Goal: Complete application form: Complete application form

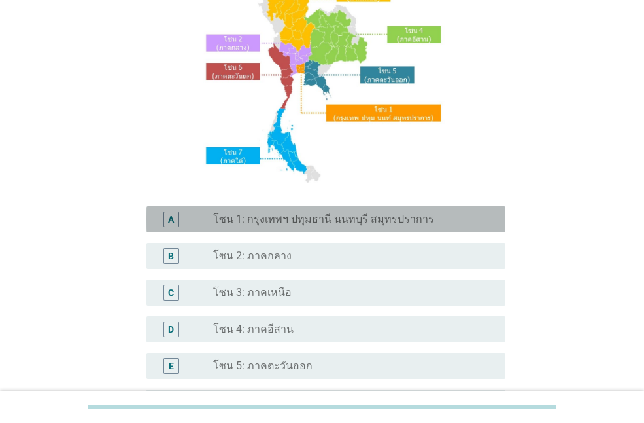
click at [280, 222] on label "โซน 1: กรุงเทพฯ ปทุมธานี นนทบุรี สมุทรปราการ" at bounding box center [323, 219] width 221 height 13
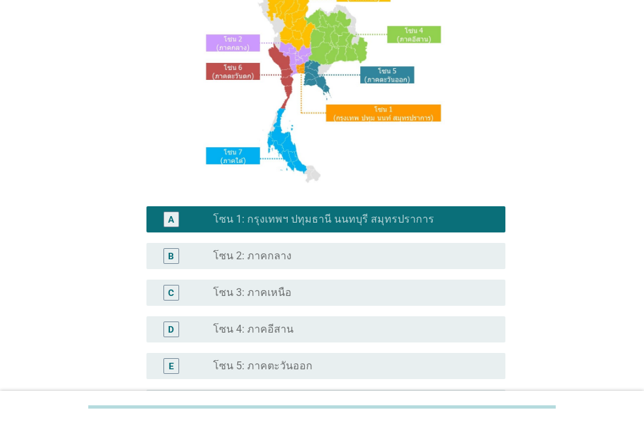
scroll to position [329, 0]
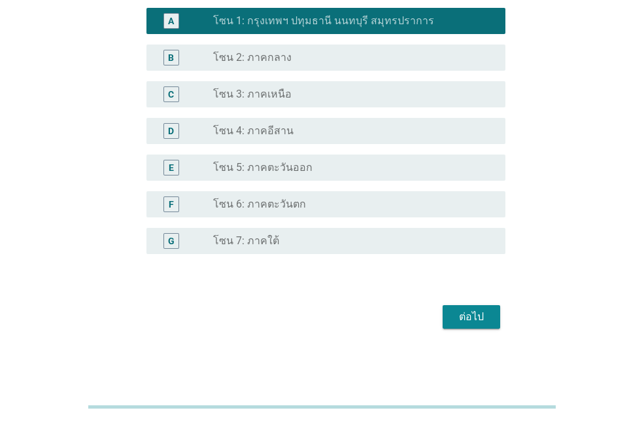
click at [474, 319] on div "ต่อไป" at bounding box center [471, 317] width 37 height 16
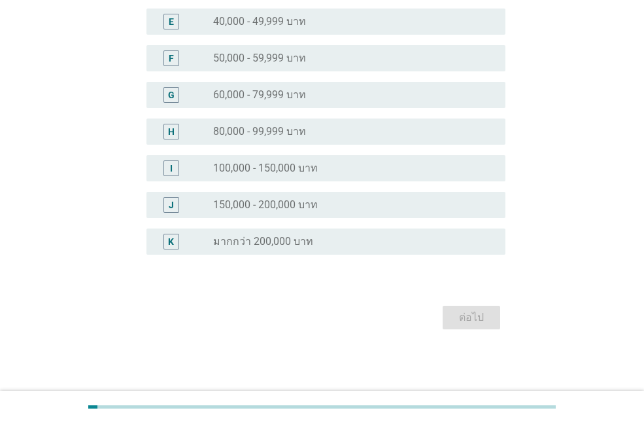
scroll to position [0, 0]
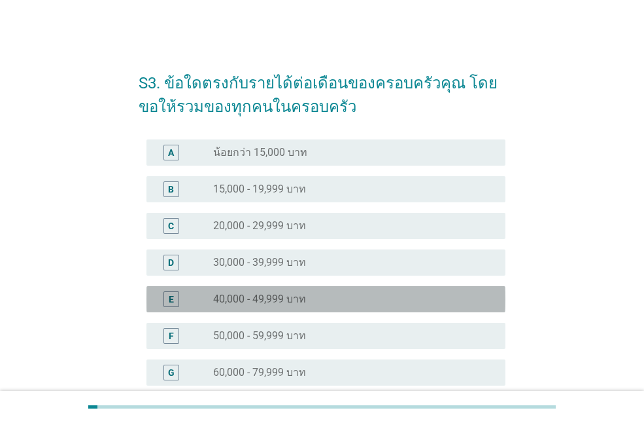
click at [243, 309] on div "E radio_button_unchecked 40,000 - 49,999 บาท" at bounding box center [326, 299] width 359 height 26
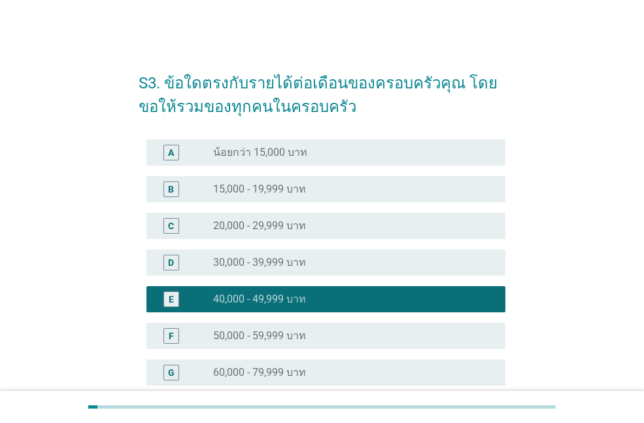
scroll to position [262, 0]
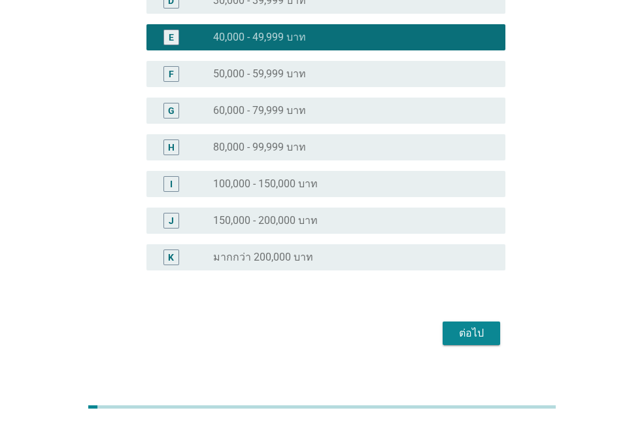
click at [468, 338] on div "ต่อไป" at bounding box center [471, 333] width 37 height 16
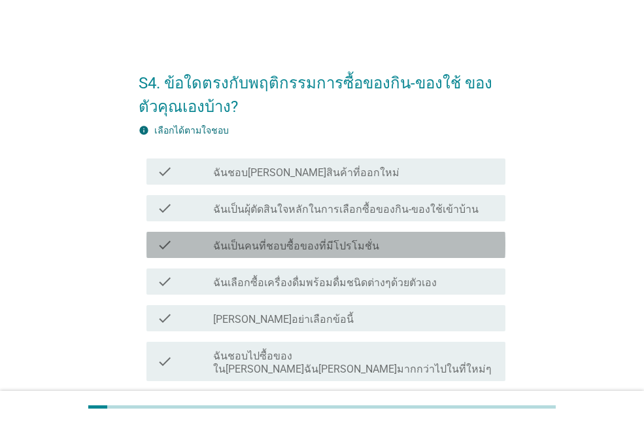
click at [307, 251] on label "ฉันเป็นคนที่ชอบซื้อของที่มีโปรโมชั่น" at bounding box center [296, 245] width 166 height 13
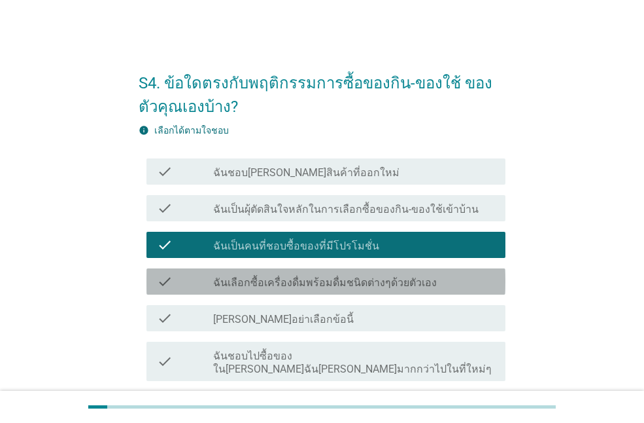
click at [291, 287] on label "ฉันเลือกซื้อเครื่องดื่มพร้อมดื่มชนิดต่างๆด้วยตัวเอง" at bounding box center [325, 282] width 224 height 13
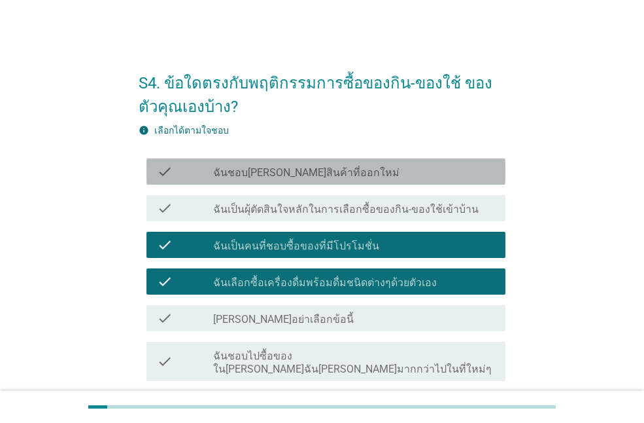
click at [300, 175] on label "ฉันชอบ[PERSON_NAME]สินค้าที่ออกใหม่" at bounding box center [306, 172] width 186 height 13
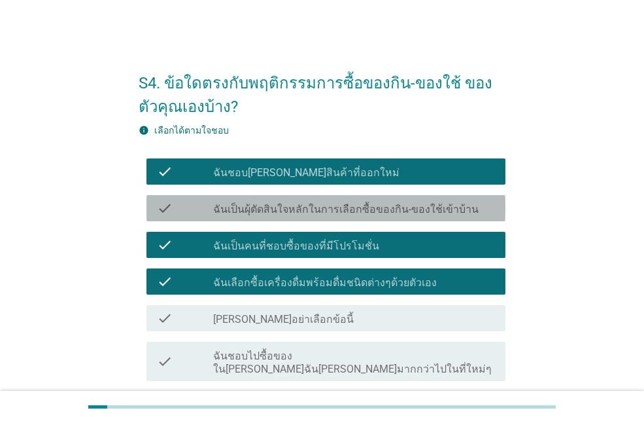
click at [302, 203] on label "ฉันเป็นผุ้ตัดสินใจหลักในการเลือกซื้อของกิน-ของใช้เข้าบ้าน" at bounding box center [346, 209] width 266 height 13
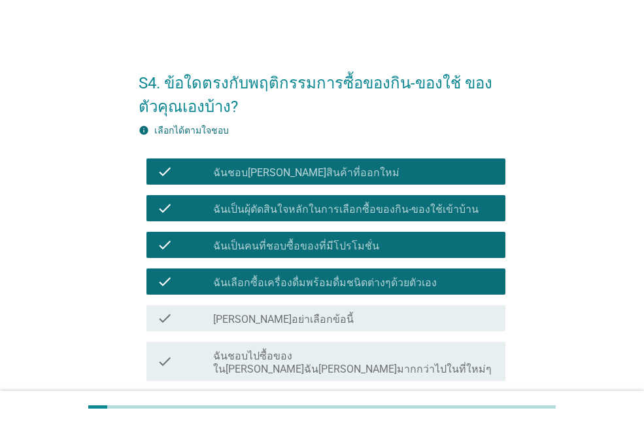
scroll to position [131, 0]
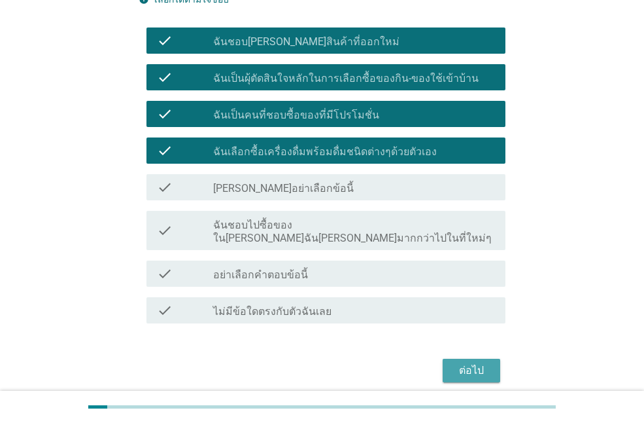
click at [472, 362] on div "ต่อไป" at bounding box center [471, 370] width 37 height 16
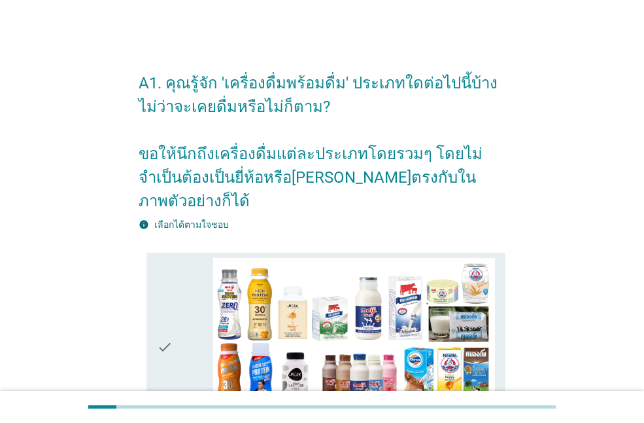
scroll to position [262, 0]
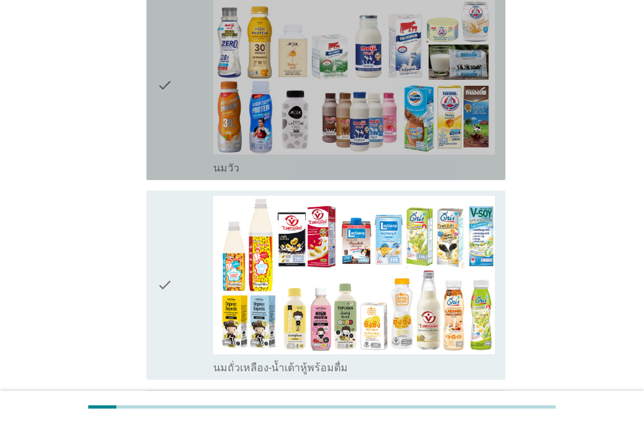
click at [243, 135] on div "check_box_outline_blank [PERSON_NAME]" at bounding box center [354, 85] width 282 height 179
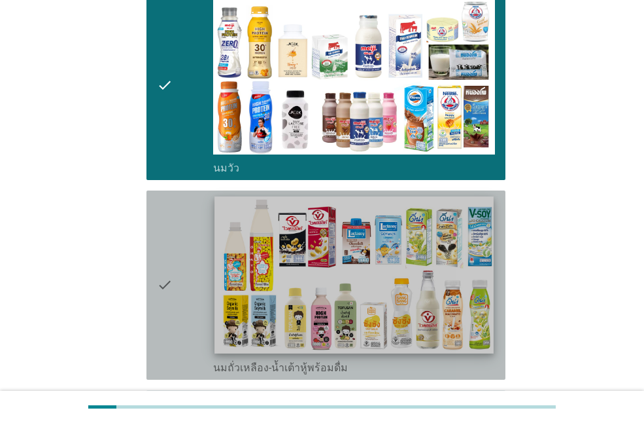
click at [262, 266] on img at bounding box center [354, 274] width 279 height 157
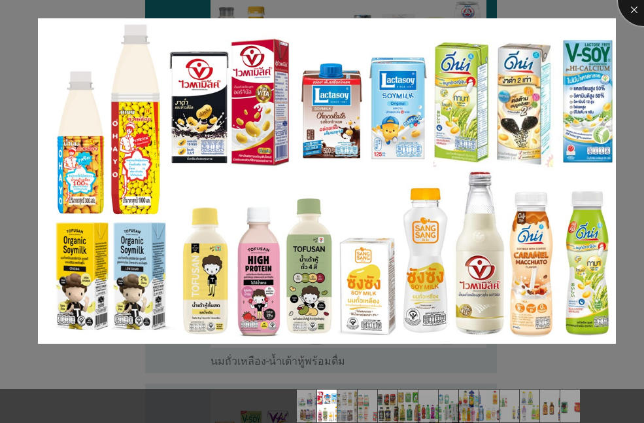
click at [634, 10] on div at bounding box center [644, 0] width 52 height 52
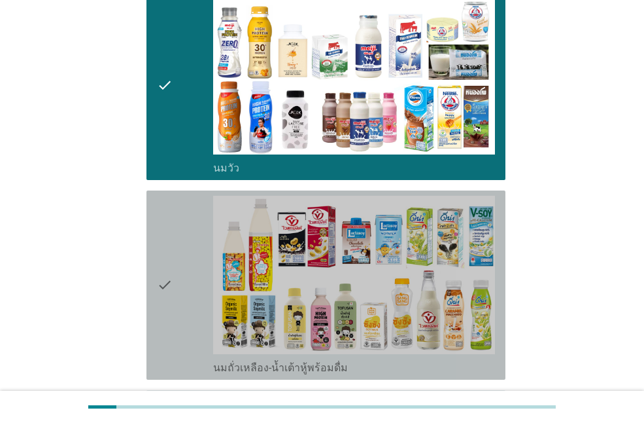
click at [170, 224] on icon "check" at bounding box center [165, 285] width 16 height 179
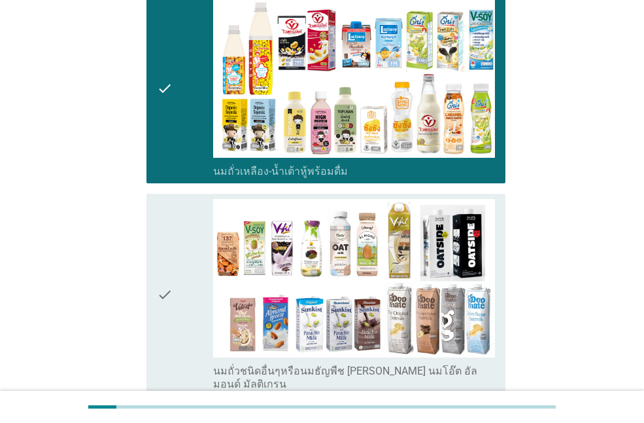
scroll to position [589, 0]
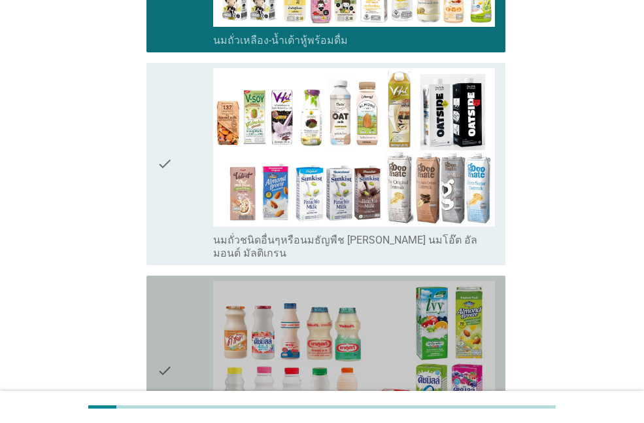
click at [199, 288] on div "check" at bounding box center [185, 370] width 56 height 179
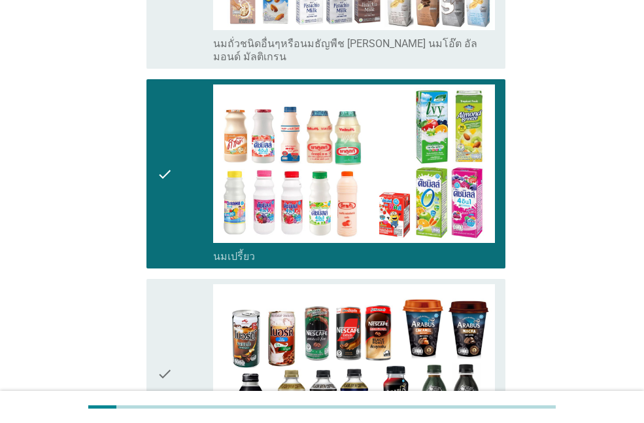
scroll to position [916, 0]
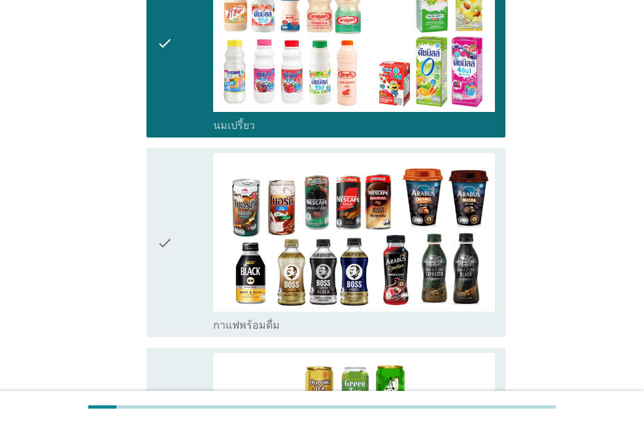
click at [182, 170] on div "check" at bounding box center [185, 242] width 56 height 179
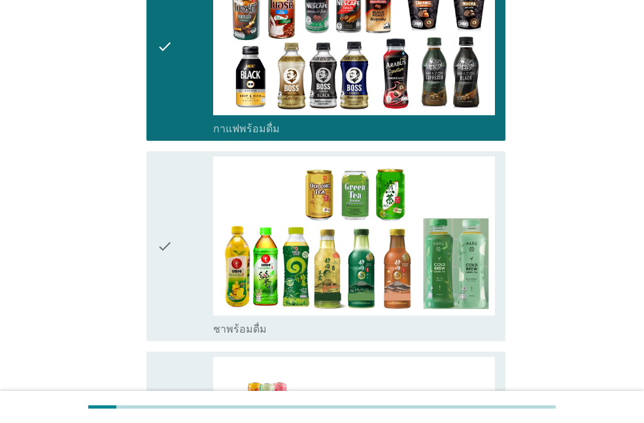
click at [159, 188] on icon "check" at bounding box center [165, 245] width 16 height 179
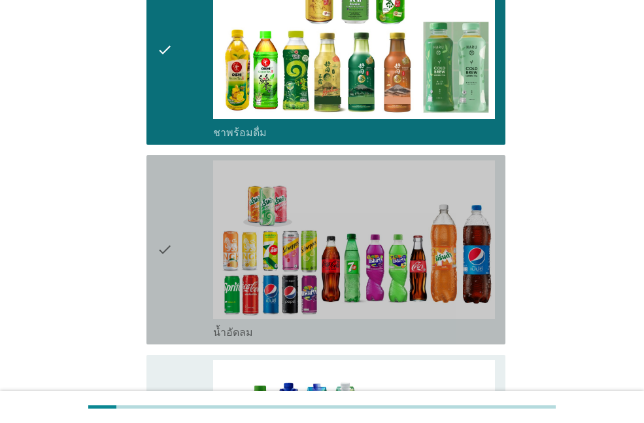
click at [164, 210] on icon "check" at bounding box center [165, 249] width 16 height 179
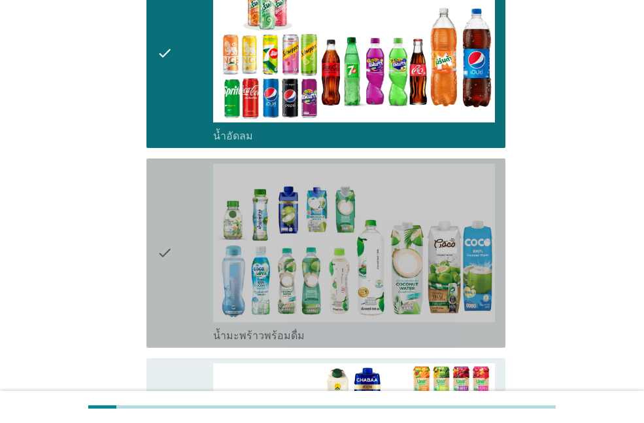
click at [173, 247] on icon "check" at bounding box center [165, 253] width 16 height 179
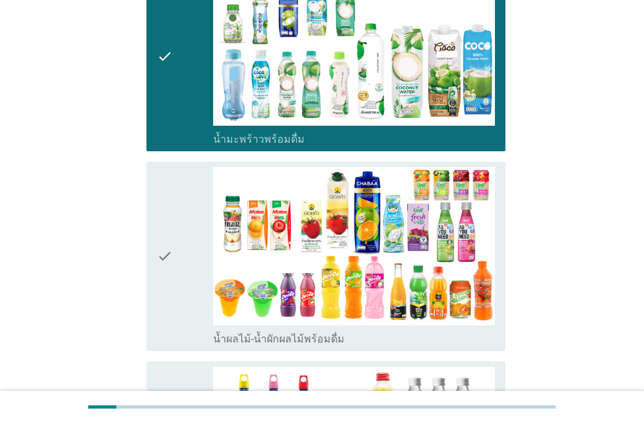
click at [192, 273] on div "check" at bounding box center [185, 256] width 56 height 179
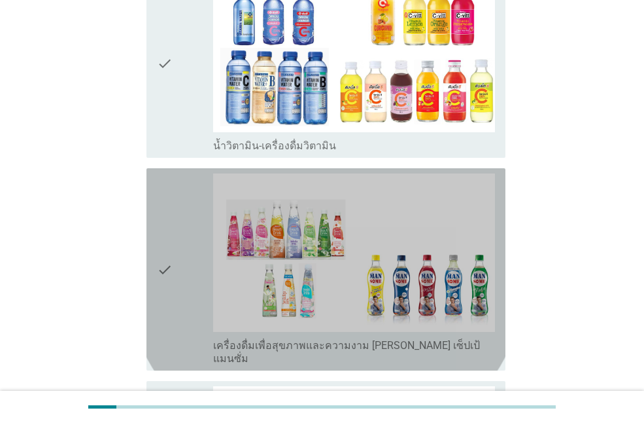
click at [172, 258] on icon "check" at bounding box center [165, 269] width 16 height 192
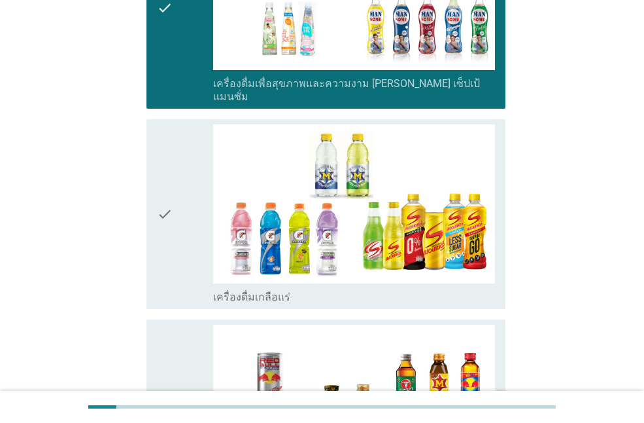
click at [171, 207] on icon "check" at bounding box center [165, 213] width 16 height 179
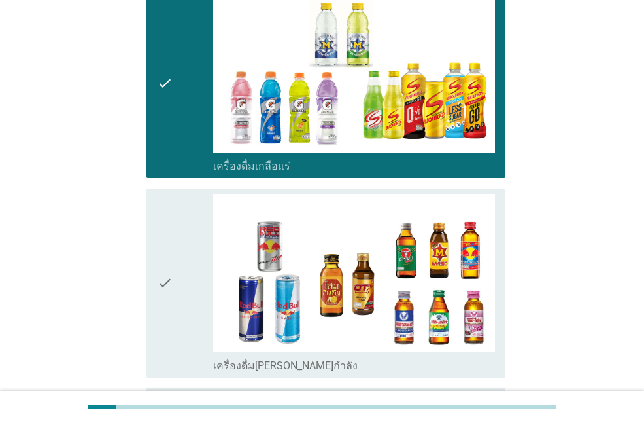
click at [173, 245] on icon "check" at bounding box center [165, 283] width 16 height 179
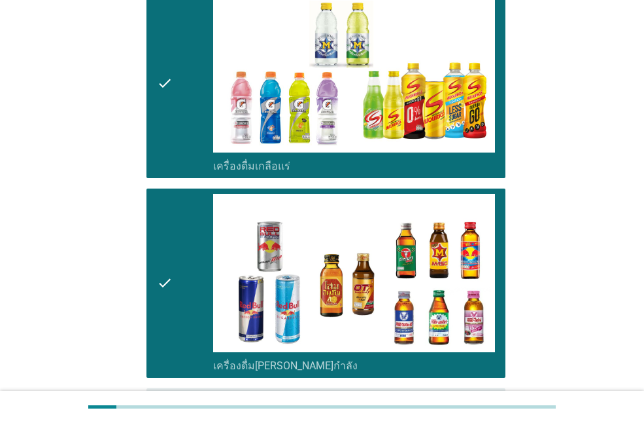
scroll to position [2682, 0]
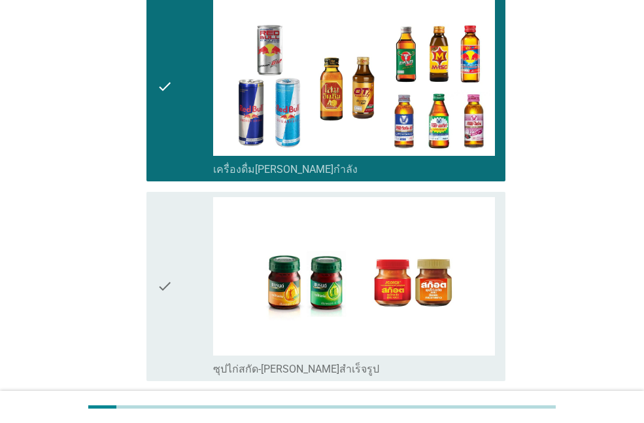
click at [173, 252] on icon "check" at bounding box center [165, 286] width 16 height 179
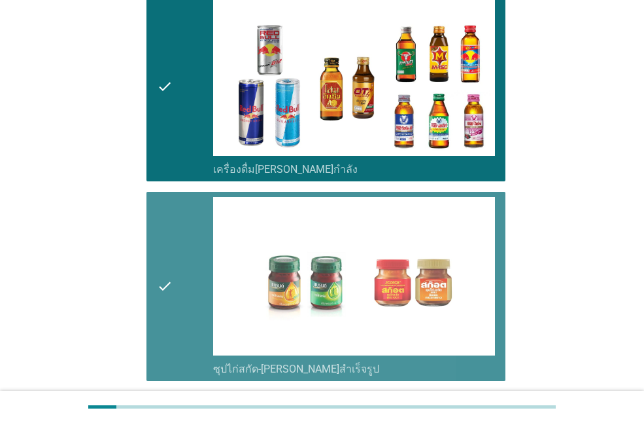
scroll to position [2779, 0]
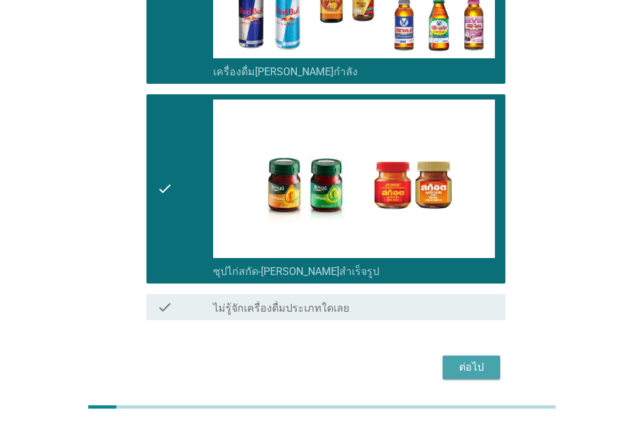
click at [480, 359] on div "ต่อไป" at bounding box center [471, 367] width 37 height 16
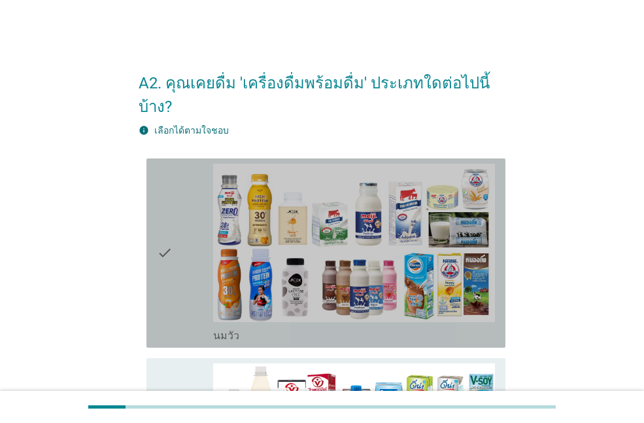
click at [181, 264] on div "check" at bounding box center [185, 253] width 56 height 179
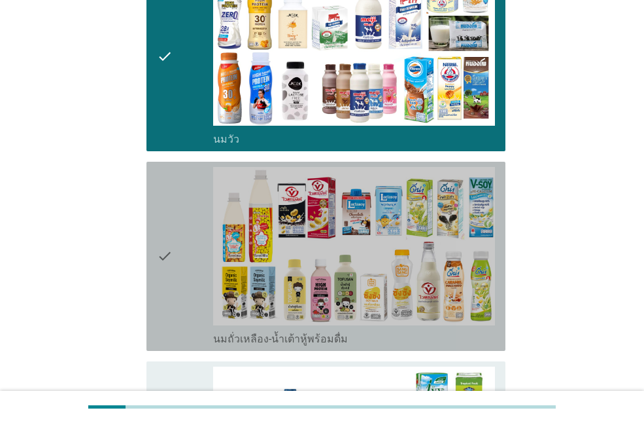
click at [183, 255] on div "check" at bounding box center [185, 256] width 56 height 179
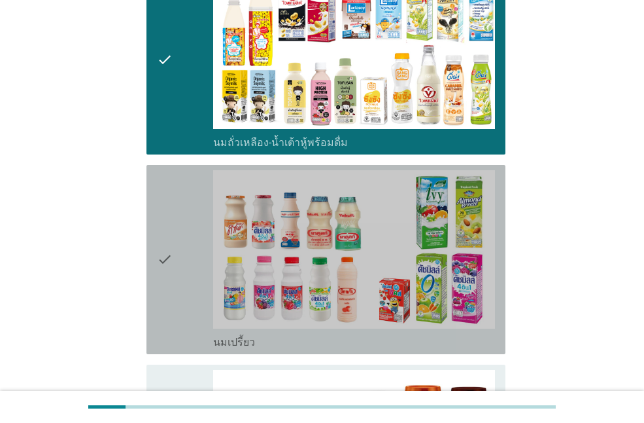
click at [184, 250] on div "check" at bounding box center [185, 259] width 56 height 179
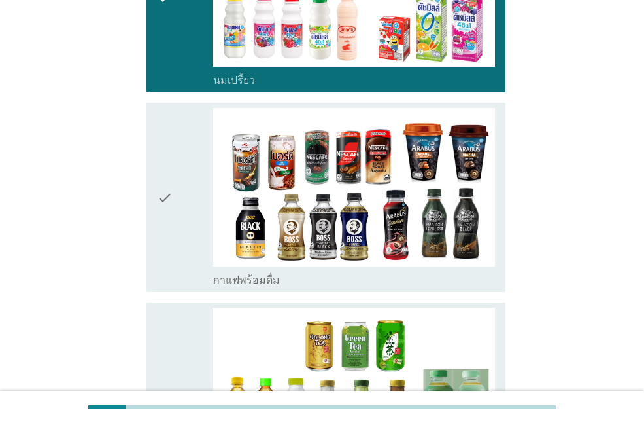
click at [185, 199] on div "check" at bounding box center [185, 197] width 56 height 179
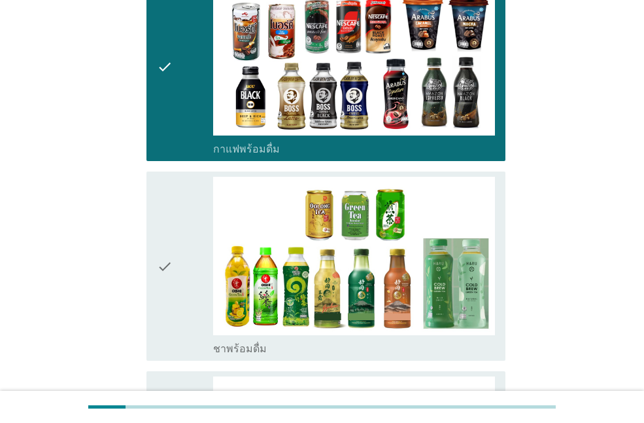
click at [185, 208] on div "check" at bounding box center [185, 266] width 56 height 179
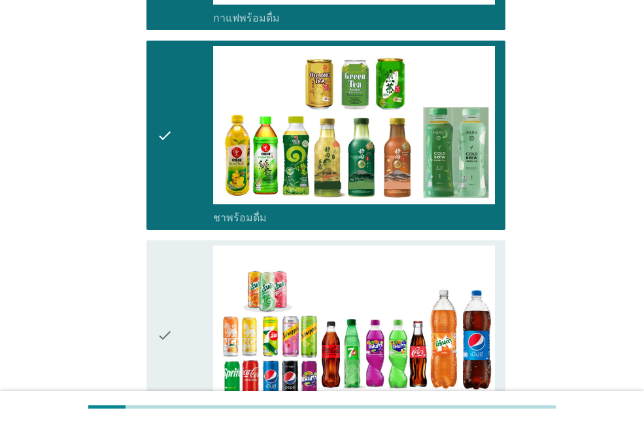
click at [179, 252] on div "check" at bounding box center [185, 334] width 56 height 179
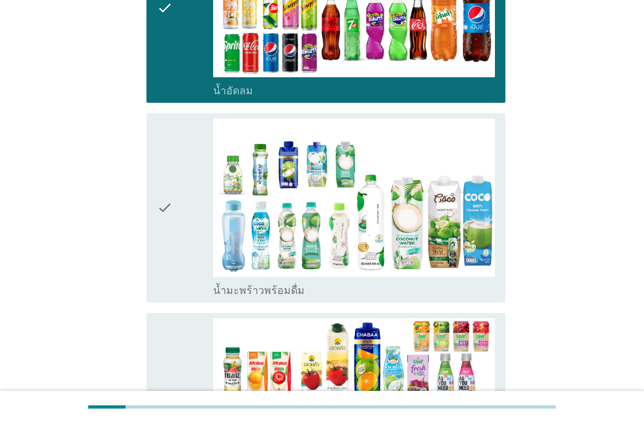
click at [170, 176] on icon "check" at bounding box center [165, 207] width 16 height 179
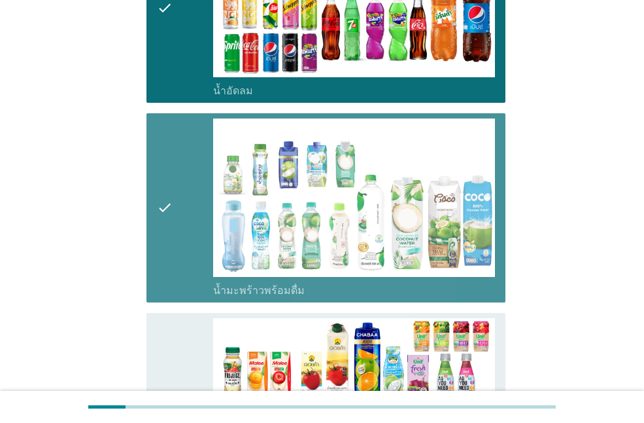
scroll to position [1439, 0]
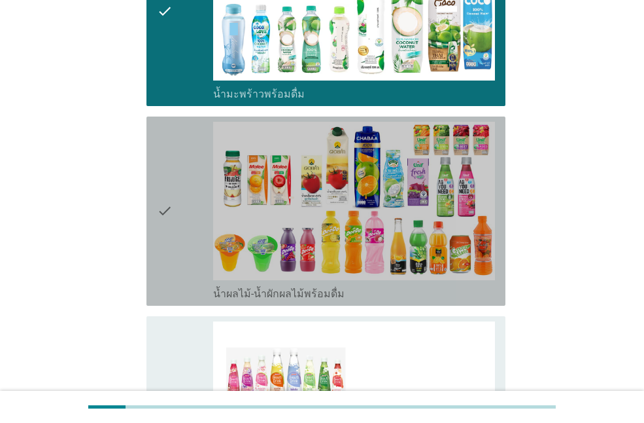
click at [179, 208] on div "check" at bounding box center [185, 211] width 56 height 179
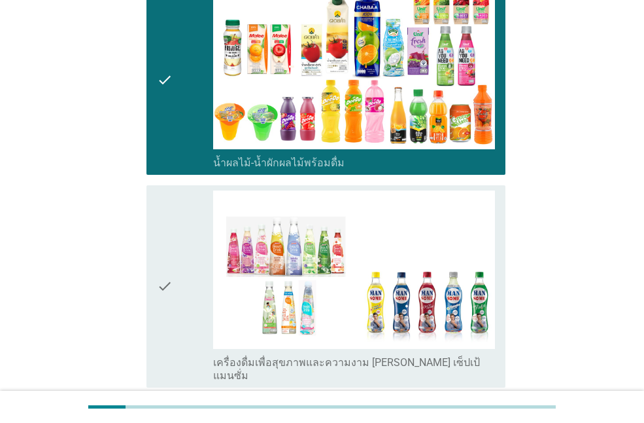
click at [179, 213] on div "check" at bounding box center [185, 286] width 56 height 192
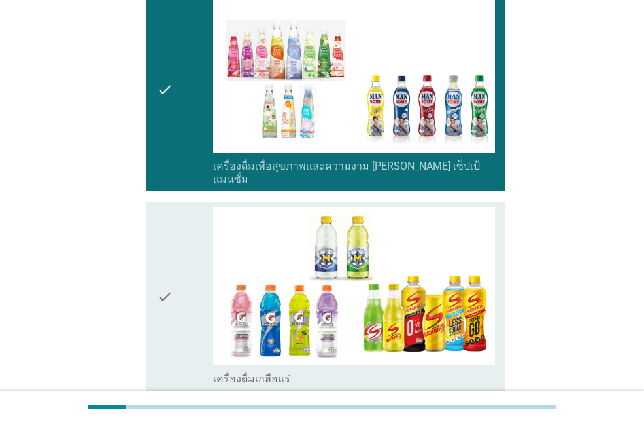
click at [179, 217] on div "check" at bounding box center [185, 296] width 56 height 179
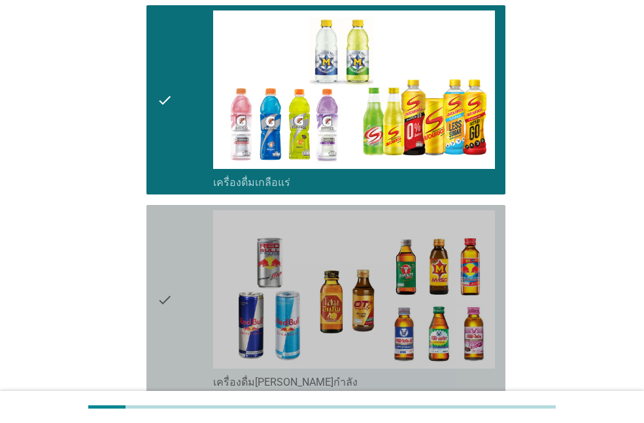
click at [175, 243] on div "check" at bounding box center [185, 299] width 56 height 179
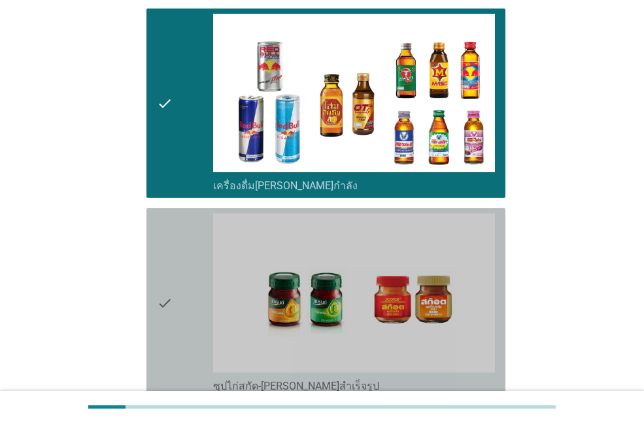
click at [181, 262] on div "check" at bounding box center [185, 302] width 56 height 179
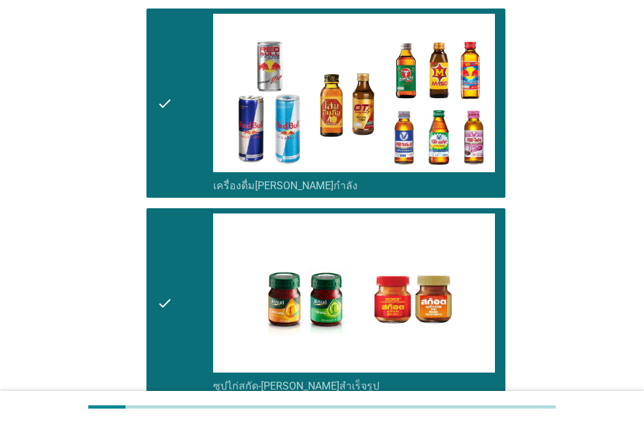
scroll to position [2286, 0]
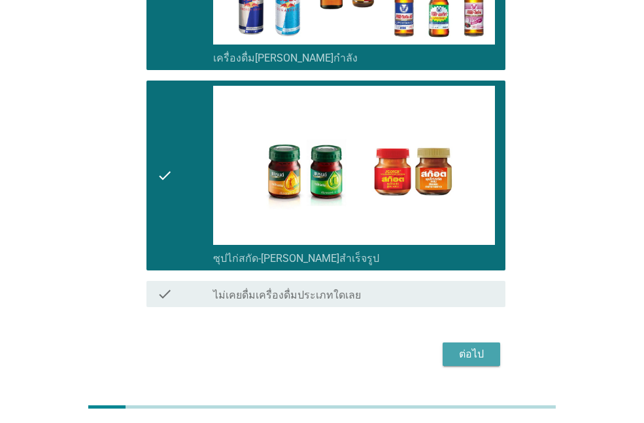
click at [493, 342] on button "ต่อไป" at bounding box center [472, 354] width 58 height 24
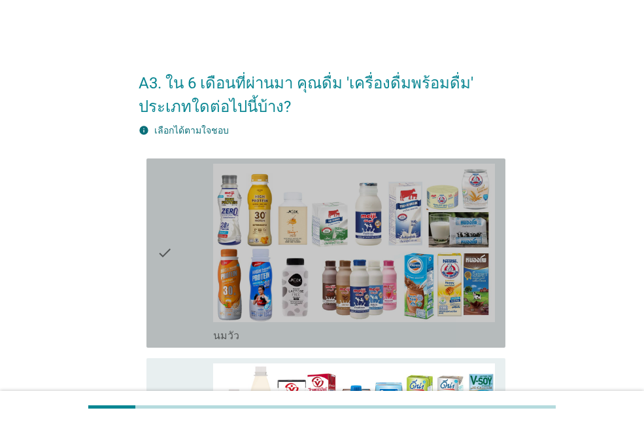
drag, startPoint x: 177, startPoint y: 230, endPoint x: 167, endPoint y: 255, distance: 27.6
click at [177, 230] on div "check" at bounding box center [185, 253] width 56 height 179
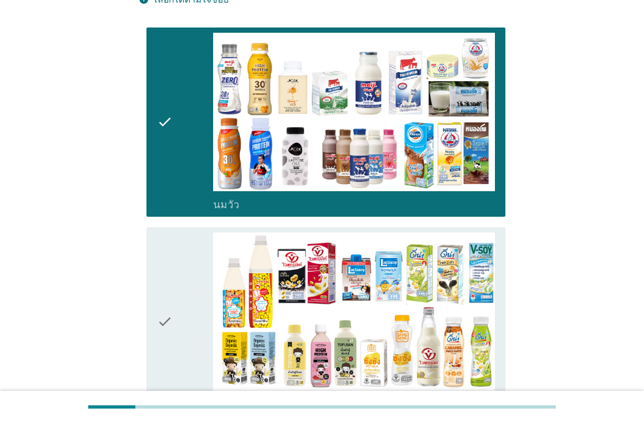
scroll to position [262, 0]
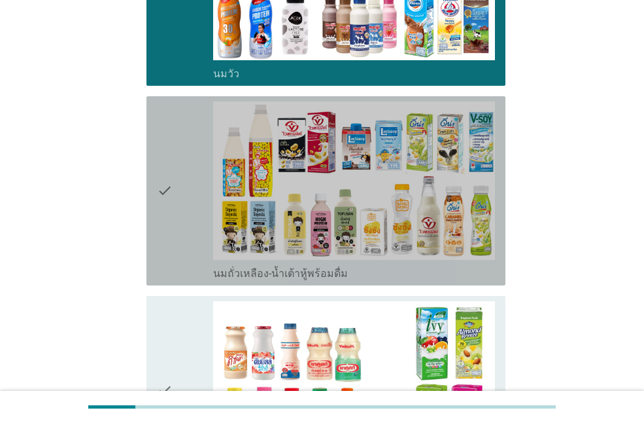
click at [161, 193] on icon "check" at bounding box center [165, 190] width 16 height 179
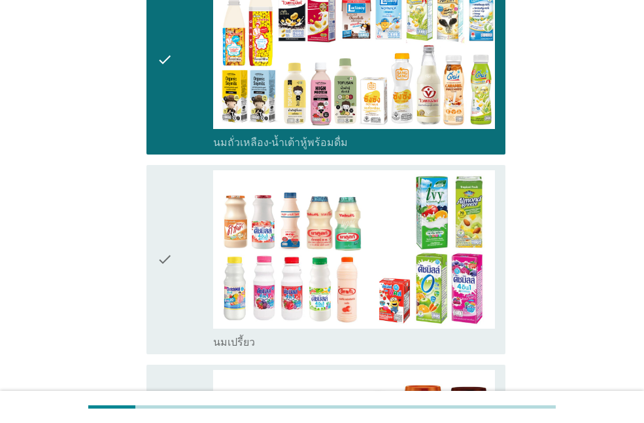
click at [156, 250] on div "check check_box_outline_blank นมเปรี้ยว" at bounding box center [326, 259] width 359 height 189
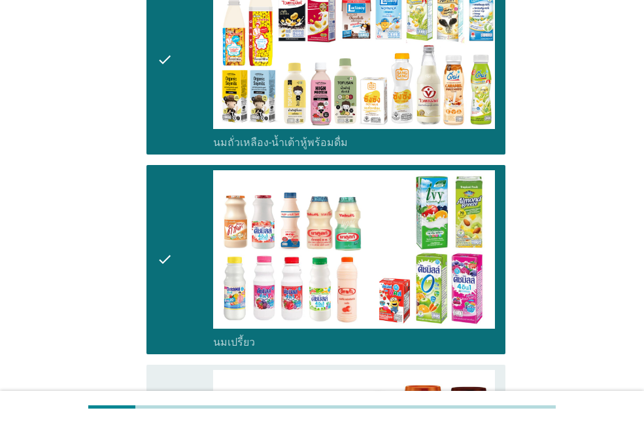
scroll to position [654, 0]
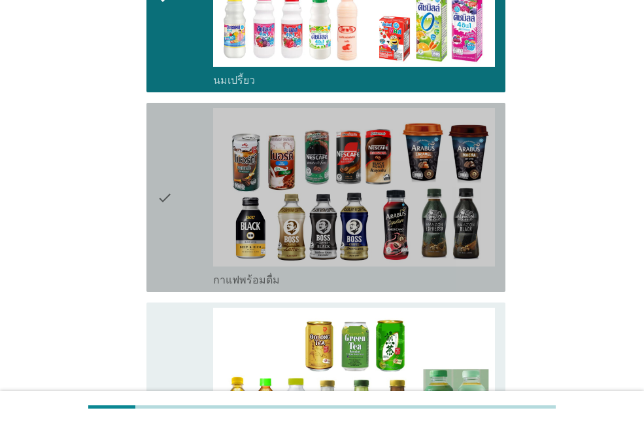
click at [175, 219] on div "check" at bounding box center [185, 197] width 56 height 179
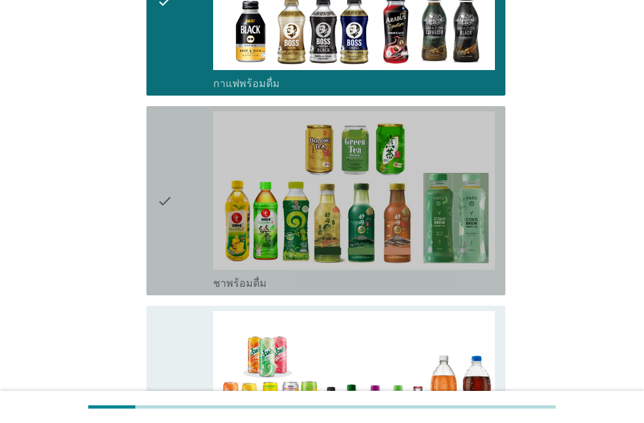
click at [173, 260] on icon "check" at bounding box center [165, 200] width 16 height 179
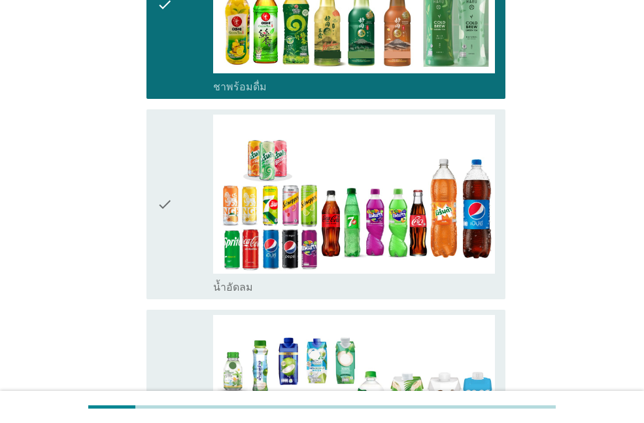
click at [176, 238] on div "check" at bounding box center [185, 203] width 56 height 179
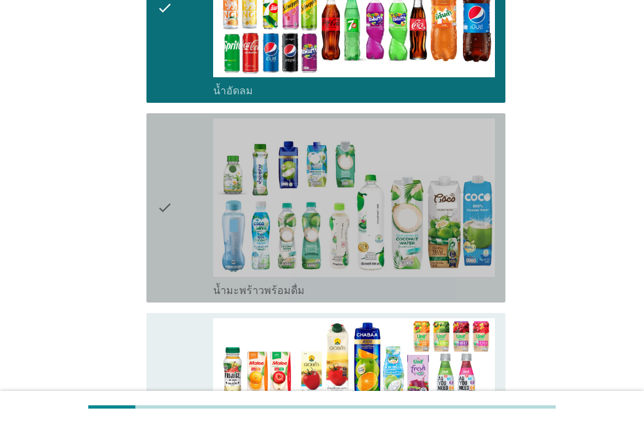
click at [171, 252] on icon "check" at bounding box center [165, 207] width 16 height 179
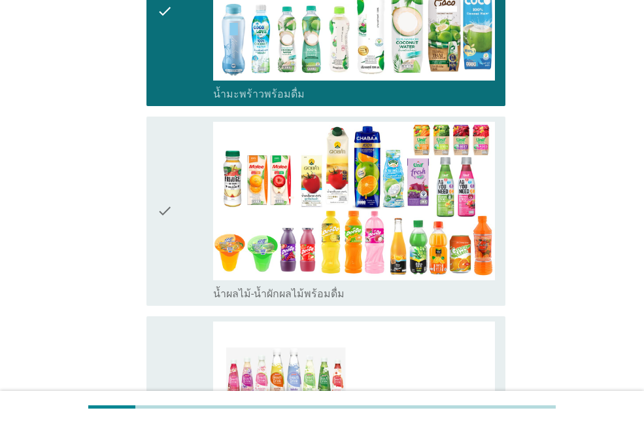
click at [169, 252] on icon "check" at bounding box center [165, 211] width 16 height 179
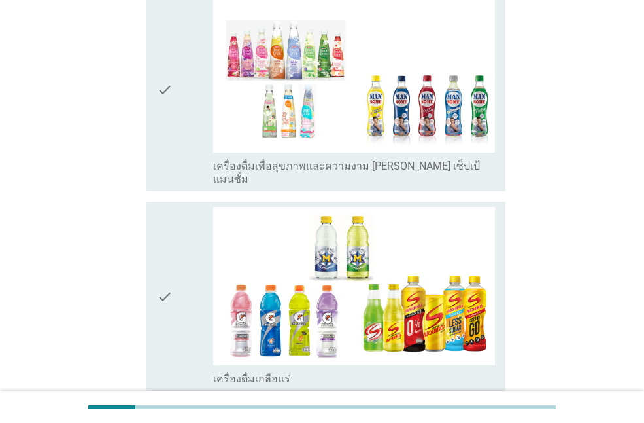
click at [171, 264] on icon "check" at bounding box center [165, 296] width 16 height 179
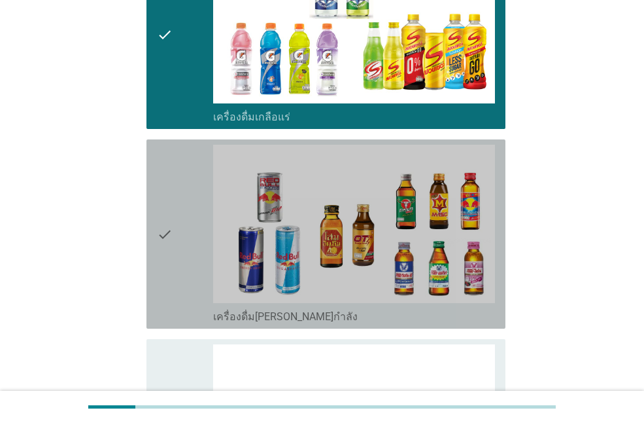
click at [168, 228] on icon "check" at bounding box center [165, 234] width 16 height 179
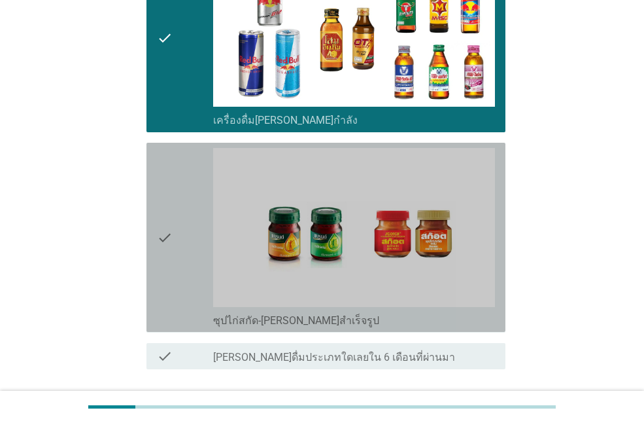
click at [177, 268] on div "check" at bounding box center [185, 237] width 56 height 179
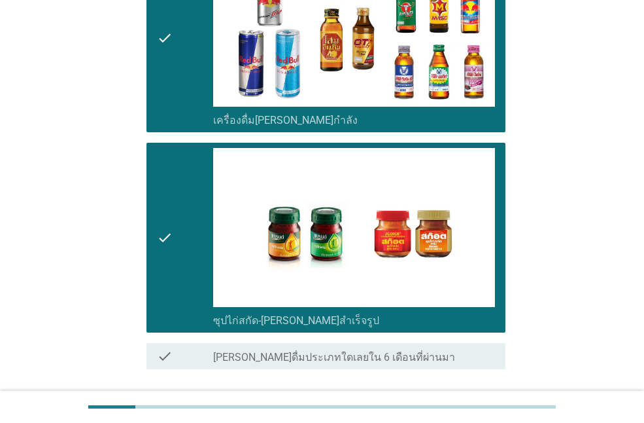
scroll to position [2310, 0]
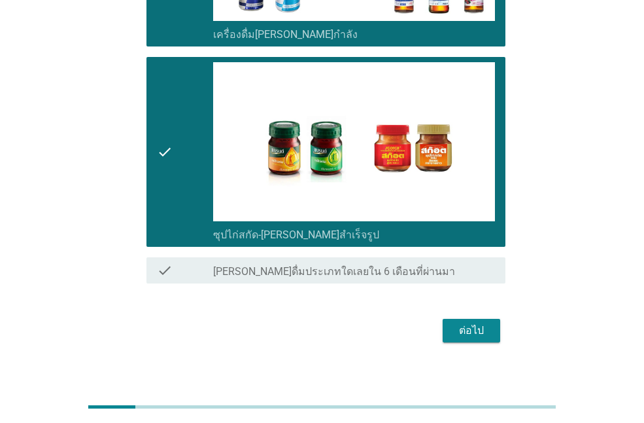
click at [465, 322] on div "ต่อไป" at bounding box center [471, 330] width 37 height 16
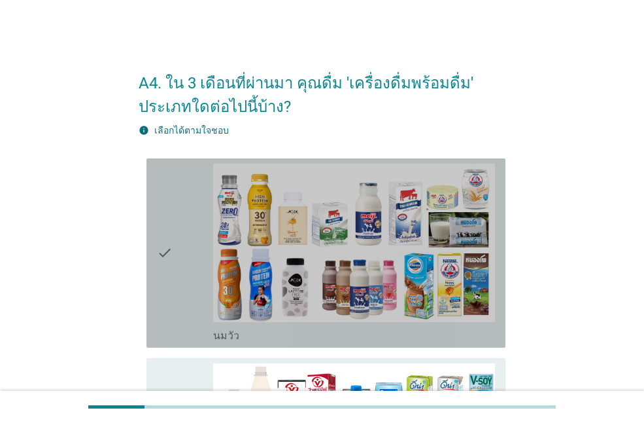
click at [158, 179] on icon "check" at bounding box center [165, 253] width 16 height 179
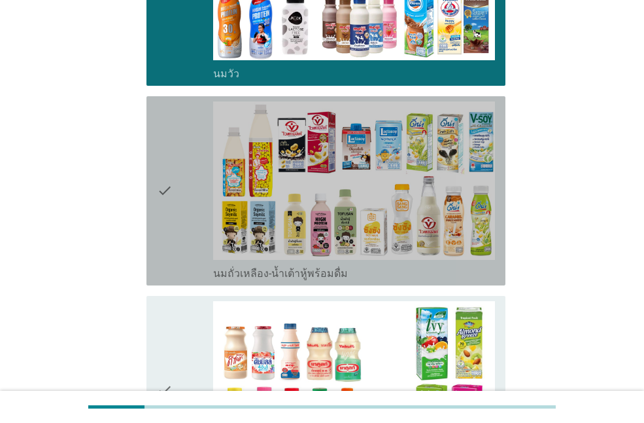
click at [189, 190] on div "check" at bounding box center [185, 190] width 56 height 179
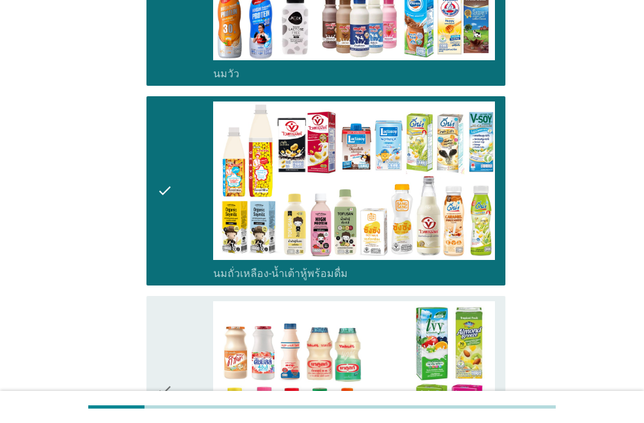
scroll to position [458, 0]
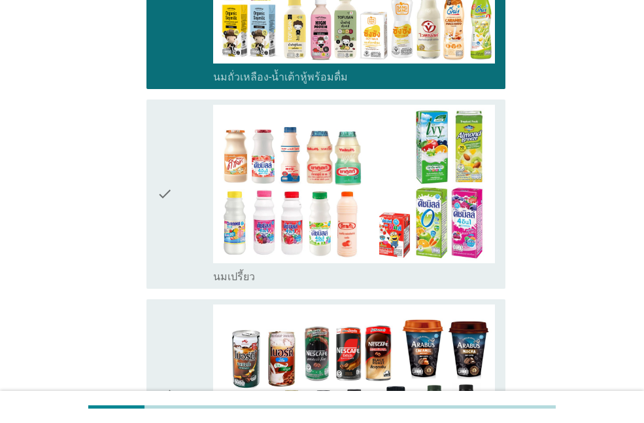
click at [177, 215] on div "check" at bounding box center [185, 194] width 56 height 179
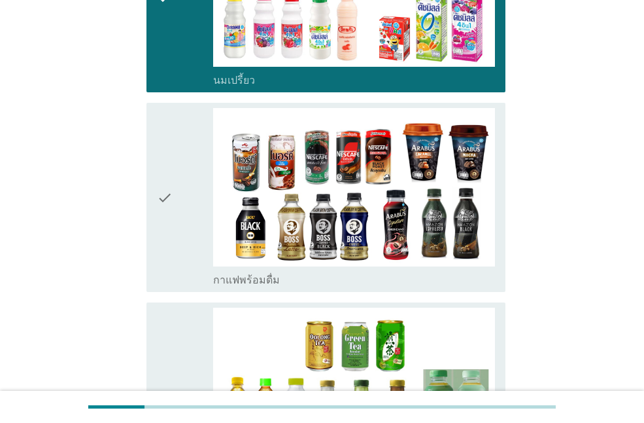
click at [177, 217] on div "check" at bounding box center [185, 197] width 56 height 179
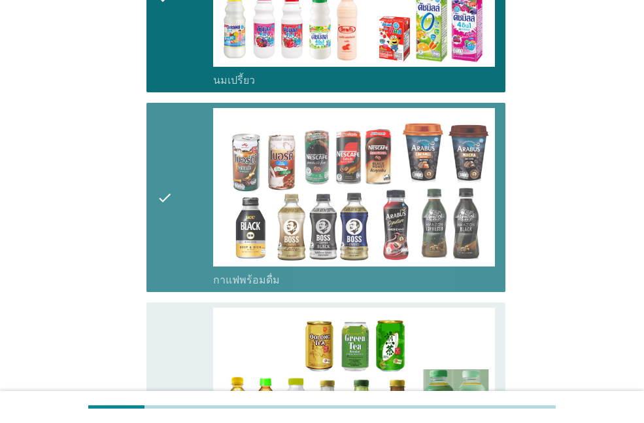
scroll to position [850, 0]
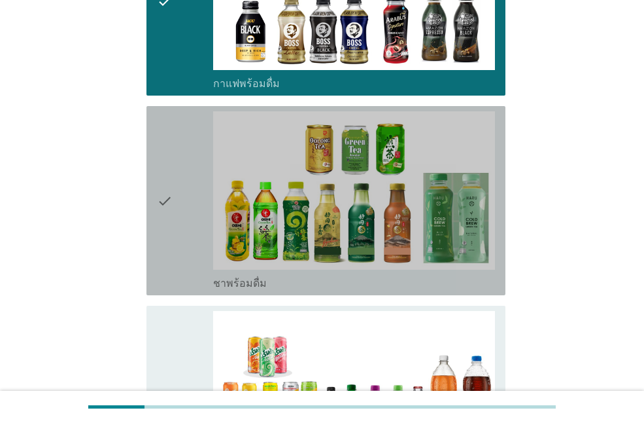
click at [179, 245] on div "check" at bounding box center [185, 200] width 56 height 179
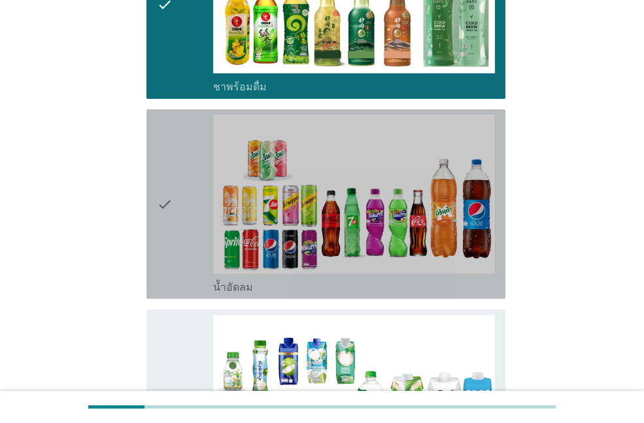
click at [177, 249] on div "check" at bounding box center [185, 203] width 56 height 179
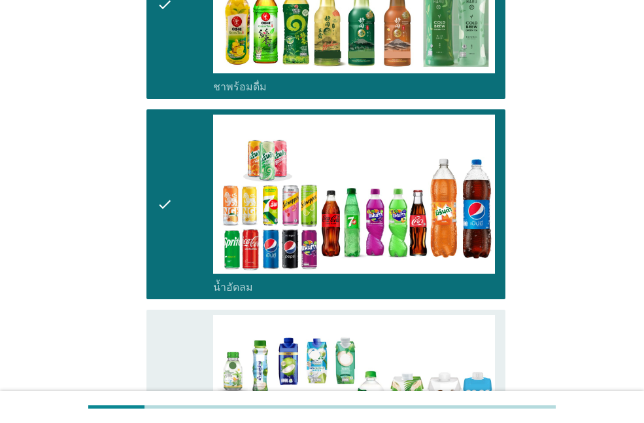
scroll to position [1177, 0]
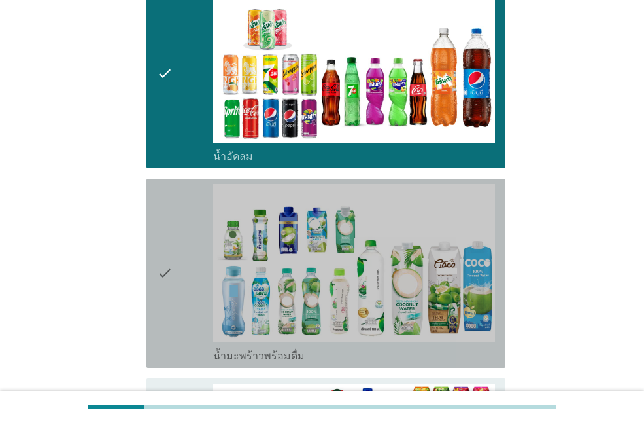
click at [171, 299] on icon "check" at bounding box center [165, 273] width 16 height 179
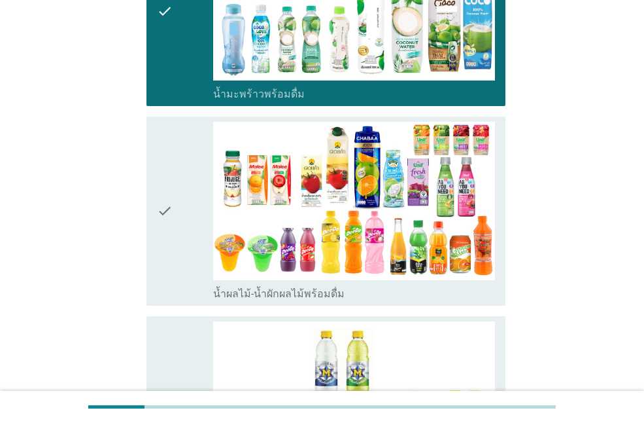
scroll to position [1570, 0]
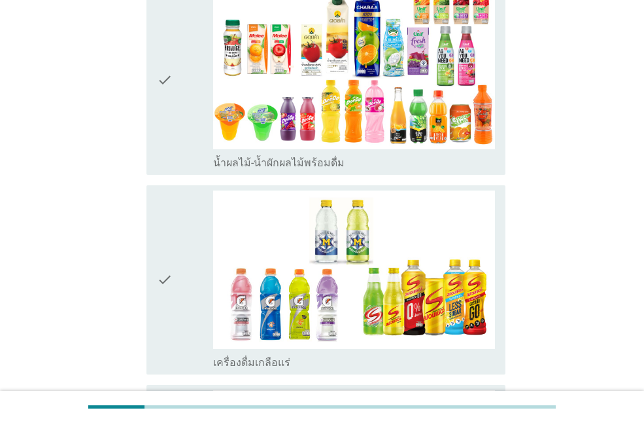
click at [174, 145] on div "check" at bounding box center [185, 80] width 56 height 179
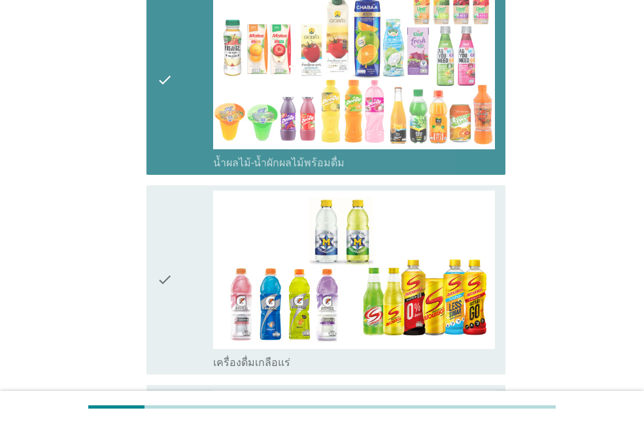
scroll to position [1766, 0]
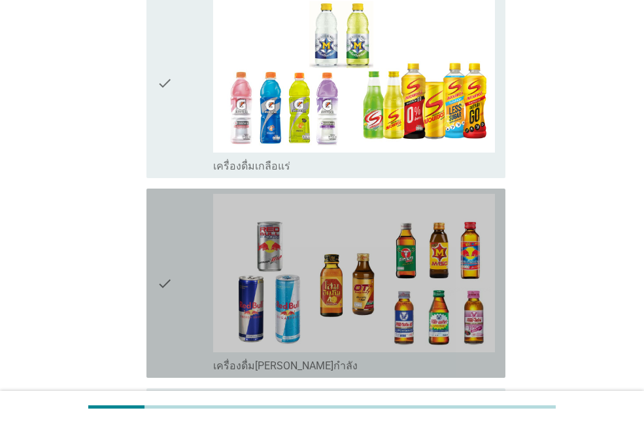
click at [182, 256] on div "check" at bounding box center [185, 283] width 56 height 179
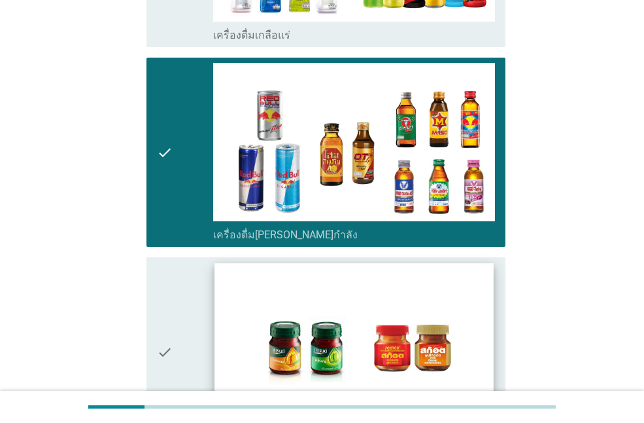
scroll to position [2028, 0]
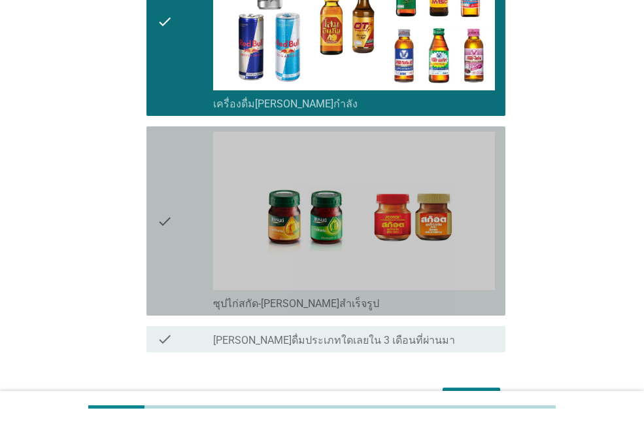
click at [182, 251] on div "check" at bounding box center [185, 220] width 56 height 179
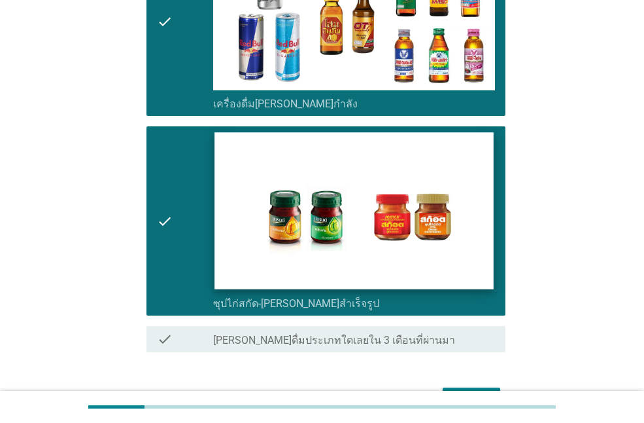
scroll to position [1832, 0]
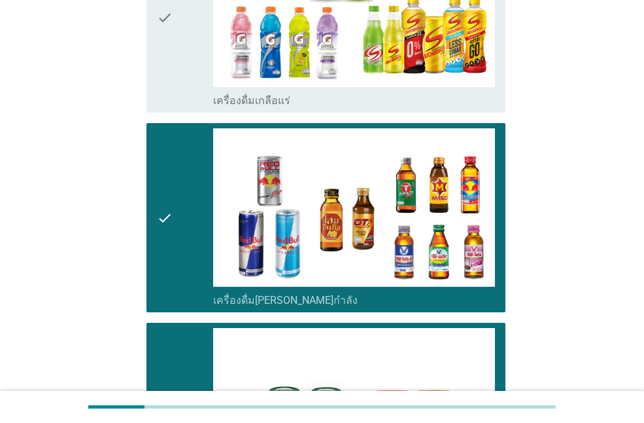
click at [199, 227] on div "check" at bounding box center [185, 217] width 56 height 179
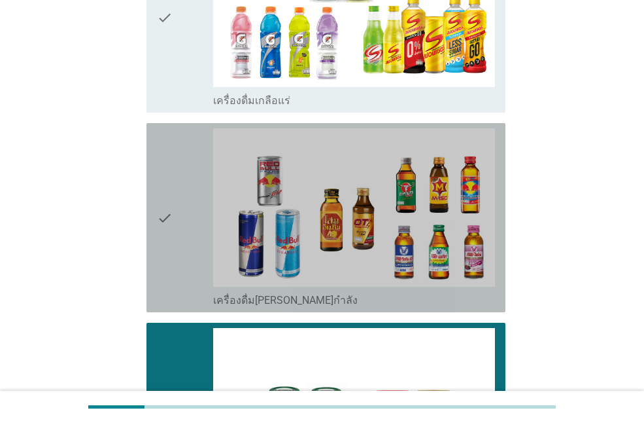
click at [192, 93] on div "check" at bounding box center [185, 18] width 56 height 179
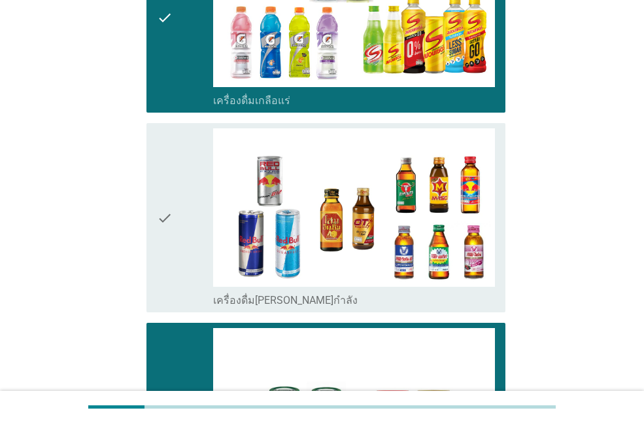
scroll to position [2110, 0]
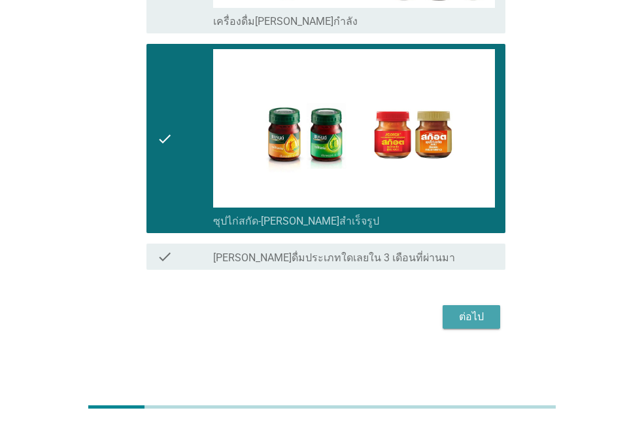
click at [476, 315] on div "ต่อไป" at bounding box center [471, 317] width 37 height 16
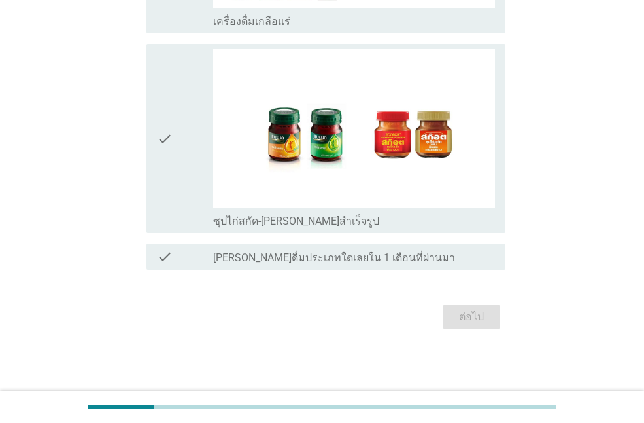
scroll to position [0, 0]
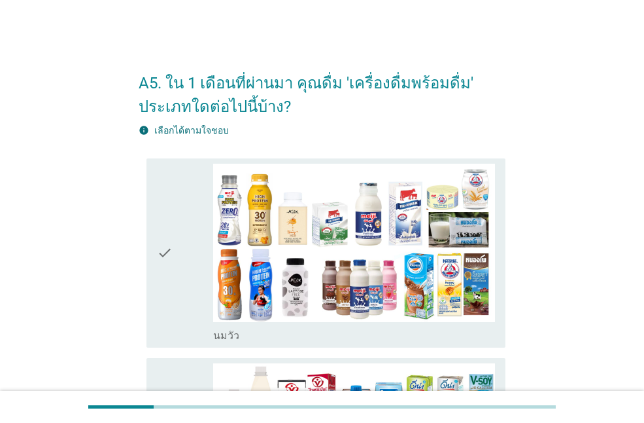
click at [172, 279] on icon "check" at bounding box center [165, 253] width 16 height 179
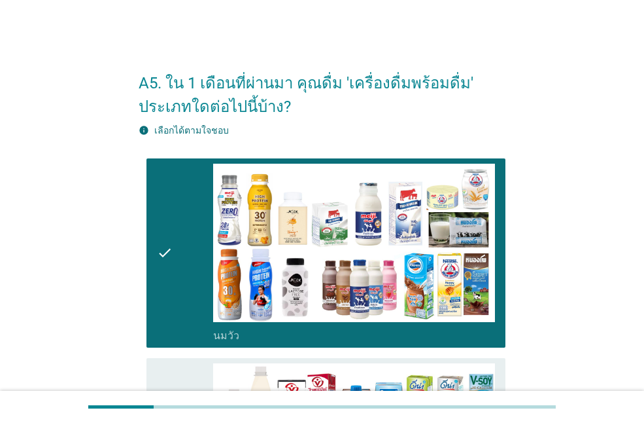
scroll to position [262, 0]
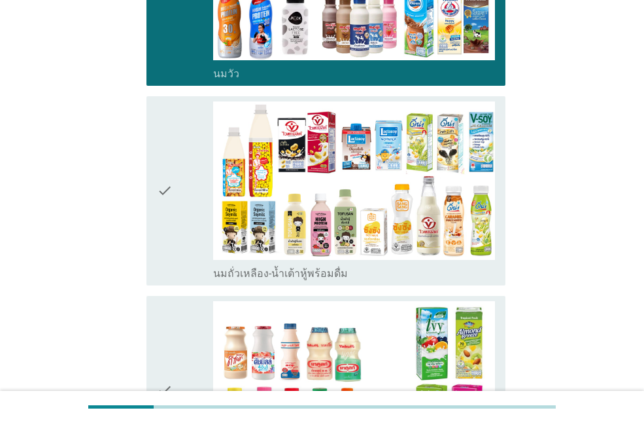
click at [156, 241] on div "check check_box_outline_blank นมถั่วเหลือง-น้ำเต้าหู้พร้อมดื่ม" at bounding box center [326, 190] width 359 height 189
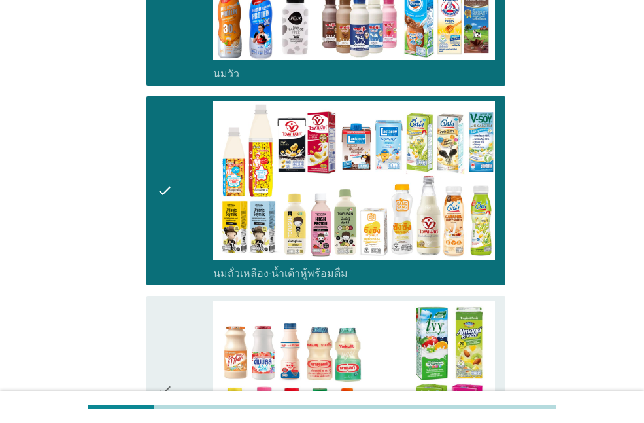
scroll to position [458, 0]
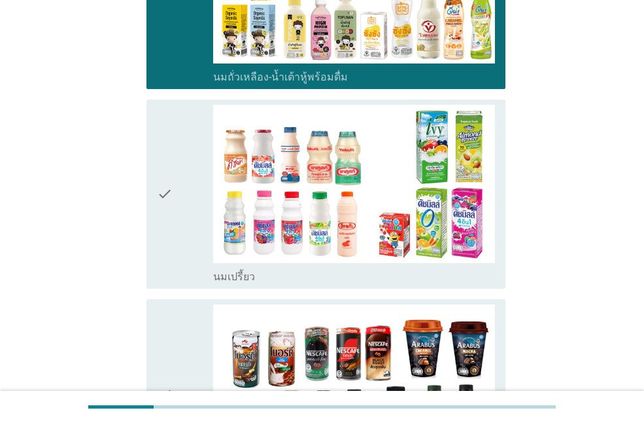
click at [186, 220] on div "check" at bounding box center [185, 194] width 56 height 179
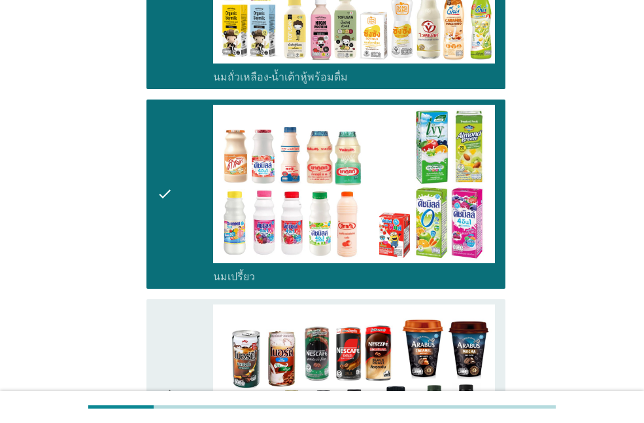
scroll to position [654, 0]
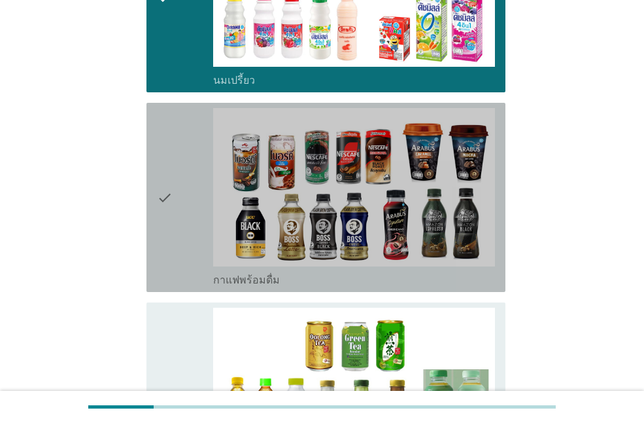
click at [186, 220] on div "check" at bounding box center [185, 197] width 56 height 179
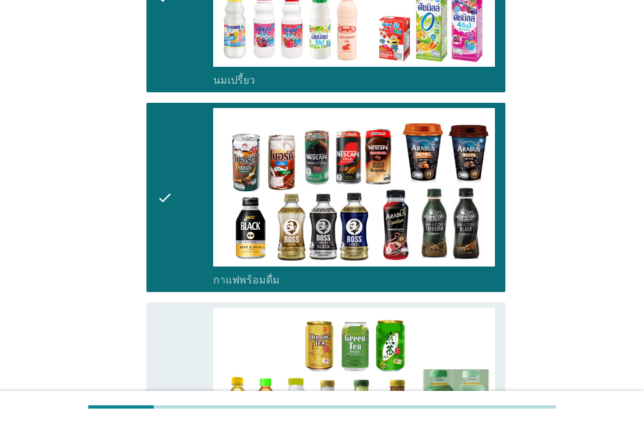
scroll to position [850, 0]
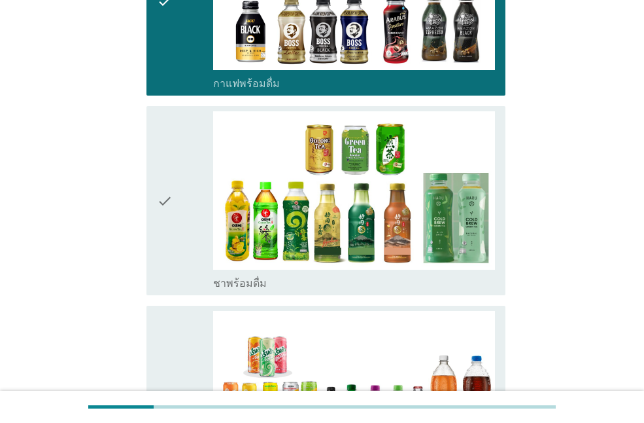
click at [184, 220] on div "check" at bounding box center [185, 200] width 56 height 179
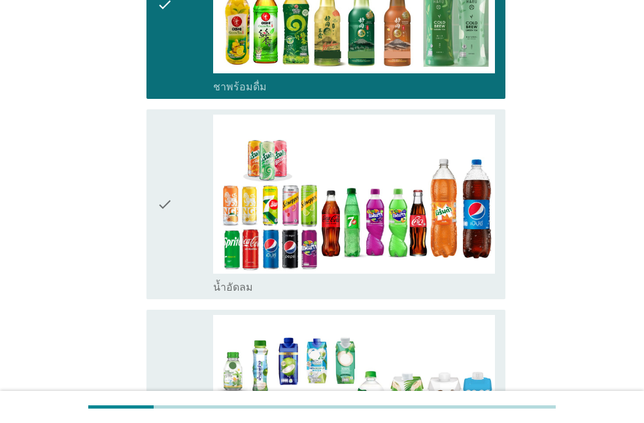
click at [181, 217] on div "check" at bounding box center [185, 203] width 56 height 179
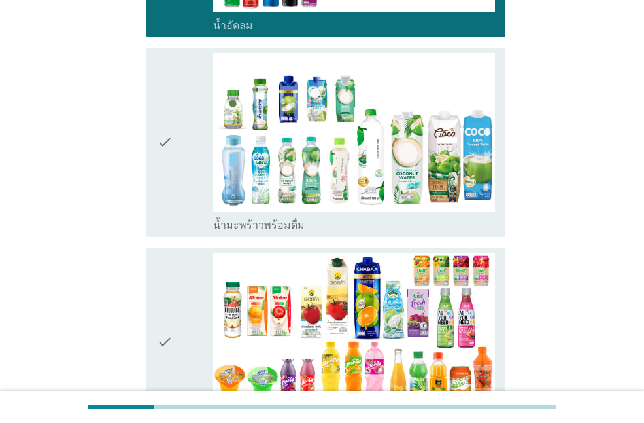
click at [178, 215] on div "check" at bounding box center [185, 142] width 56 height 179
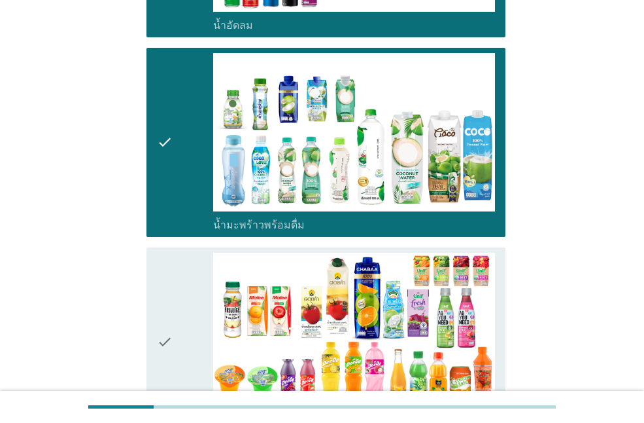
scroll to position [1439, 0]
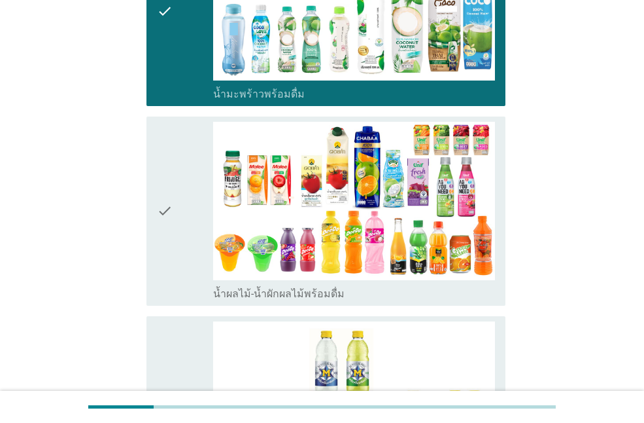
click at [181, 251] on div "check" at bounding box center [185, 211] width 56 height 179
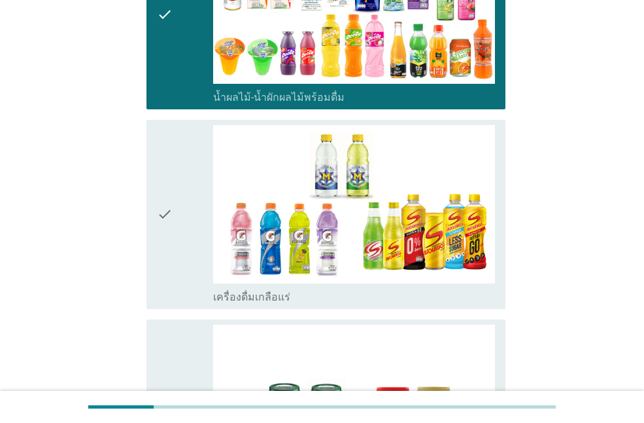
scroll to position [1832, 0]
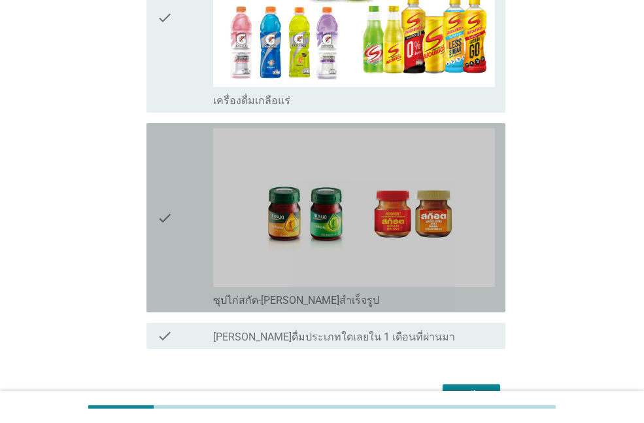
click at [179, 248] on div "check" at bounding box center [185, 217] width 56 height 179
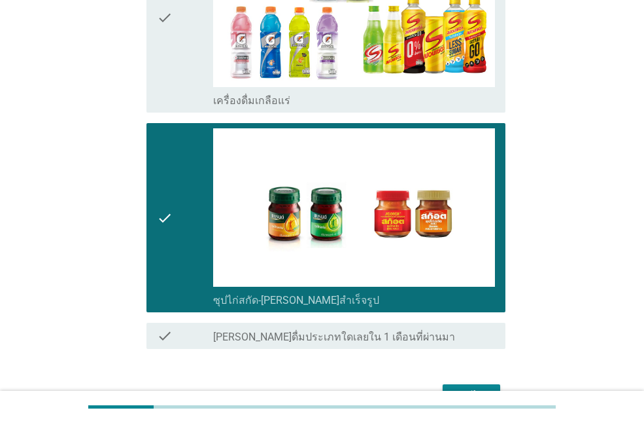
scroll to position [1911, 0]
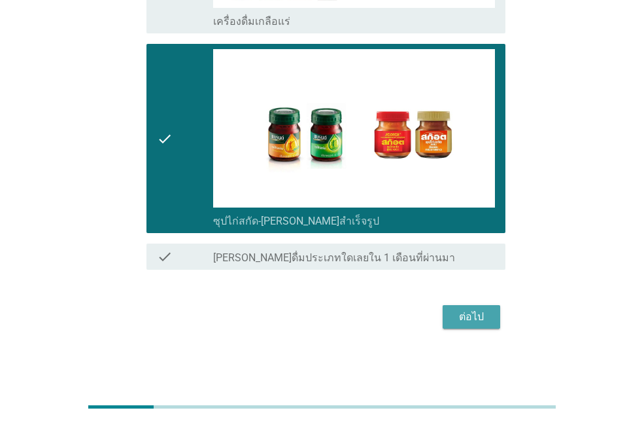
click at [469, 319] on div "ต่อไป" at bounding box center [471, 317] width 37 height 16
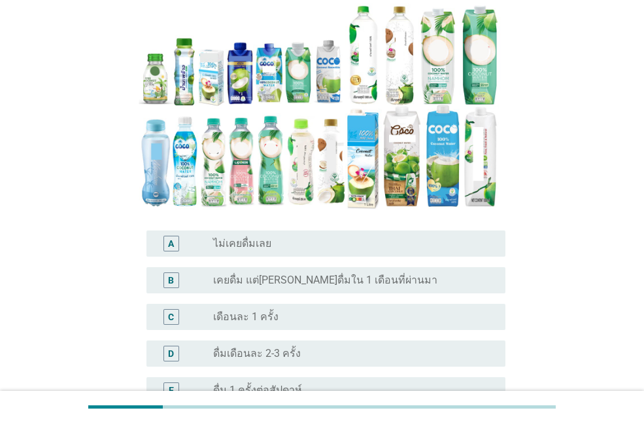
scroll to position [327, 0]
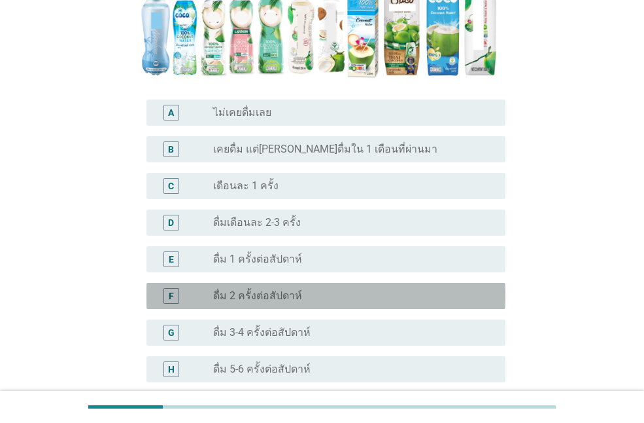
click at [255, 289] on label "ดื่ม 2 ครั้งต่อสัปดาห์" at bounding box center [257, 295] width 89 height 13
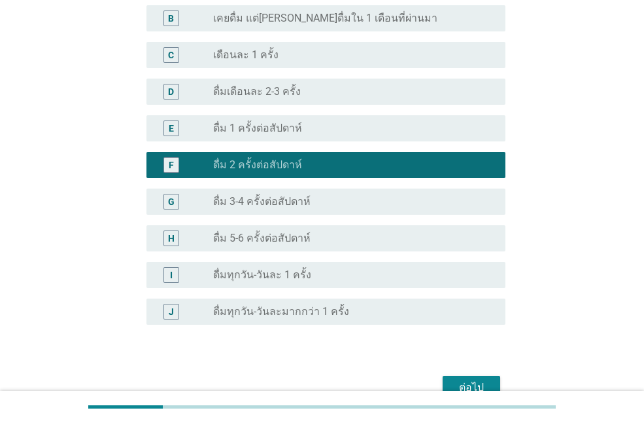
scroll to position [504, 0]
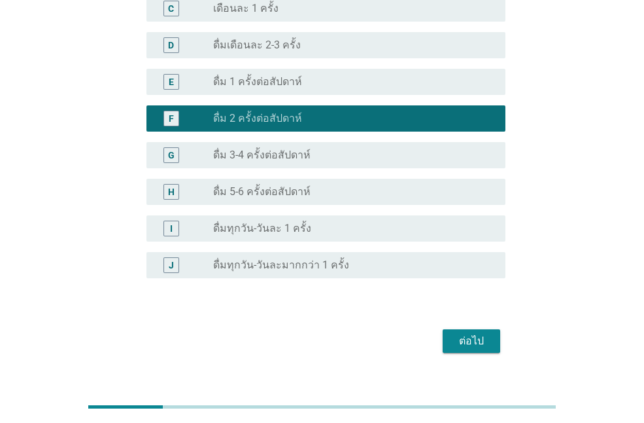
click at [484, 333] on div "ต่อไป" at bounding box center [471, 341] width 37 height 16
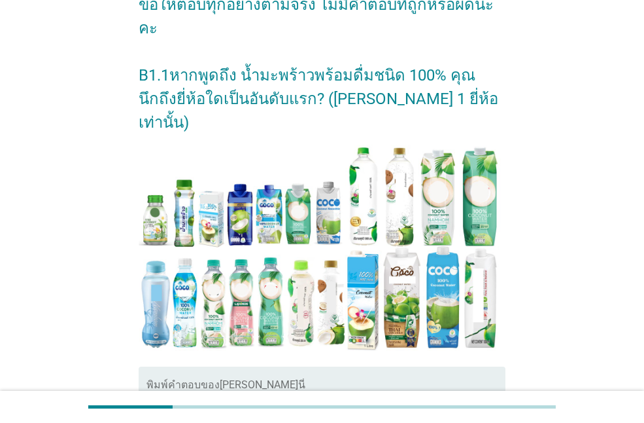
scroll to position [319, 0]
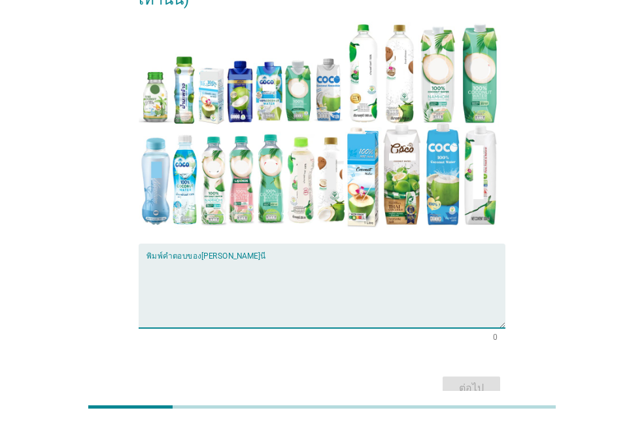
click at [241, 259] on textarea "พิมพ์คำตอบของคุณ ที่นี่" at bounding box center [326, 293] width 359 height 69
type textarea "cocomax"
click at [457, 380] on div "ต่อไป" at bounding box center [471, 388] width 37 height 16
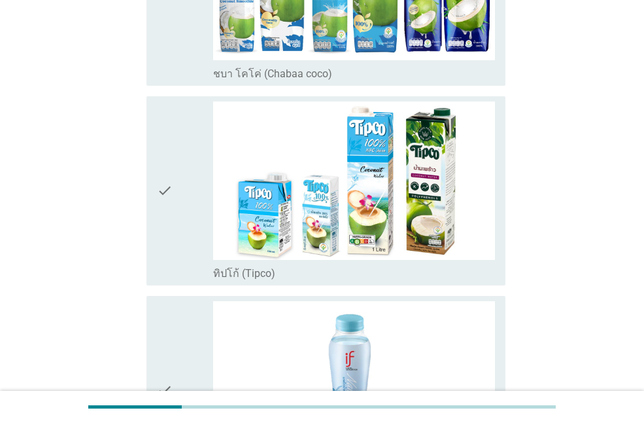
scroll to position [327, 0]
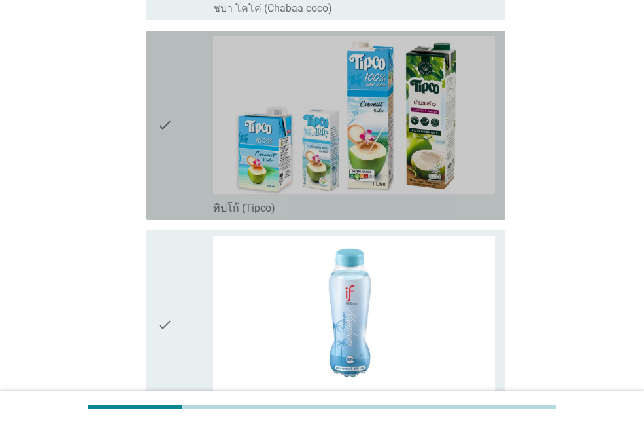
click at [188, 188] on div "check" at bounding box center [185, 125] width 56 height 179
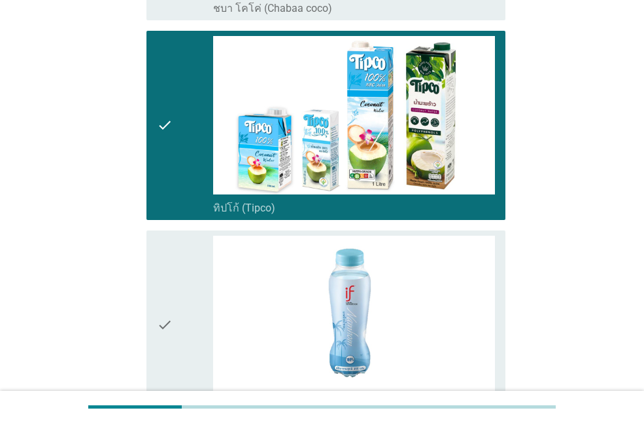
scroll to position [458, 0]
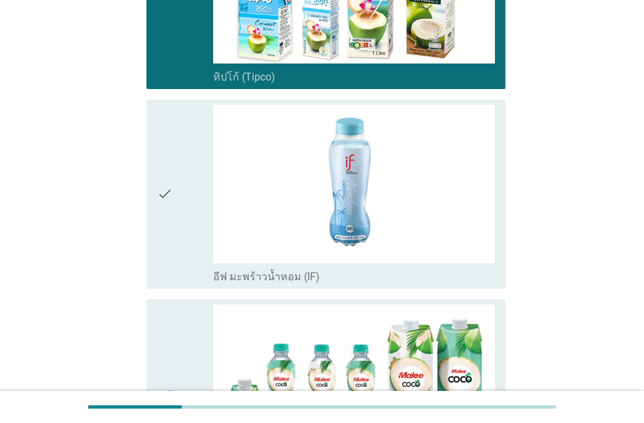
click at [196, 235] on div "check" at bounding box center [185, 194] width 56 height 179
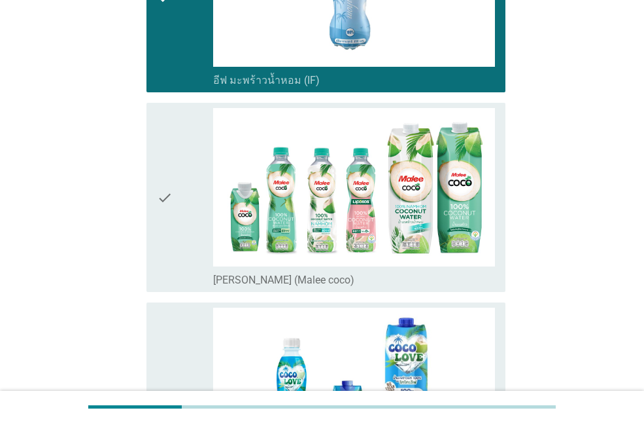
click at [176, 248] on div "check" at bounding box center [185, 197] width 56 height 179
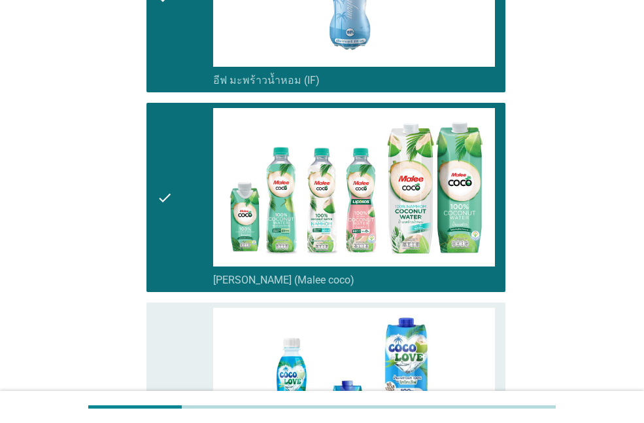
scroll to position [916, 0]
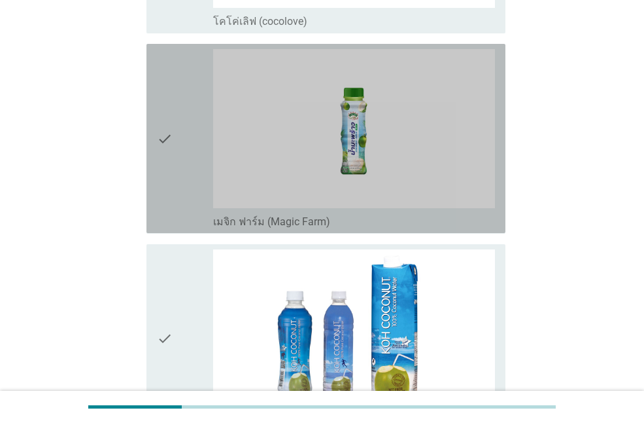
click at [177, 196] on div "check" at bounding box center [185, 138] width 56 height 179
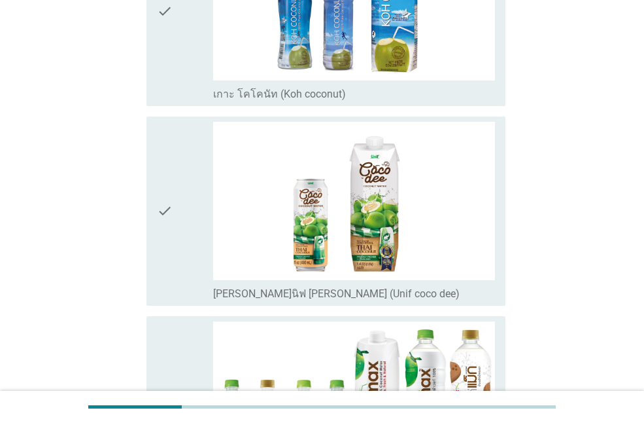
scroll to position [1570, 0]
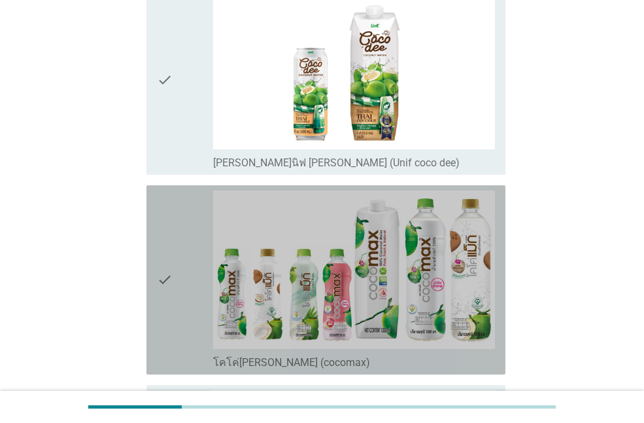
click at [169, 330] on icon "check" at bounding box center [165, 279] width 16 height 179
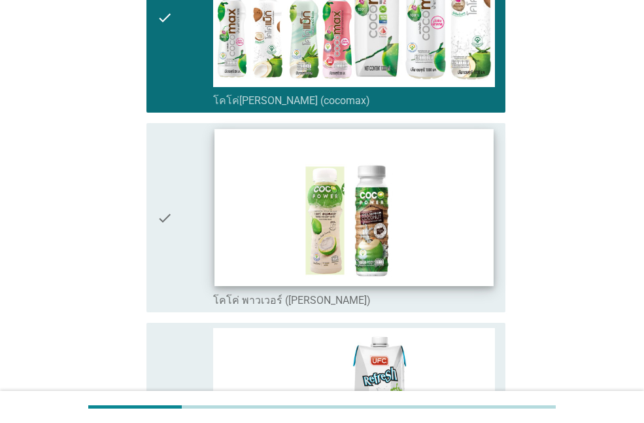
scroll to position [1962, 0]
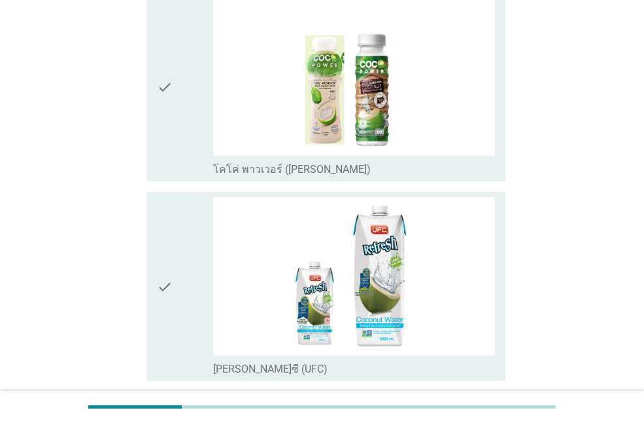
click at [169, 334] on icon "check" at bounding box center [165, 286] width 16 height 179
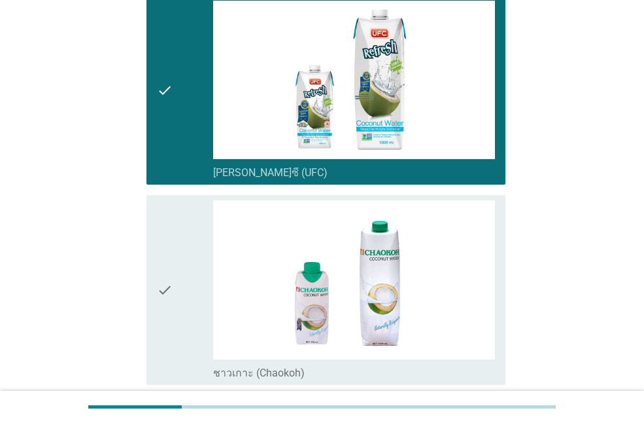
scroll to position [2355, 0]
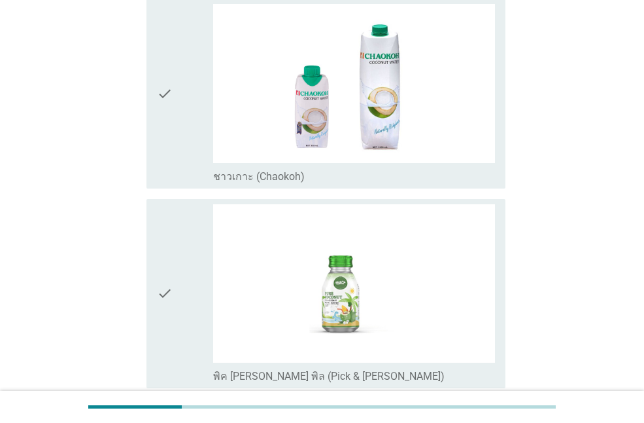
click at [162, 152] on icon "check" at bounding box center [165, 93] width 16 height 179
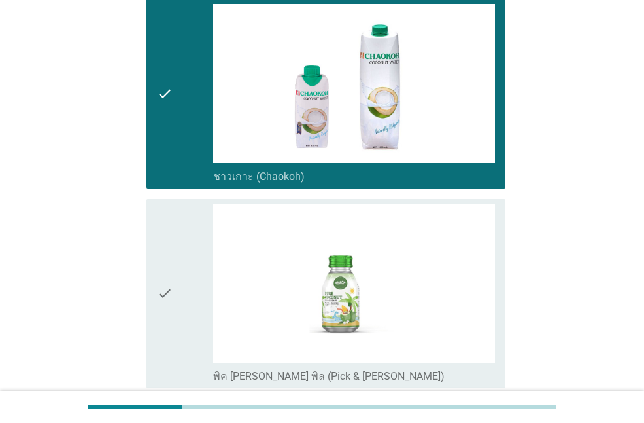
scroll to position [2509, 0]
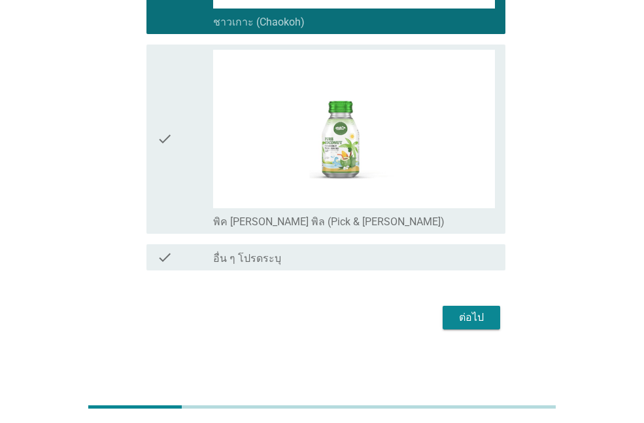
click at [474, 322] on div "ต่อไป" at bounding box center [471, 317] width 37 height 16
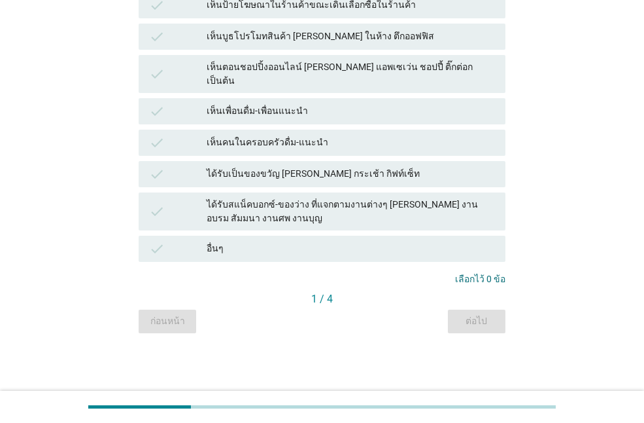
scroll to position [0, 0]
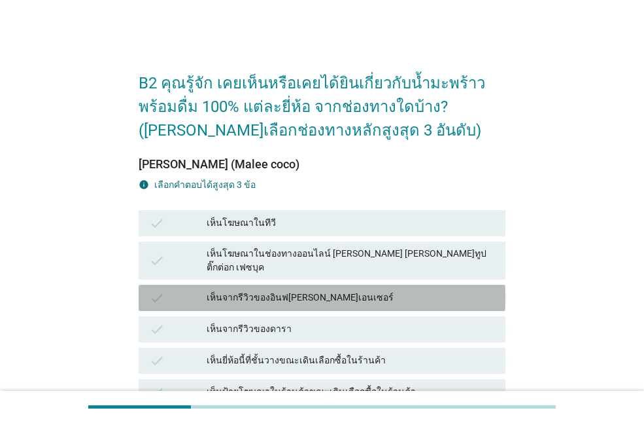
click at [256, 290] on div "เห็นจากรีวิวของอินฟ[PERSON_NAME]เอนเซอร์" at bounding box center [351, 298] width 288 height 16
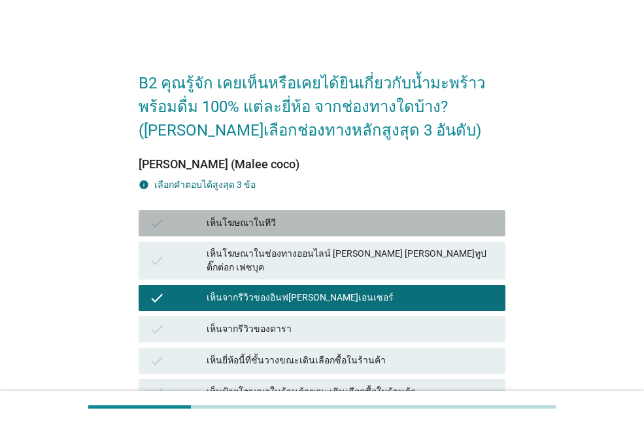
click at [270, 222] on div "เห็นโฆษณาในทีวี" at bounding box center [351, 223] width 288 height 16
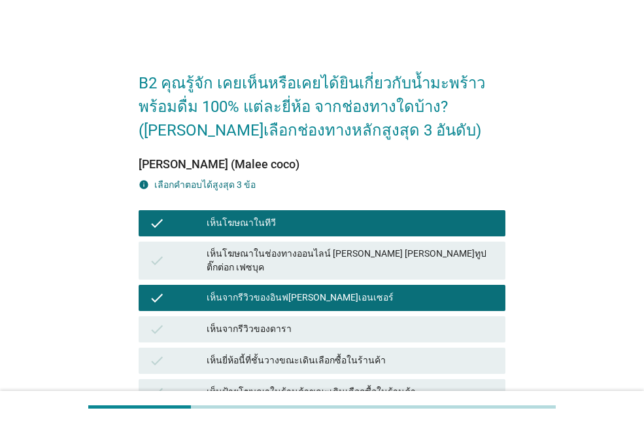
click at [288, 263] on div "check เห็นโฆษณาในช่องทางออนไลน์ [PERSON_NAME] [PERSON_NAME]ทูป ติ๊กต่อก เฟซบุค" at bounding box center [322, 260] width 367 height 38
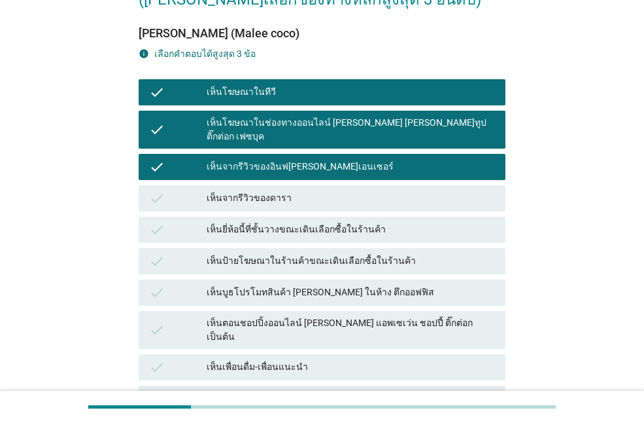
scroll to position [363, 0]
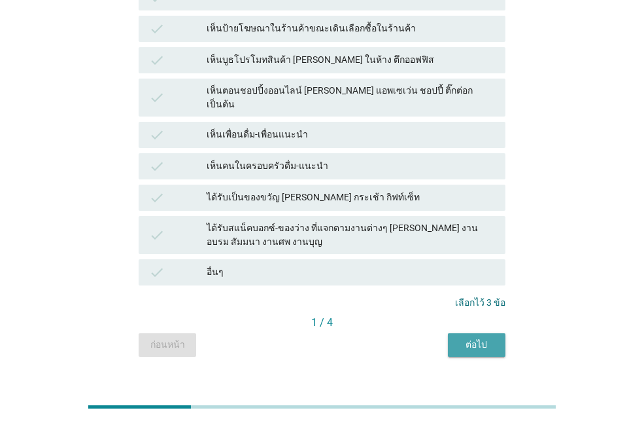
click at [464, 333] on button "ต่อไป" at bounding box center [477, 345] width 58 height 24
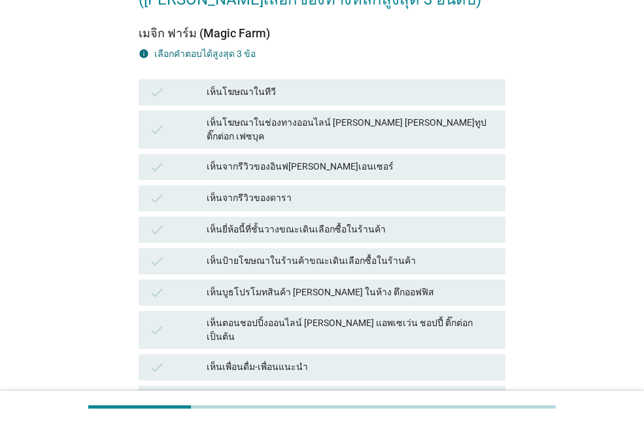
scroll to position [327, 0]
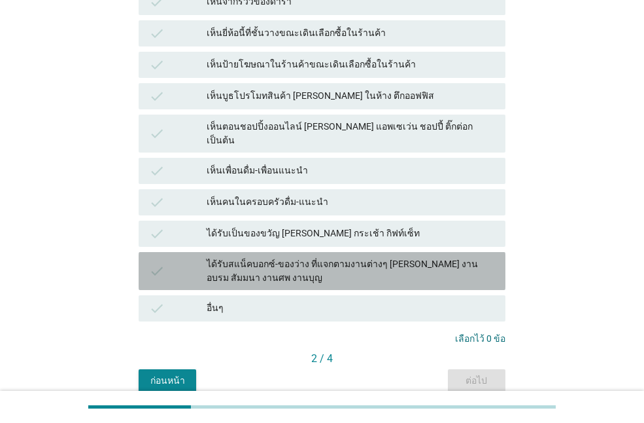
drag, startPoint x: 274, startPoint y: 235, endPoint x: 270, endPoint y: 202, distance: 33.7
click at [274, 257] on div "ได้รับสแน็คบอกซ์-ของว่าง ที่แจกตามงานต่างๆ [PERSON_NAME] งานอบรม สัมมนา งานศพ ง…" at bounding box center [351, 270] width 288 height 27
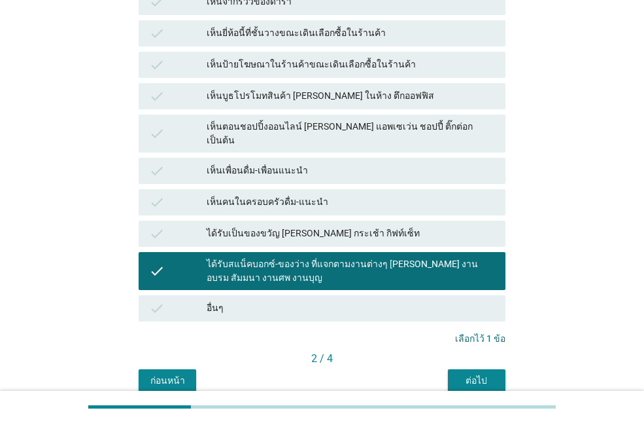
click at [274, 120] on div "เห็นตอนชอปปิ้งออนไลน์ [PERSON_NAME] แอพเซเว่น ชอปปี้ ติ๊กต่อก เป็นต้น" at bounding box center [351, 133] width 288 height 27
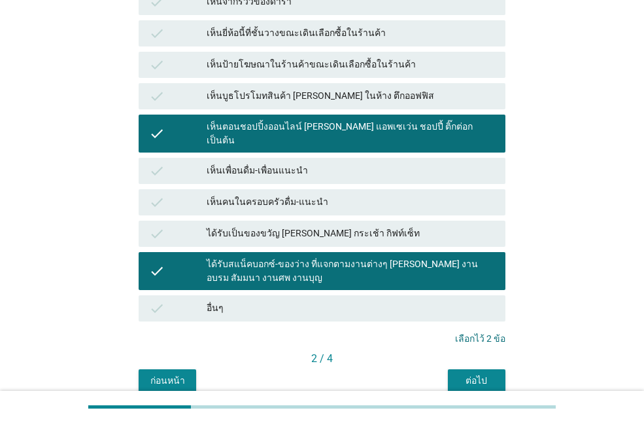
click at [302, 26] on div "เห็นยี่ห้อนี้ที่ชั้นวางขณะเดินเลือกซื้อในร้านค้า" at bounding box center [351, 34] width 288 height 16
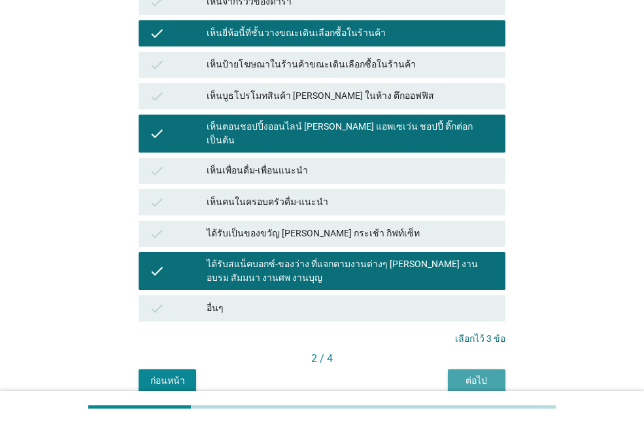
click at [490, 374] on div "ต่อไป" at bounding box center [477, 381] width 37 height 14
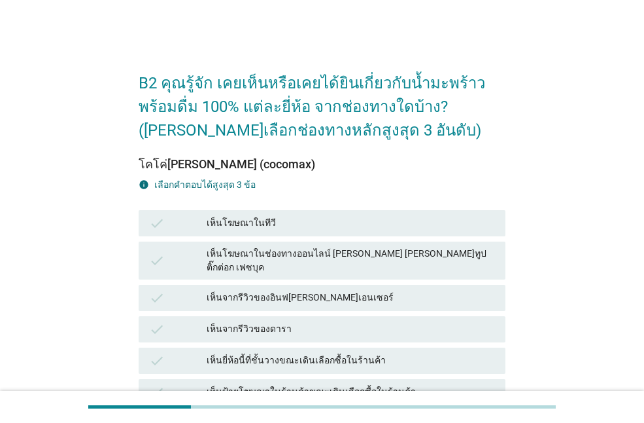
click at [243, 357] on div "check เห็นยี่ห้อนี้ที่ชั้นวางขณะเดินเลือกซื้อในร้านค้า" at bounding box center [322, 360] width 367 height 26
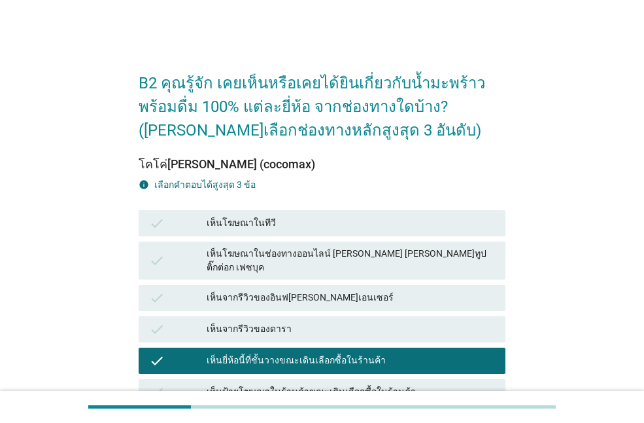
click at [258, 290] on div "เห็นจากรีวิวของอินฟ[PERSON_NAME]เอนเซอร์" at bounding box center [351, 298] width 288 height 16
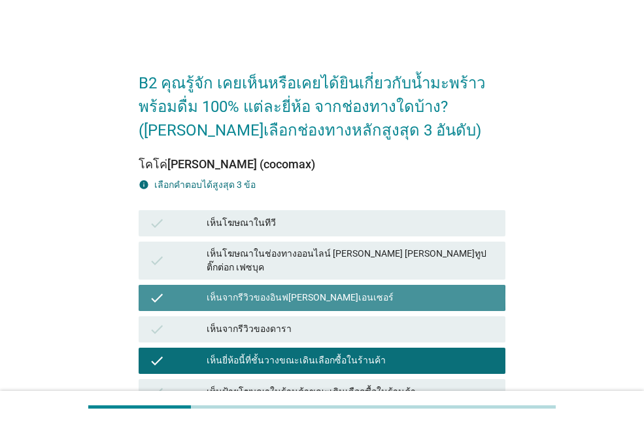
click at [251, 230] on div "เห็นโฆษณาในทีวี" at bounding box center [351, 223] width 288 height 16
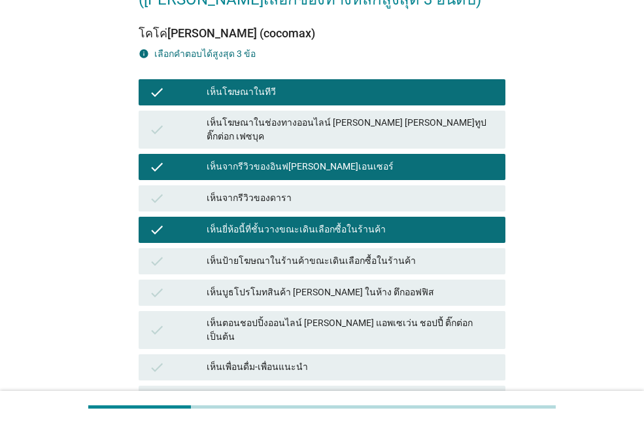
scroll to position [327, 0]
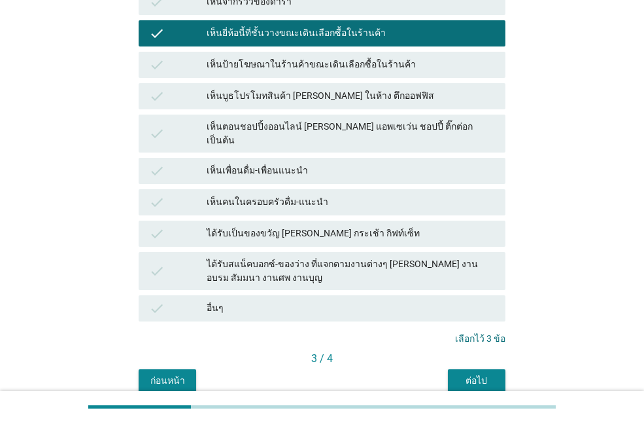
click at [489, 374] on div "ต่อไป" at bounding box center [477, 381] width 37 height 14
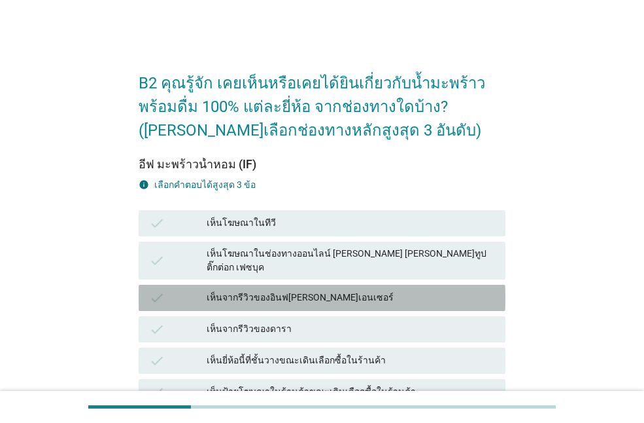
click at [308, 290] on div "เห็นจากรีวิวของอินฟ[PERSON_NAME]เอนเซอร์" at bounding box center [351, 298] width 288 height 16
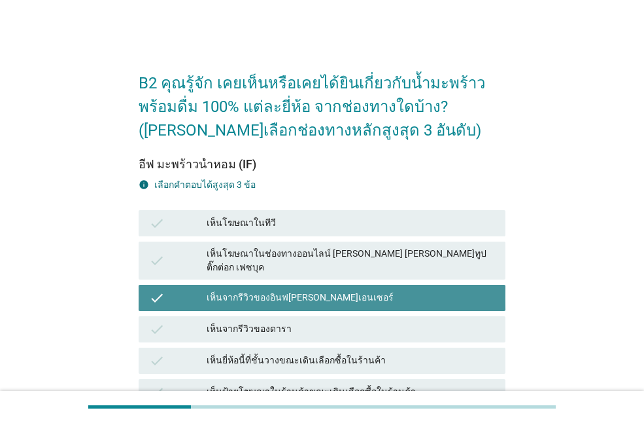
scroll to position [196, 0]
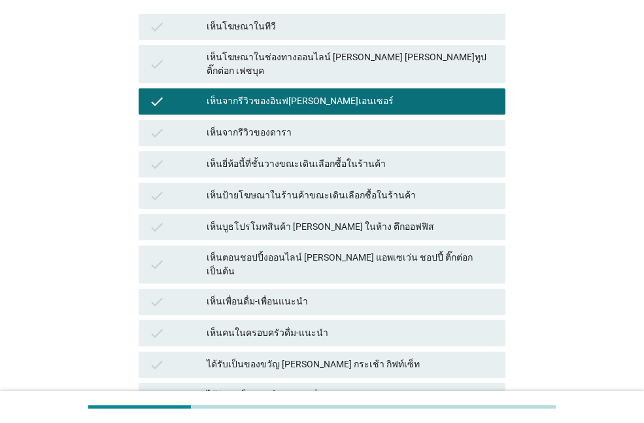
click at [286, 294] on div "เห็นเพื่อนดื่ม-เพื่อนแนะนำ" at bounding box center [351, 302] width 288 height 16
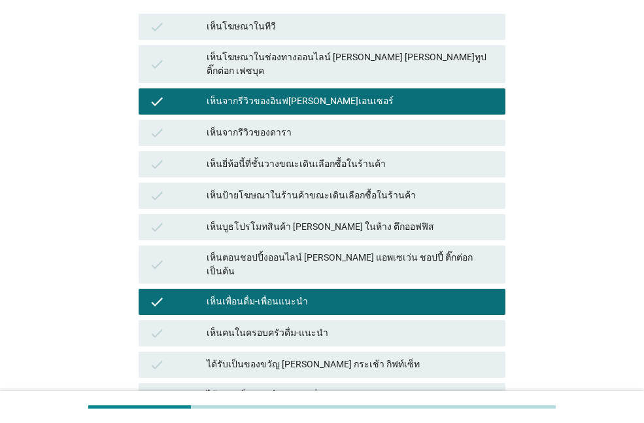
drag, startPoint x: 272, startPoint y: 347, endPoint x: 434, endPoint y: 308, distance: 166.8
click at [272, 357] on div "ได้รับเป็นของขวัญ [PERSON_NAME] กระเช้า กิฟท์เซ็ท" at bounding box center [351, 365] width 288 height 16
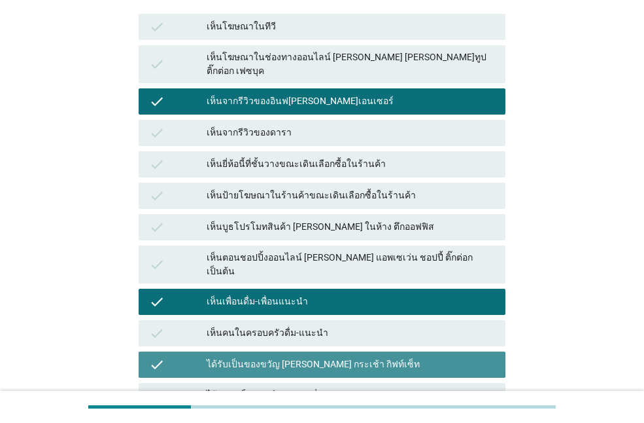
scroll to position [363, 0]
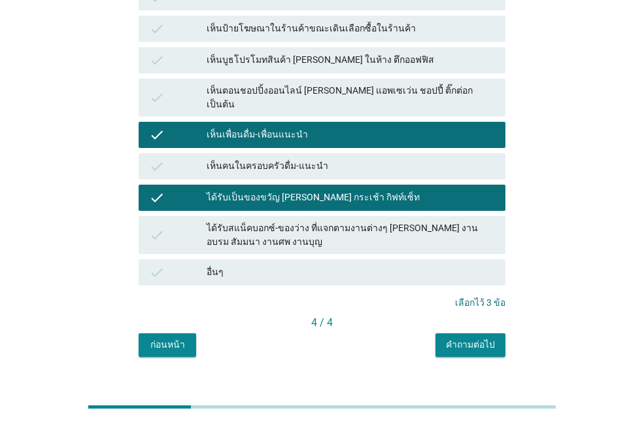
click at [476, 333] on button "คำถามต่อไป" at bounding box center [471, 345] width 70 height 24
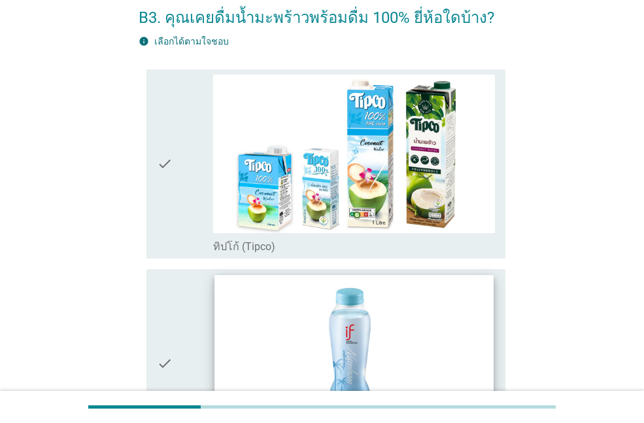
scroll to position [131, 0]
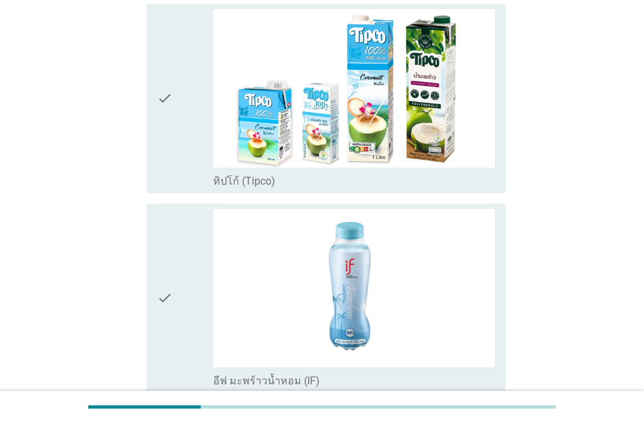
click at [184, 163] on div "check" at bounding box center [185, 98] width 56 height 179
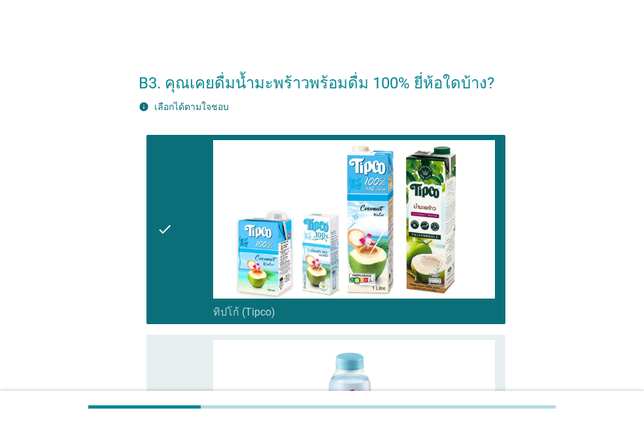
scroll to position [327, 0]
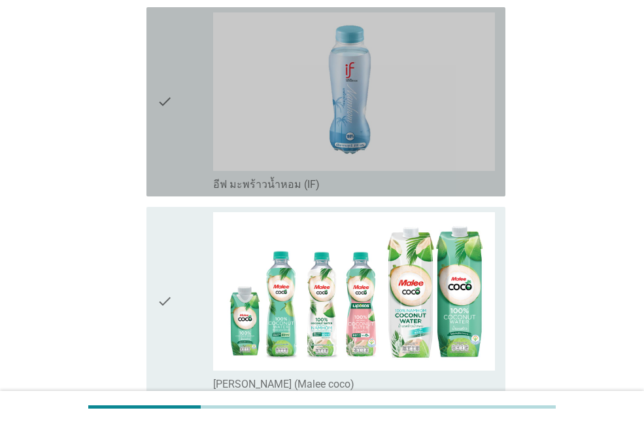
click at [176, 183] on div "check" at bounding box center [185, 101] width 56 height 179
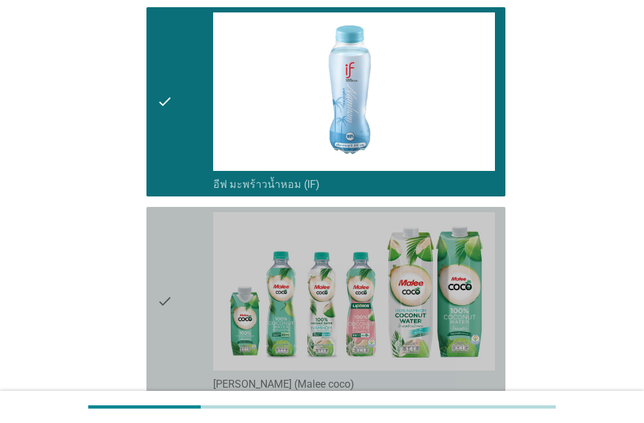
click at [192, 324] on div "check" at bounding box center [185, 301] width 56 height 179
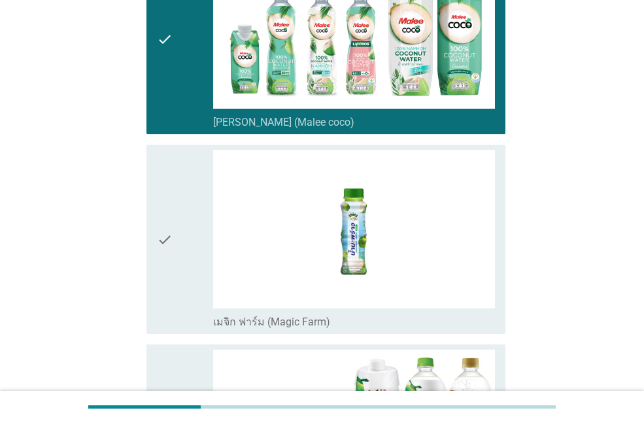
scroll to position [720, 0]
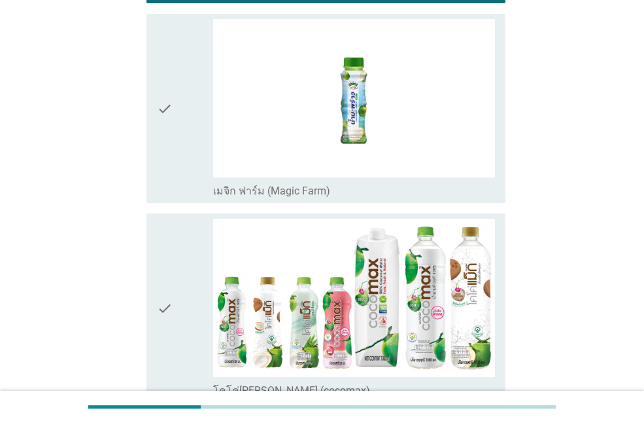
click at [165, 168] on icon "check" at bounding box center [165, 108] width 16 height 179
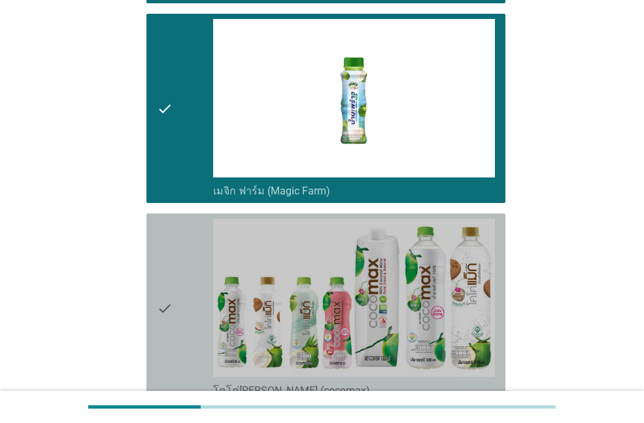
click at [194, 319] on div "check" at bounding box center [185, 307] width 56 height 179
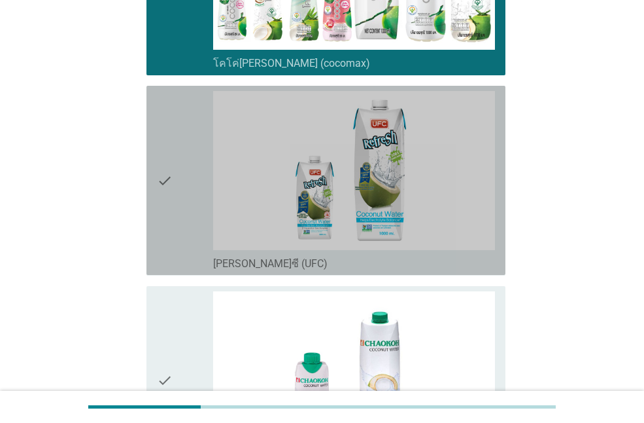
click at [165, 239] on icon "check" at bounding box center [165, 180] width 16 height 179
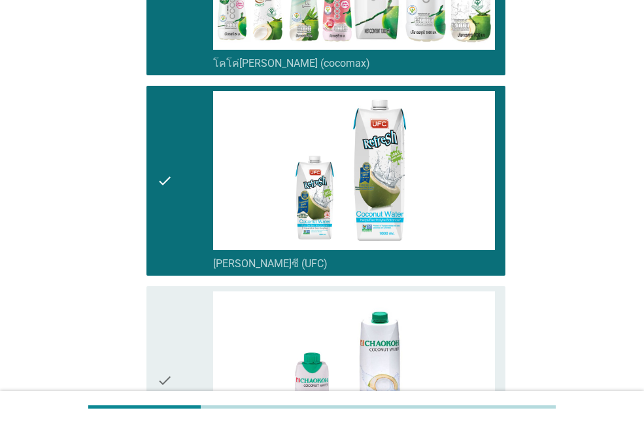
scroll to position [1243, 0]
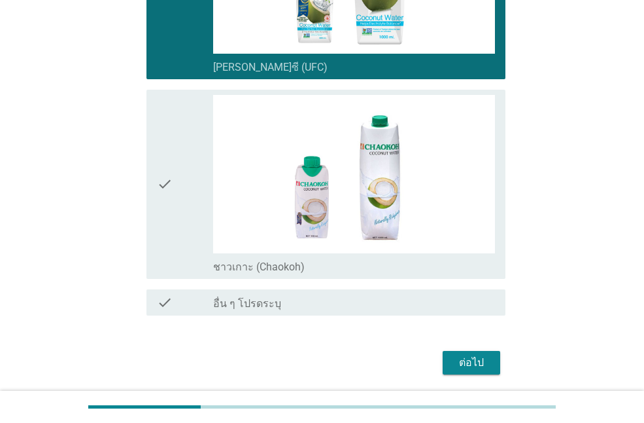
click at [167, 229] on icon "check" at bounding box center [165, 184] width 16 height 179
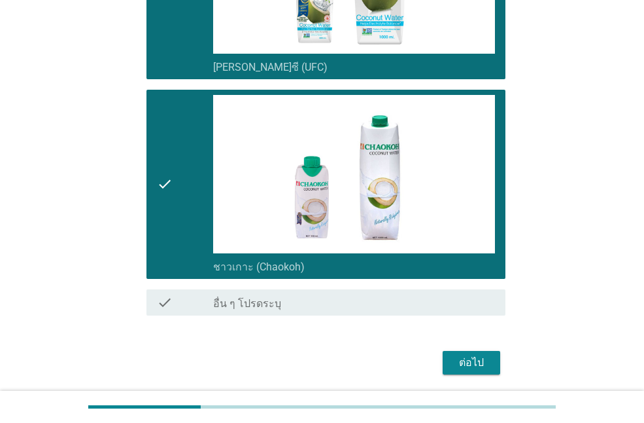
click at [483, 363] on div "ต่อไป" at bounding box center [471, 363] width 37 height 16
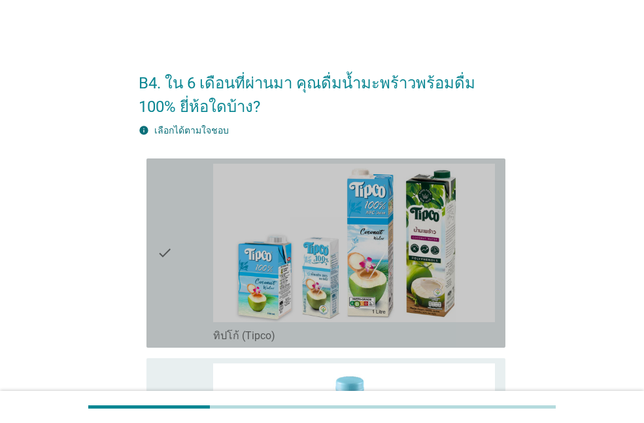
click at [168, 311] on icon "check" at bounding box center [165, 253] width 16 height 179
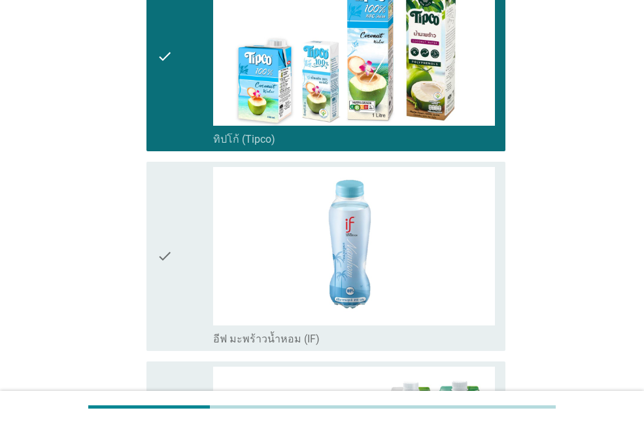
scroll to position [392, 0]
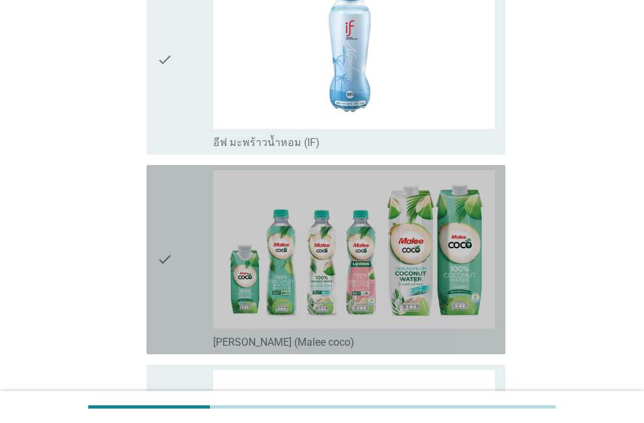
click at [170, 294] on icon "check" at bounding box center [165, 259] width 16 height 179
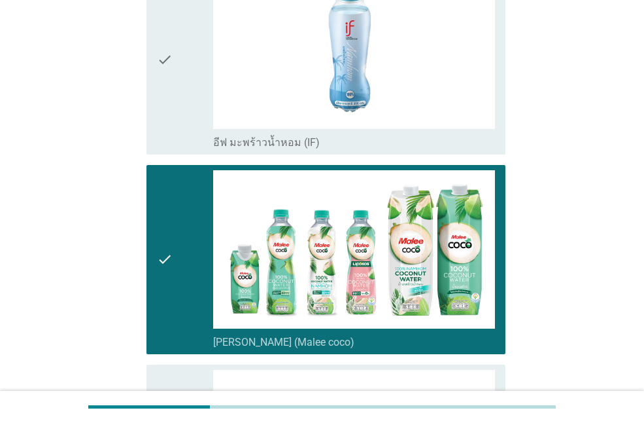
scroll to position [589, 0]
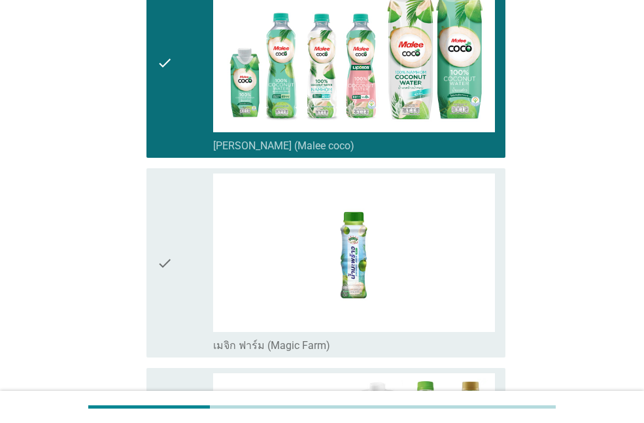
click at [172, 323] on icon "check" at bounding box center [165, 262] width 16 height 179
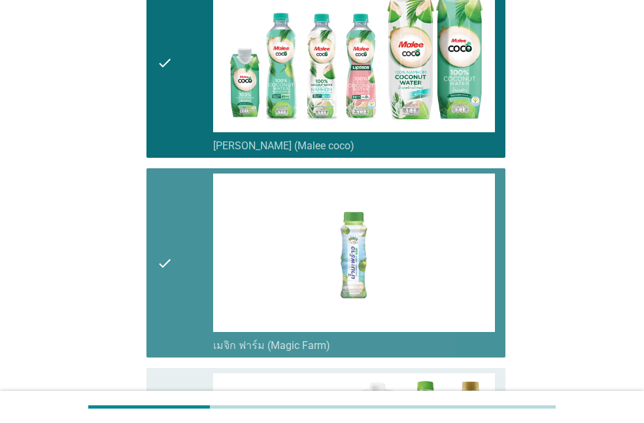
scroll to position [850, 0]
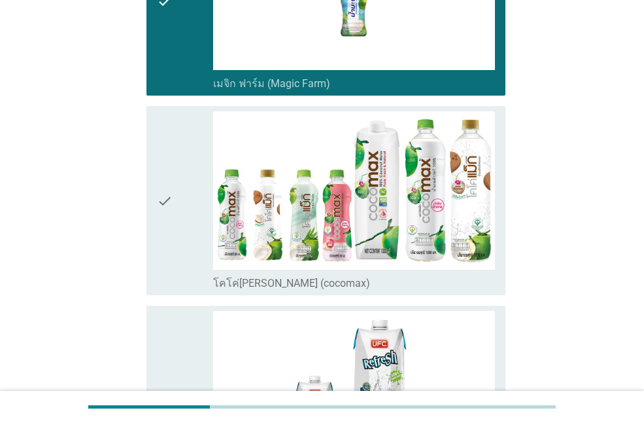
click at [175, 254] on div "check" at bounding box center [185, 200] width 56 height 179
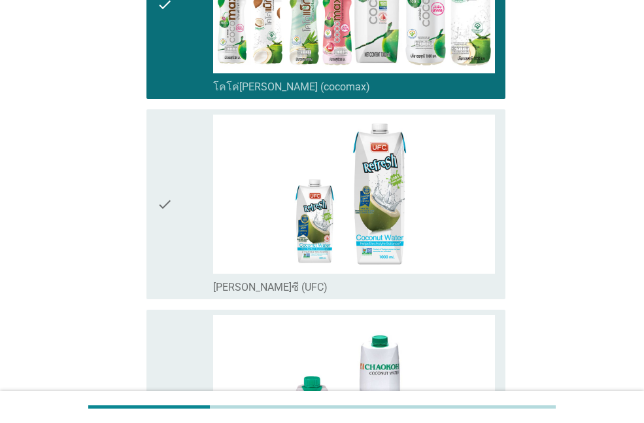
scroll to position [1177, 0]
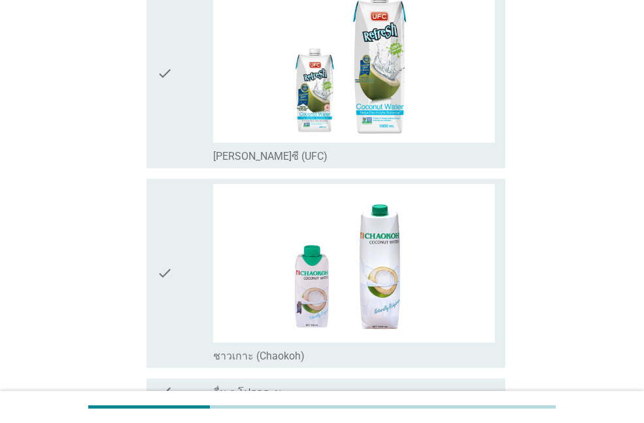
click at [185, 135] on div "check" at bounding box center [185, 73] width 56 height 179
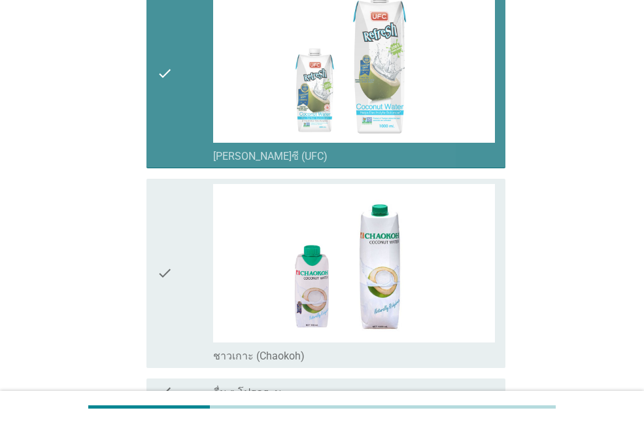
scroll to position [0, 0]
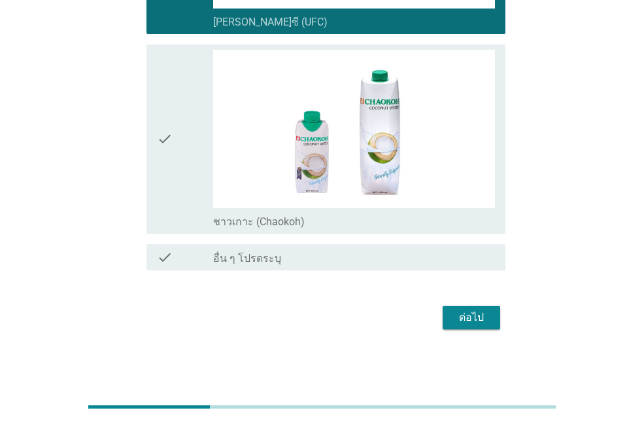
click at [462, 319] on div "ต่อไป" at bounding box center [471, 317] width 37 height 16
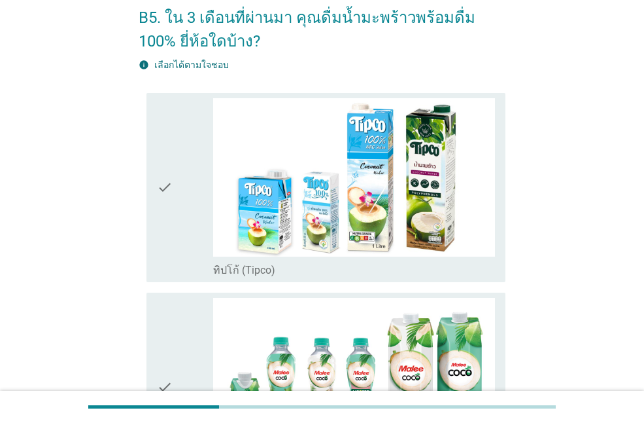
click at [181, 212] on div "check" at bounding box center [185, 187] width 56 height 179
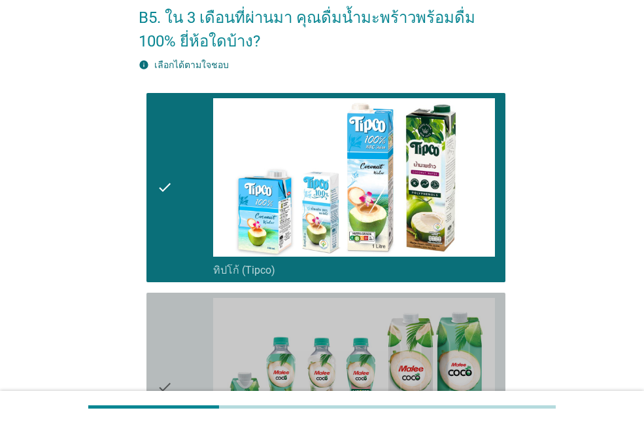
click at [177, 348] on div "check" at bounding box center [185, 387] width 56 height 179
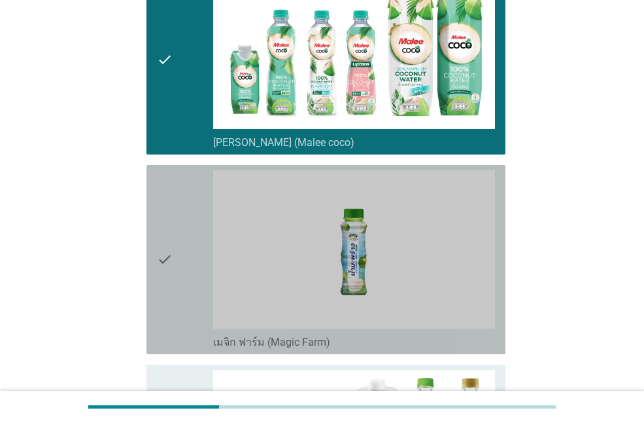
click at [162, 226] on icon "check" at bounding box center [165, 259] width 16 height 179
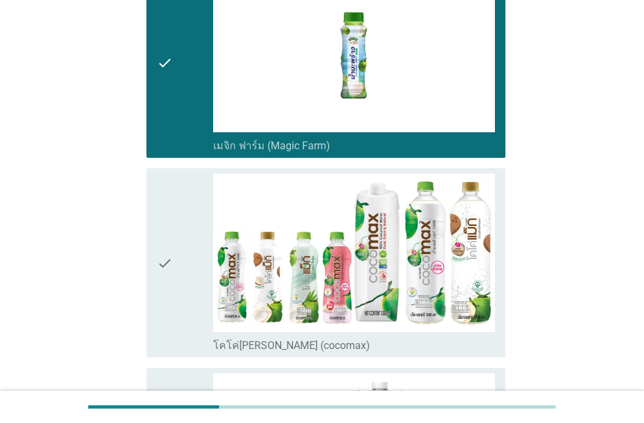
click at [194, 104] on div "check" at bounding box center [185, 63] width 56 height 179
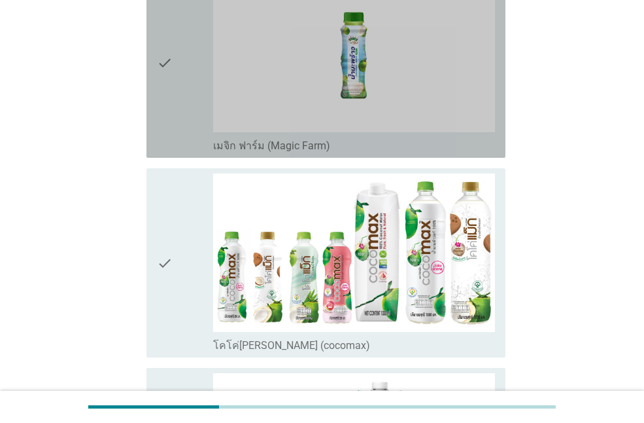
click at [183, 228] on div "check" at bounding box center [185, 262] width 56 height 179
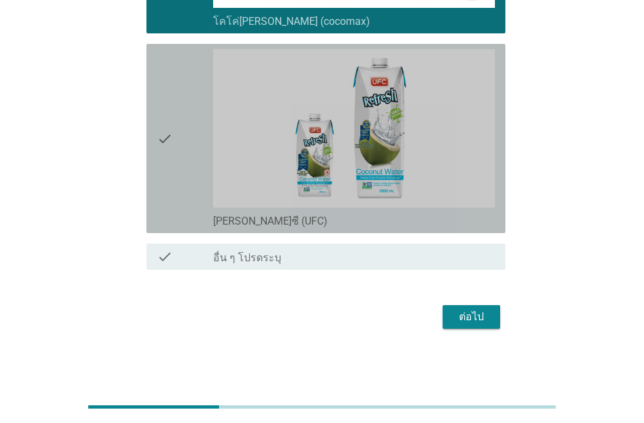
click at [175, 143] on div "check" at bounding box center [185, 138] width 56 height 179
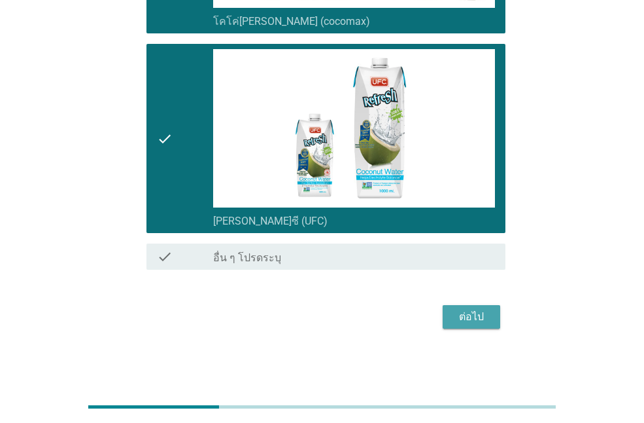
click at [474, 317] on div "ต่อไป" at bounding box center [471, 317] width 37 height 16
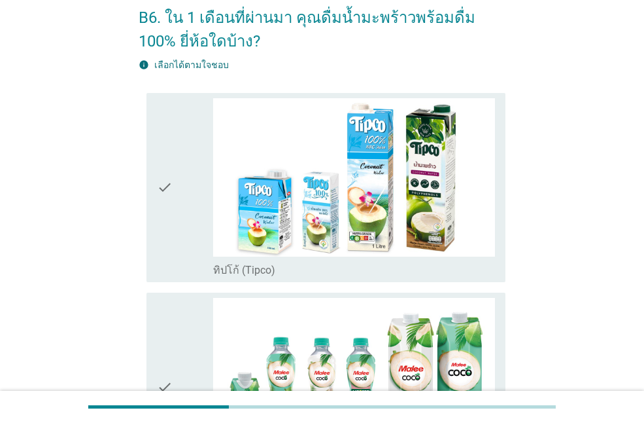
click at [177, 221] on div "check" at bounding box center [185, 187] width 56 height 179
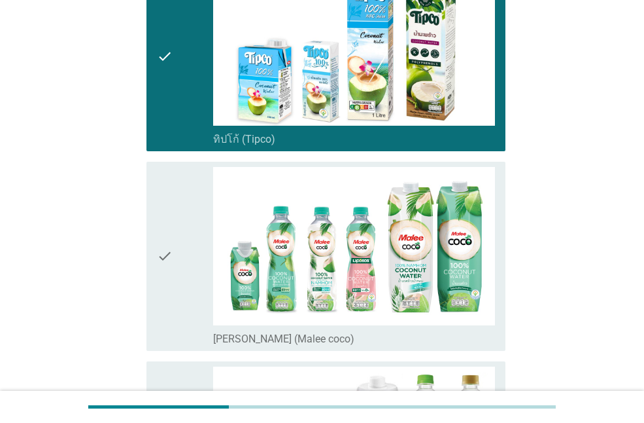
click at [173, 230] on icon "check" at bounding box center [165, 256] width 16 height 179
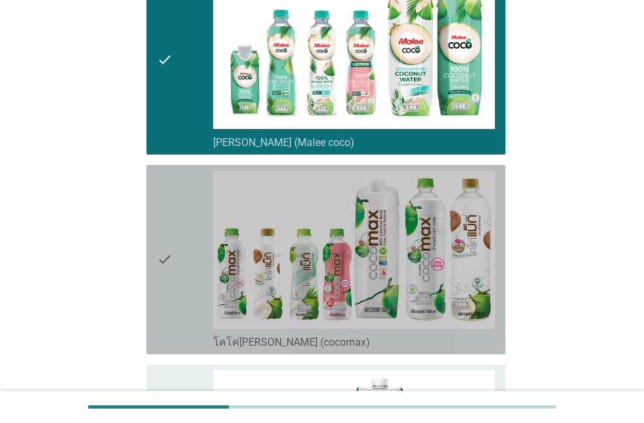
click at [174, 267] on div "check" at bounding box center [185, 259] width 56 height 179
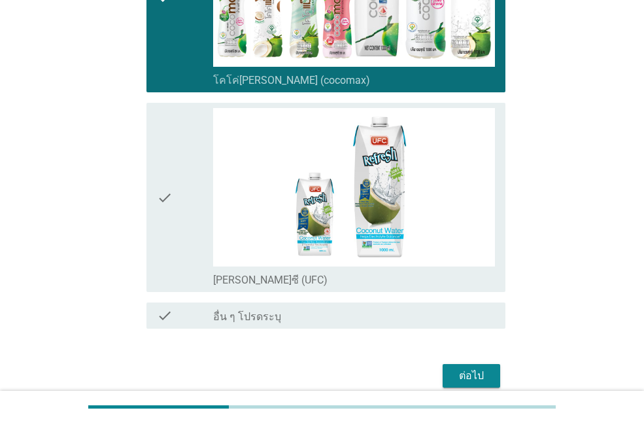
click at [169, 232] on icon "check" at bounding box center [165, 197] width 16 height 179
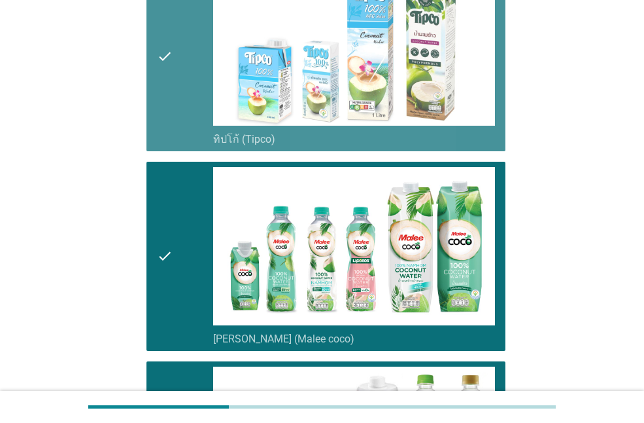
click at [186, 123] on div "check" at bounding box center [185, 56] width 56 height 179
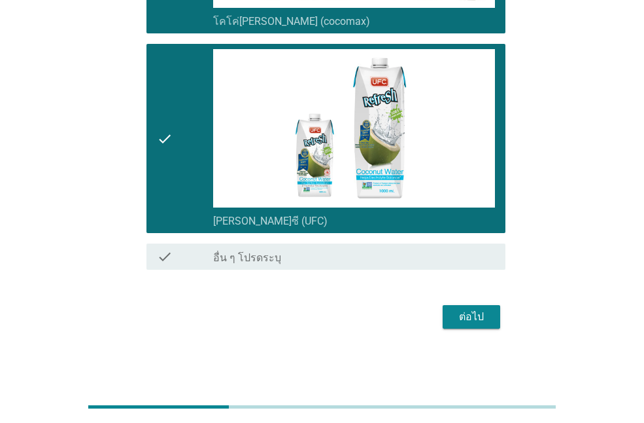
click at [464, 322] on div "ต่อไป" at bounding box center [471, 317] width 37 height 16
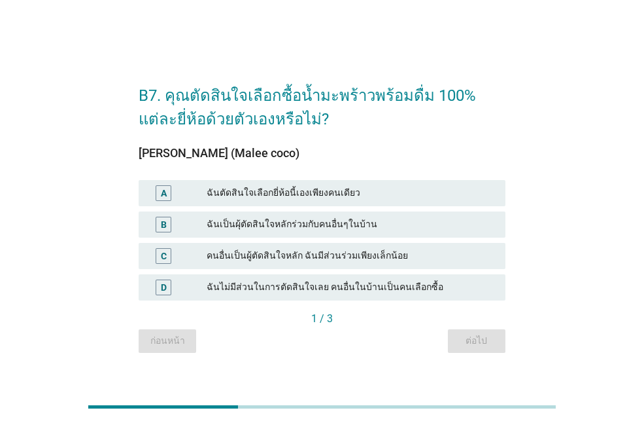
click at [311, 198] on div "ฉันตัดสินใจเลือกยี่ห้อนี้เองเพียงคนเดียว" at bounding box center [351, 193] width 288 height 16
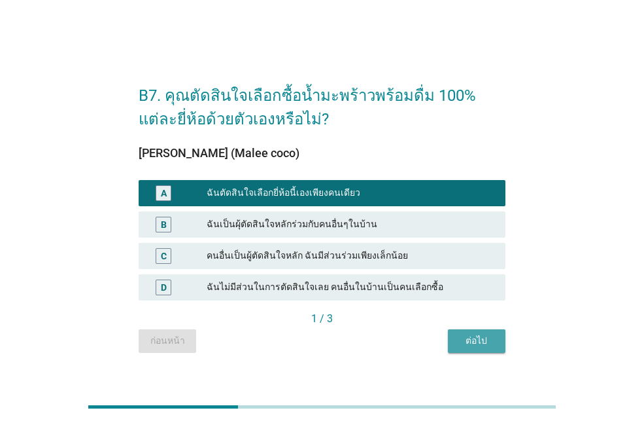
click at [479, 336] on div "ต่อไป" at bounding box center [477, 341] width 37 height 14
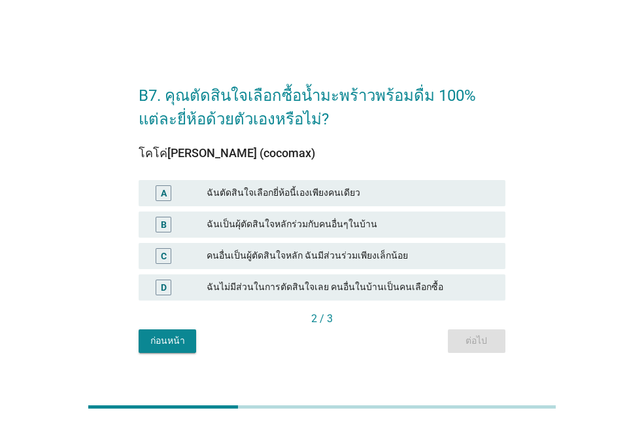
click at [363, 178] on div "A ฉันตัดสินใจเลือกยี่ห้อนี้เองเพียงคนเดียว" at bounding box center [322, 192] width 372 height 31
click at [408, 196] on div "ฉันตัดสินใจเลือกยี่ห้อนี้เองเพียงคนเดียว" at bounding box center [351, 193] width 288 height 16
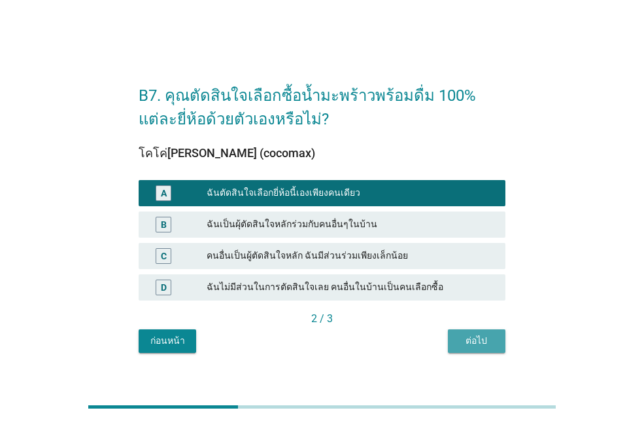
click at [489, 338] on div "ต่อไป" at bounding box center [477, 341] width 37 height 14
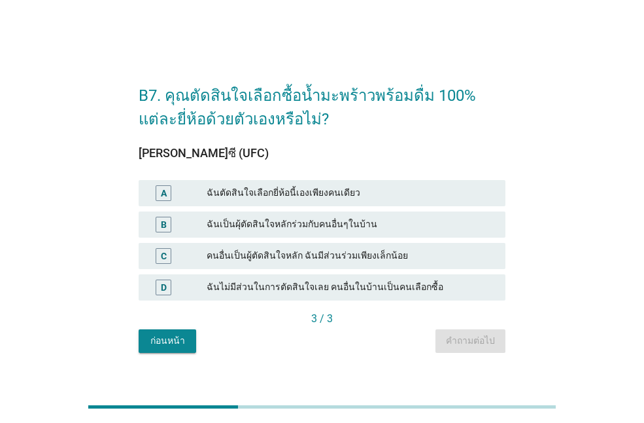
click at [350, 190] on div "ฉันตัดสินใจเลือกยี่ห้อนี้เองเพียงคนเดียว" at bounding box center [351, 193] width 288 height 16
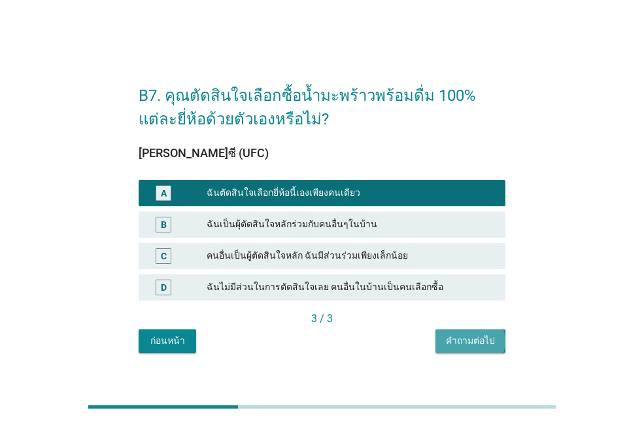
click at [486, 340] on div "คำถามต่อไป" at bounding box center [470, 341] width 49 height 14
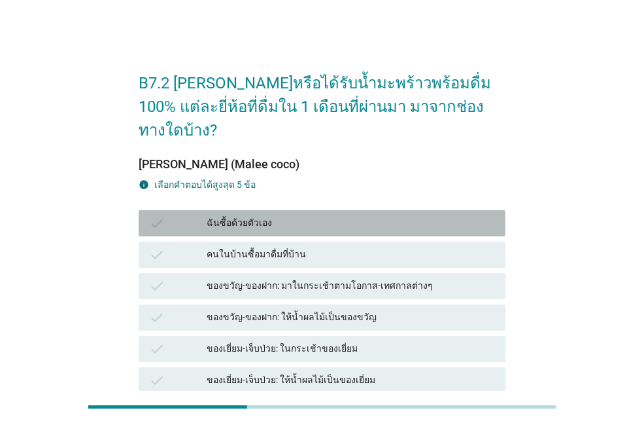
click at [255, 215] on div "ฉันซื้อด้วยตัวเอง" at bounding box center [351, 223] width 288 height 16
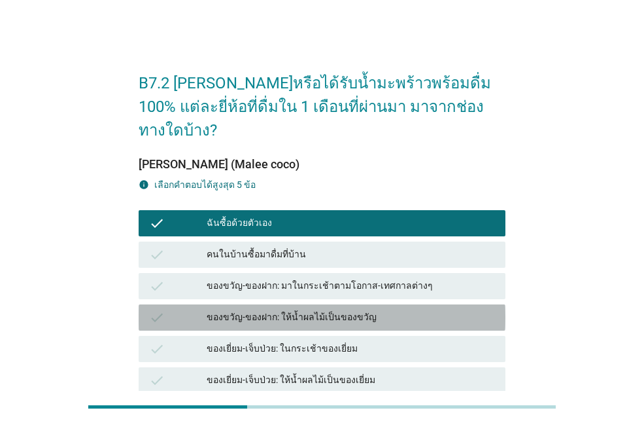
click at [277, 309] on div "ของขวัญ-ของฝาก: ให้น้ำผลไม้เป็นของขวัญ" at bounding box center [351, 317] width 288 height 16
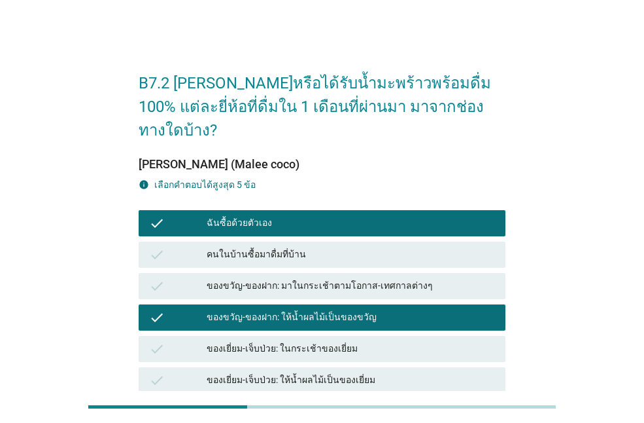
scroll to position [131, 0]
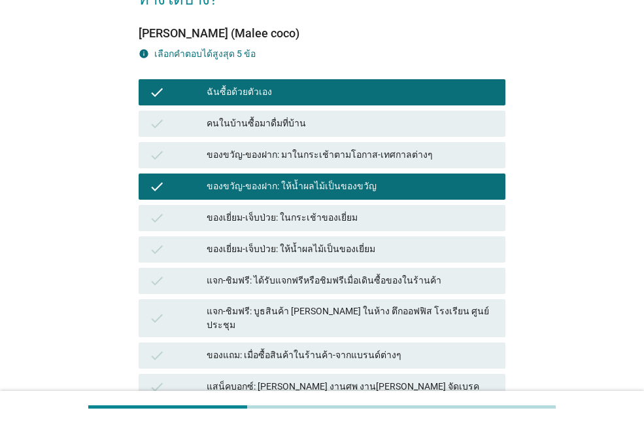
click at [269, 347] on div "ของแถม: เมื่อซื้อสินค้าในร้านค้า-จากแบรนด์ต่างๆ" at bounding box center [351, 355] width 288 height 16
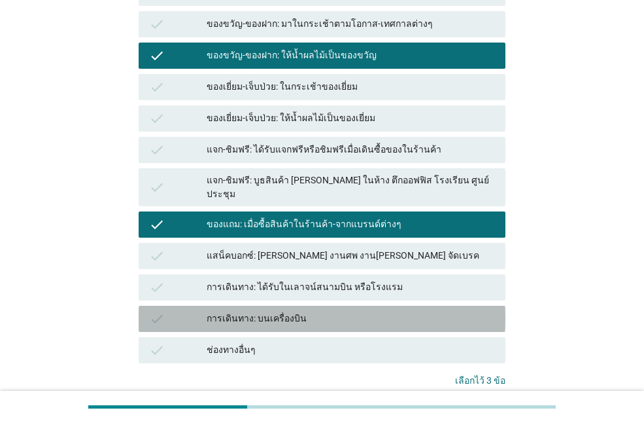
click at [261, 311] on div "การเดินทาง: บนเครื่องบิน" at bounding box center [351, 319] width 288 height 16
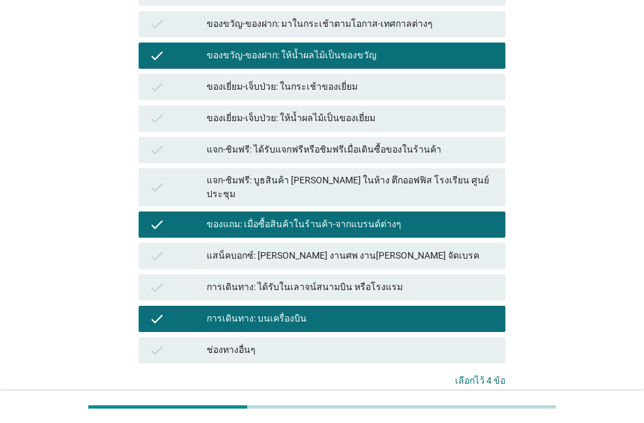
click at [277, 311] on div "การเดินทาง: บนเครื่องบิน" at bounding box center [351, 319] width 288 height 16
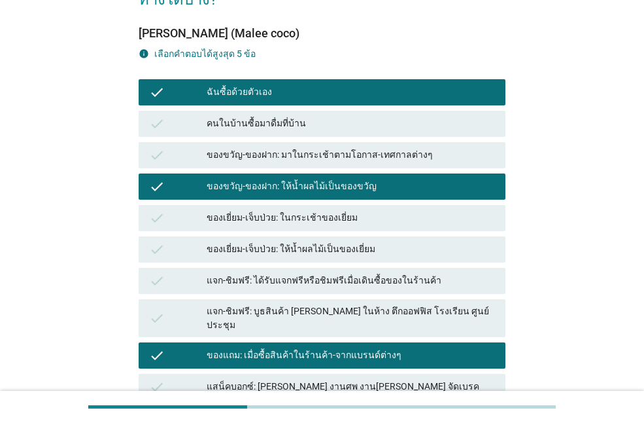
click at [330, 410] on div "การเดินทาง: ได้รับในเลาจน์สนามบิน หรือโรงแรม" at bounding box center [351, 418] width 288 height 16
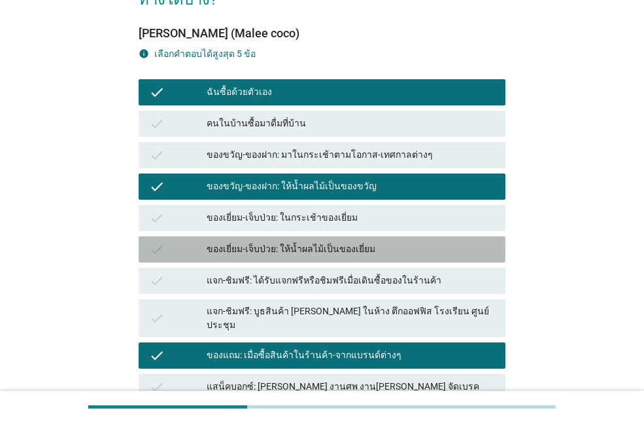
click at [312, 241] on div "ของเยี่ยม-เจ็บป่วย: ให้น้ำผลไม้เป็นของเยี่ยม" at bounding box center [351, 249] width 288 height 16
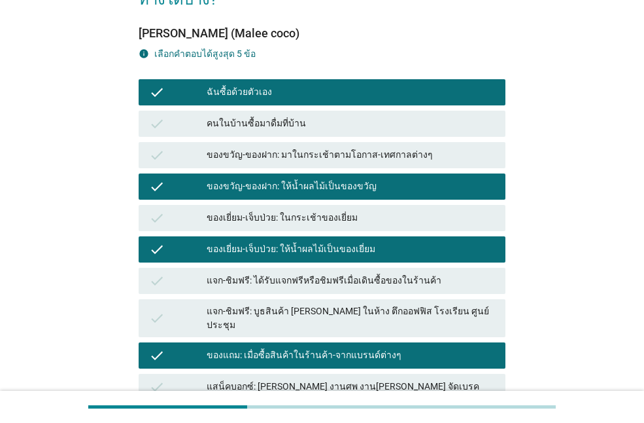
scroll to position [65, 0]
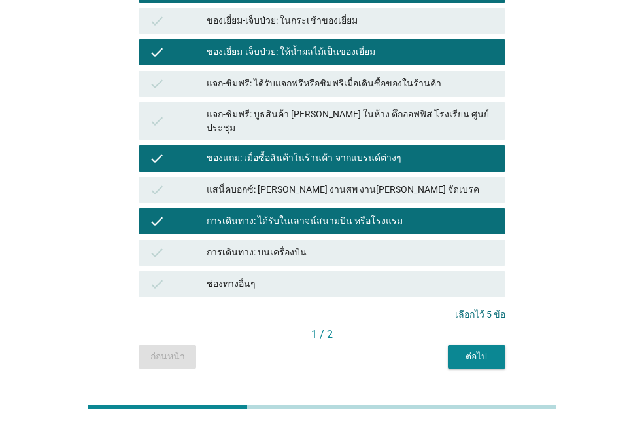
click at [475, 345] on button "ต่อไป" at bounding box center [477, 357] width 58 height 24
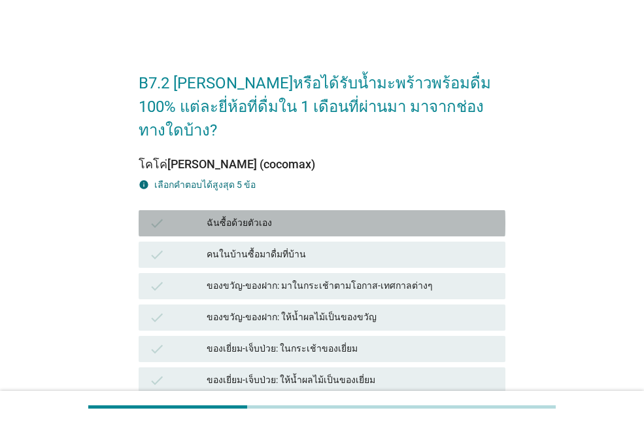
click at [256, 215] on div "ฉันซื้อด้วยตัวเอง" at bounding box center [351, 223] width 288 height 16
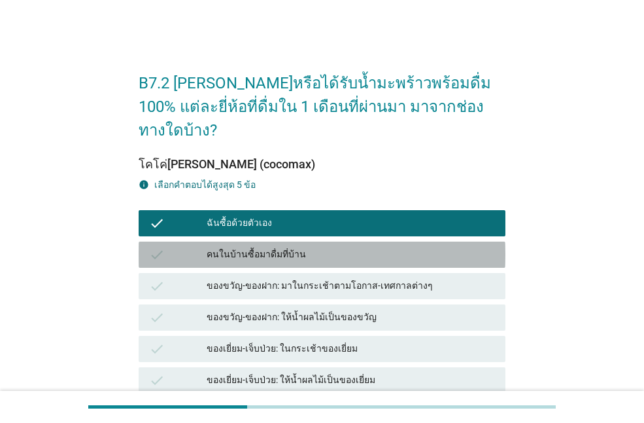
click at [271, 247] on div "คนในบ้านซื้อมาดื่มที่บ้าน" at bounding box center [351, 255] width 288 height 16
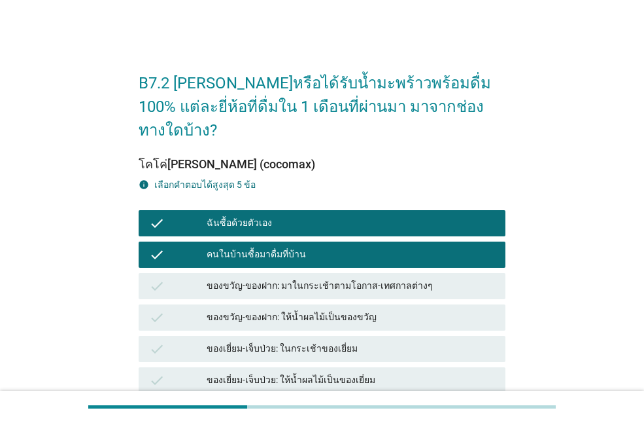
scroll to position [131, 0]
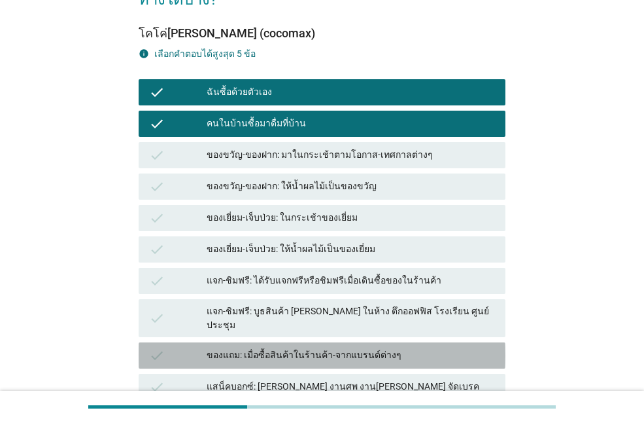
drag, startPoint x: 264, startPoint y: 311, endPoint x: 265, endPoint y: 276, distance: 35.3
click at [264, 347] on div "ของแถม: เมื่อซื้อสินค้าในร้านค้า-จากแบรนด์ต่างๆ" at bounding box center [351, 355] width 288 height 16
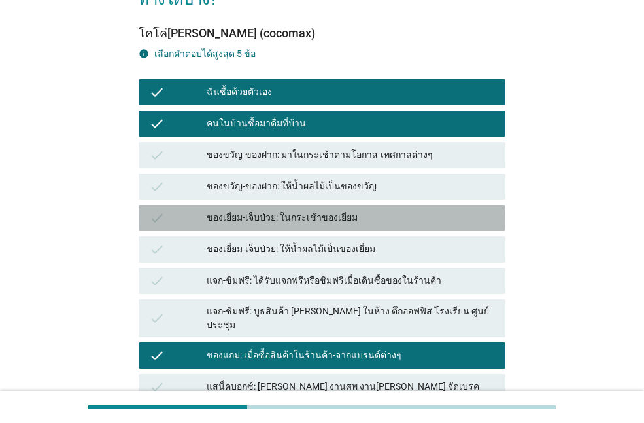
click at [265, 210] on div "ของเยี่ยม-เจ็บป่วย: ในกระเช้าของเยี่ยม" at bounding box center [351, 218] width 288 height 16
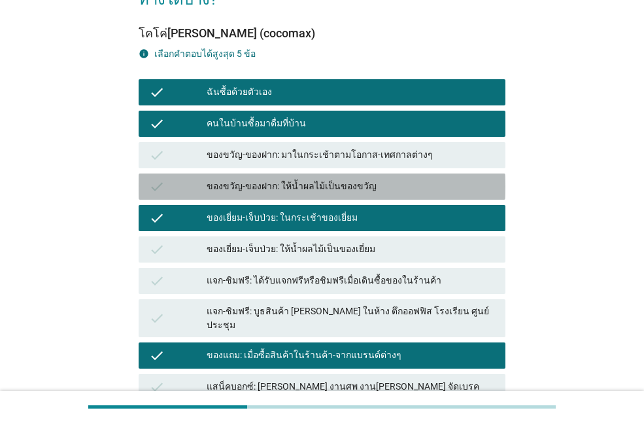
click at [277, 179] on div "ของขวัญ-ของฝาก: ให้น้ำผลไม้เป็นของขวัญ" at bounding box center [351, 187] width 288 height 16
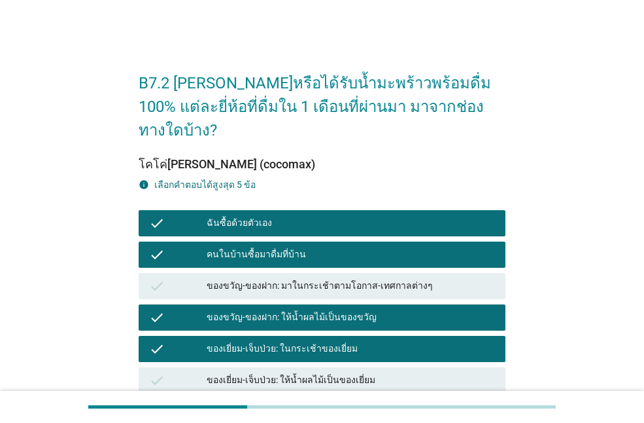
scroll to position [328, 0]
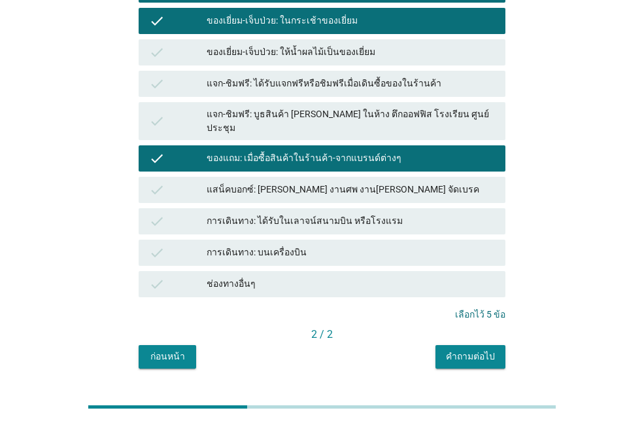
click at [454, 349] on div "คำถามต่อไป" at bounding box center [470, 356] width 49 height 14
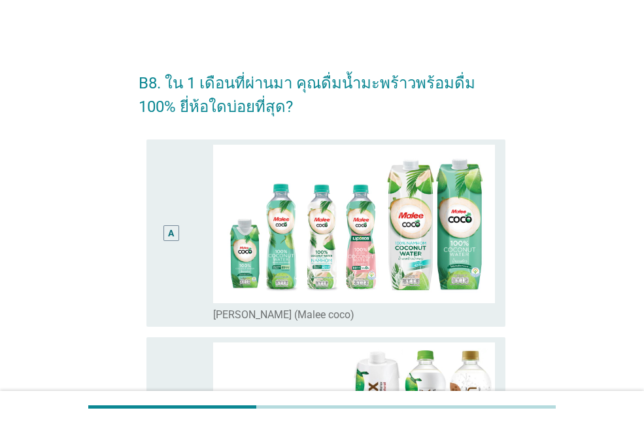
scroll to position [196, 0]
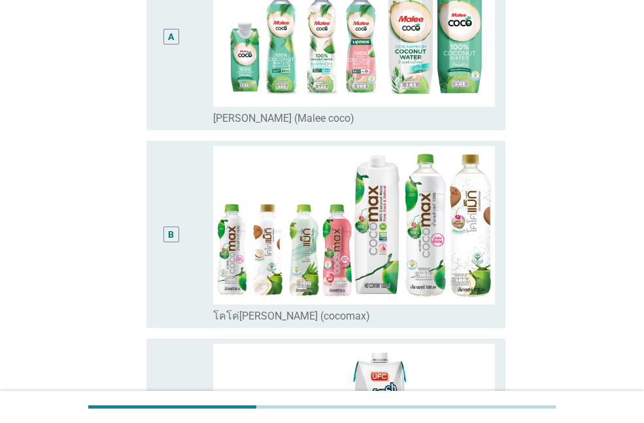
click at [162, 290] on div "B" at bounding box center [171, 234] width 28 height 177
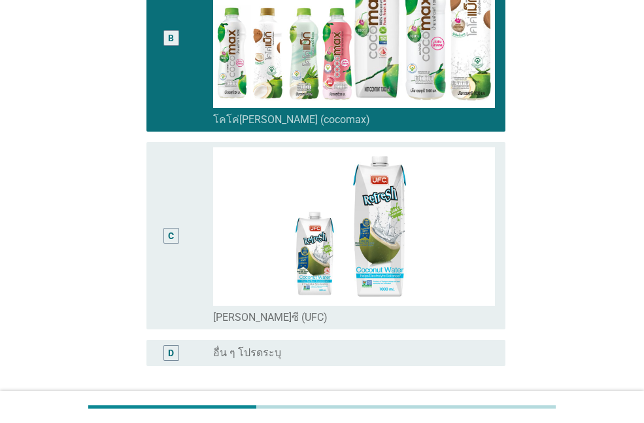
click at [196, 292] on div "C" at bounding box center [185, 235] width 56 height 177
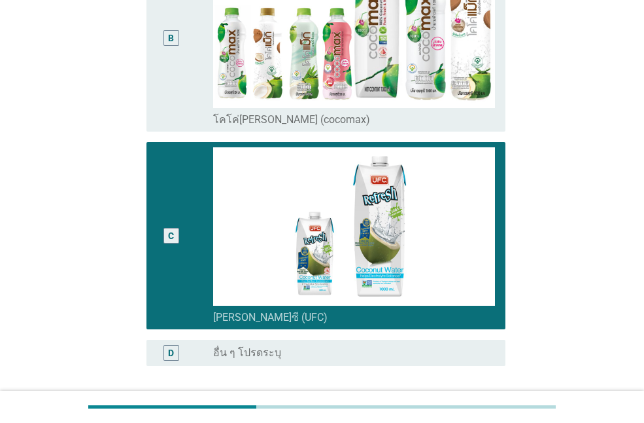
click at [168, 107] on div "B" at bounding box center [171, 38] width 28 height 177
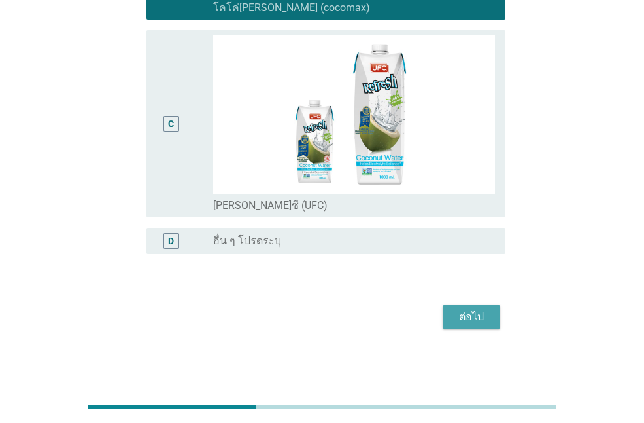
click at [474, 324] on div "ต่อไป" at bounding box center [471, 317] width 37 height 16
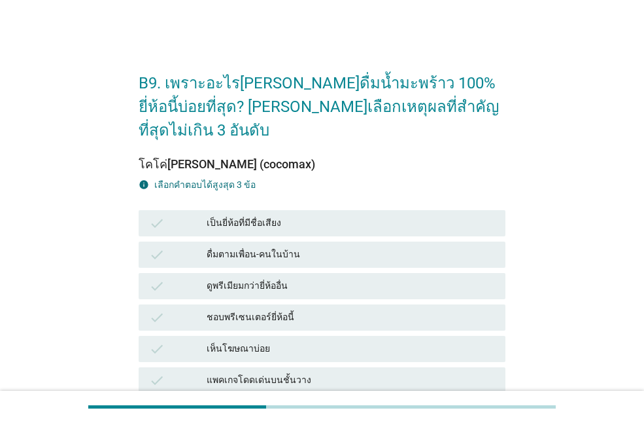
click at [254, 278] on div "ดูพรีเมียมกว่ายี่ห้ออื่น" at bounding box center [351, 286] width 288 height 16
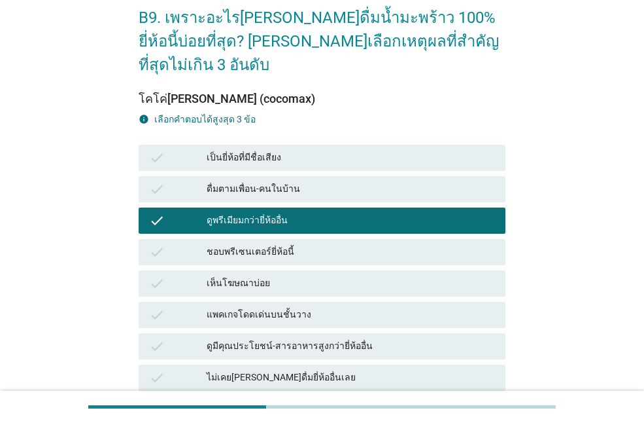
click at [261, 333] on div "check ดูมีคุณประโยชน์-สารอาหารสูงกว่ายี่ห้ออื่น" at bounding box center [322, 346] width 367 height 26
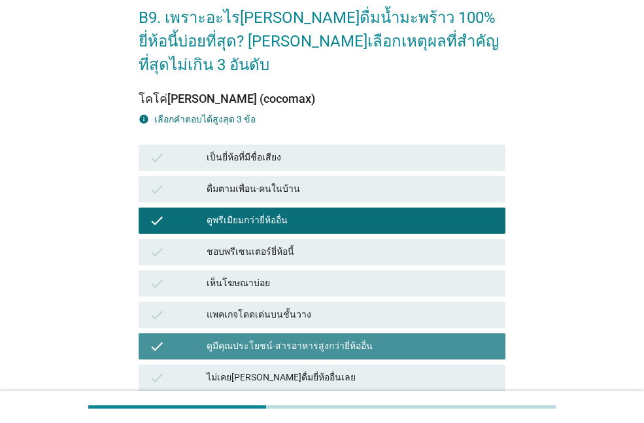
scroll to position [327, 0]
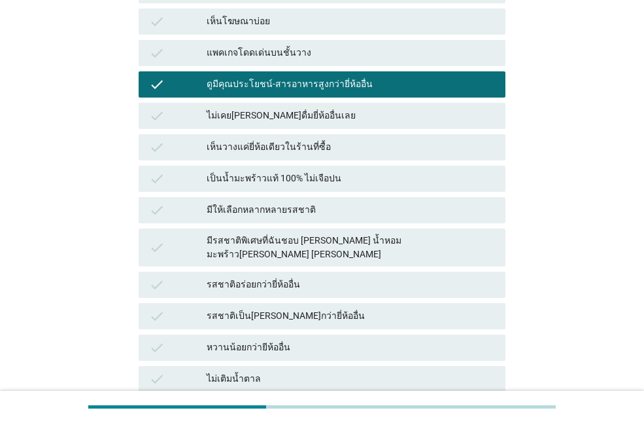
click at [266, 334] on div "check หวานน้อยกว่ายีห้ออื่น" at bounding box center [322, 347] width 367 height 26
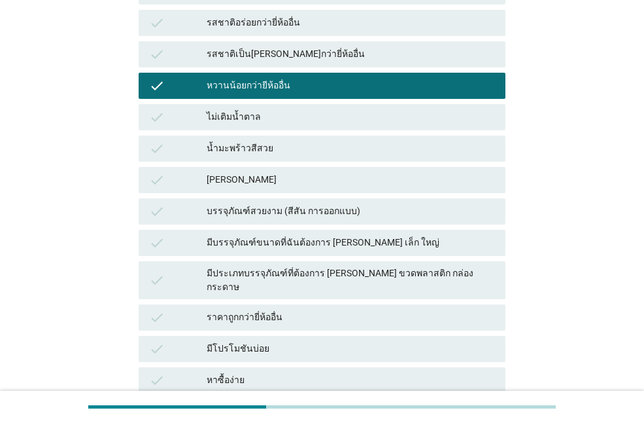
scroll to position [673, 0]
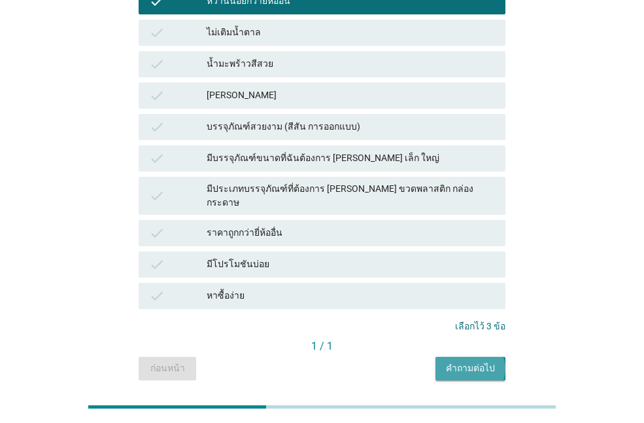
click at [483, 361] on div "คำถามต่อไป" at bounding box center [470, 368] width 49 height 14
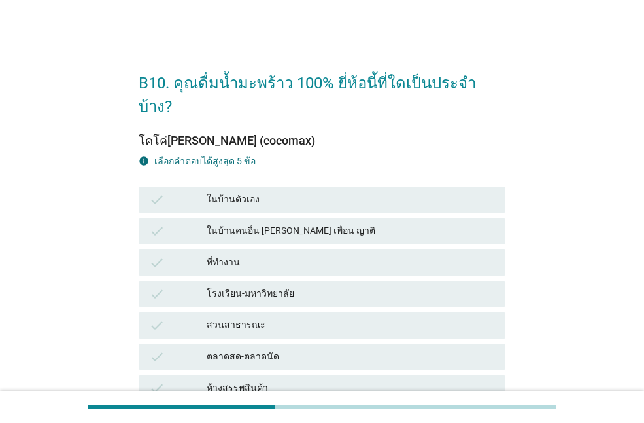
scroll to position [131, 0]
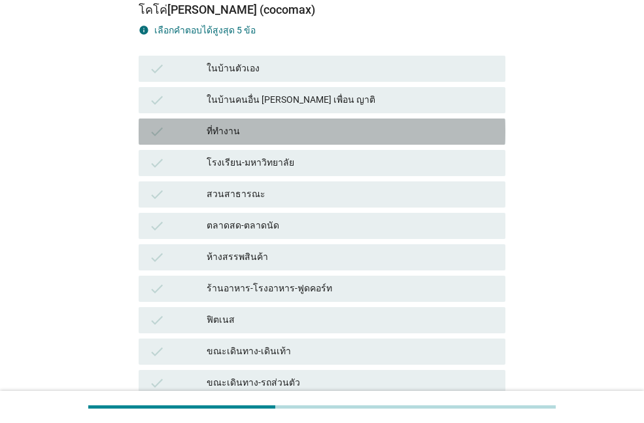
click at [258, 124] on div "ที่ทำงาน" at bounding box center [351, 132] width 288 height 16
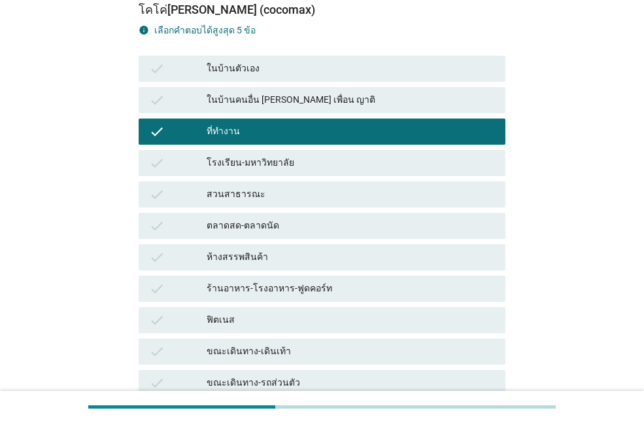
click at [267, 61] on div "ในบ้านตัวเอง" at bounding box center [351, 69] width 288 height 16
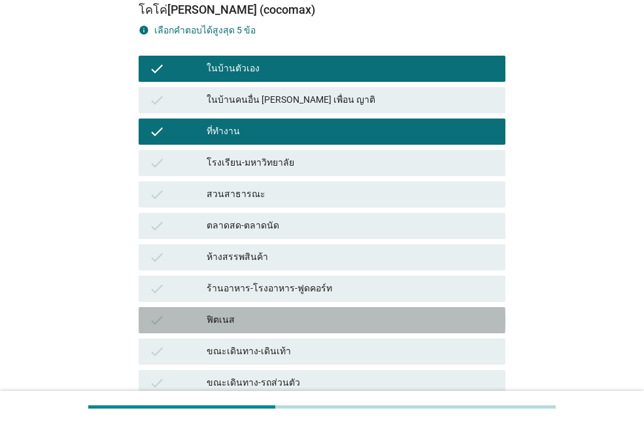
click at [238, 312] on div "ฟิตเนส" at bounding box center [351, 320] width 288 height 16
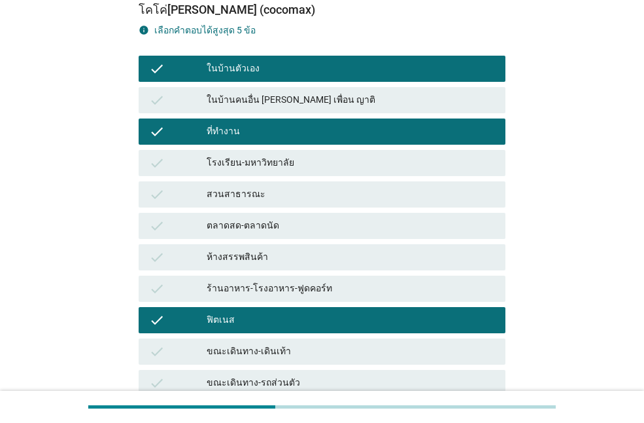
scroll to position [273, 0]
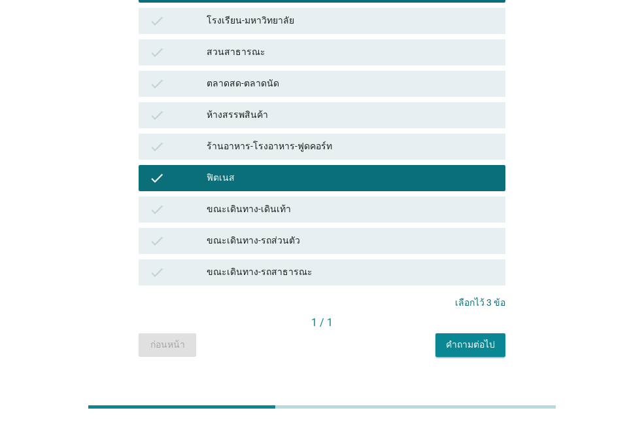
click at [462, 338] on div "คำถามต่อไป" at bounding box center [470, 345] width 49 height 14
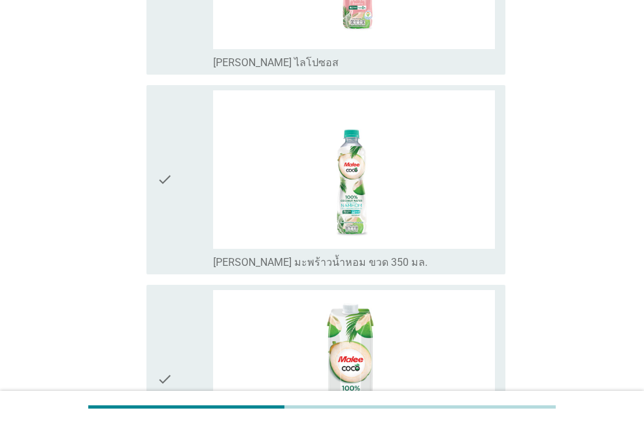
scroll to position [0, 0]
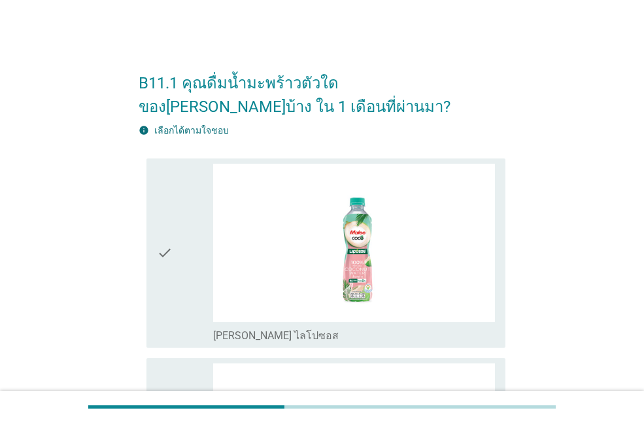
click at [161, 304] on icon "check" at bounding box center [165, 253] width 16 height 179
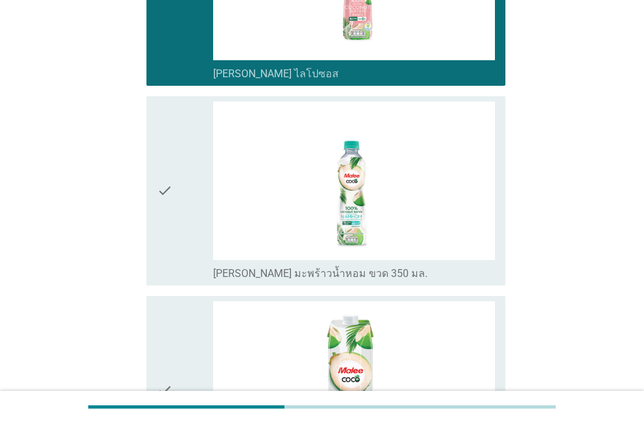
scroll to position [327, 0]
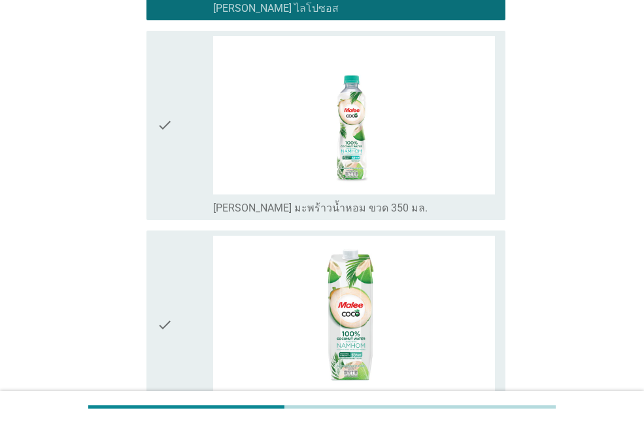
click at [190, 177] on div "check" at bounding box center [185, 125] width 56 height 179
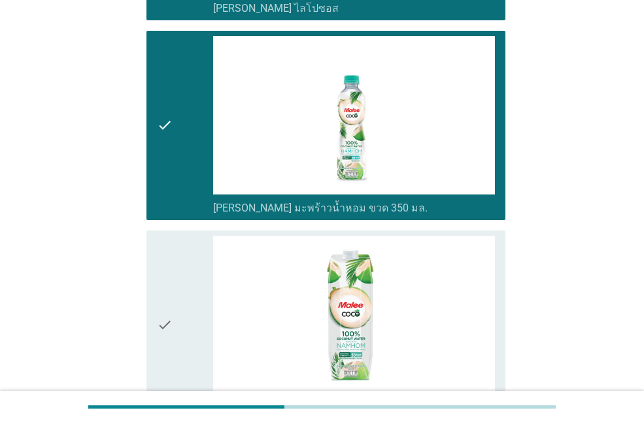
click at [186, 297] on div "check" at bounding box center [185, 324] width 56 height 179
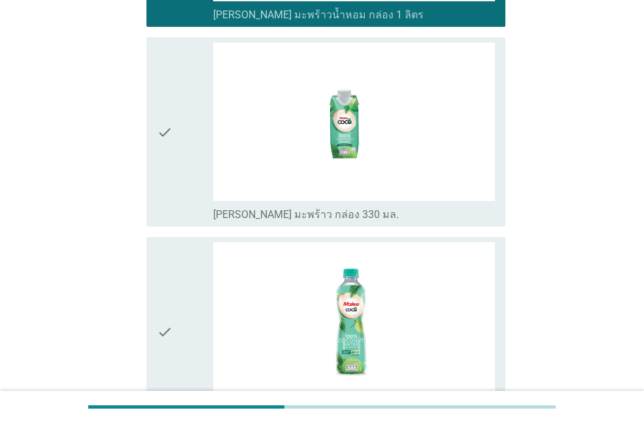
scroll to position [916, 0]
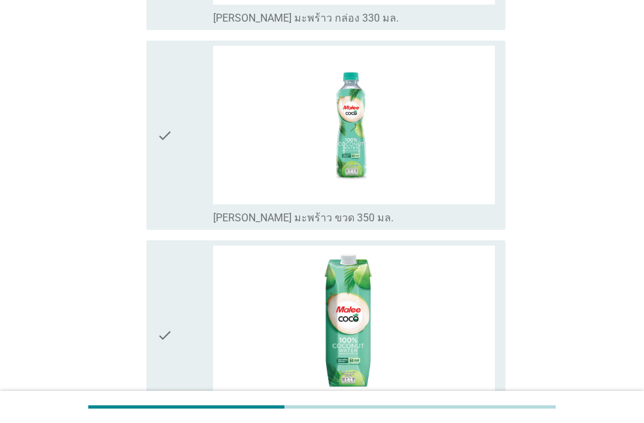
click at [157, 205] on icon "check" at bounding box center [165, 135] width 16 height 179
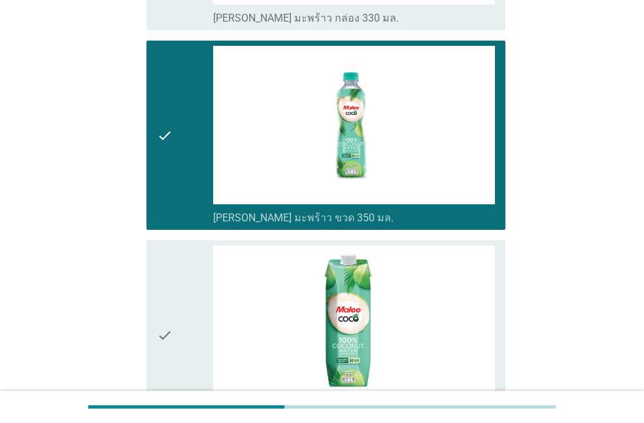
scroll to position [1047, 0]
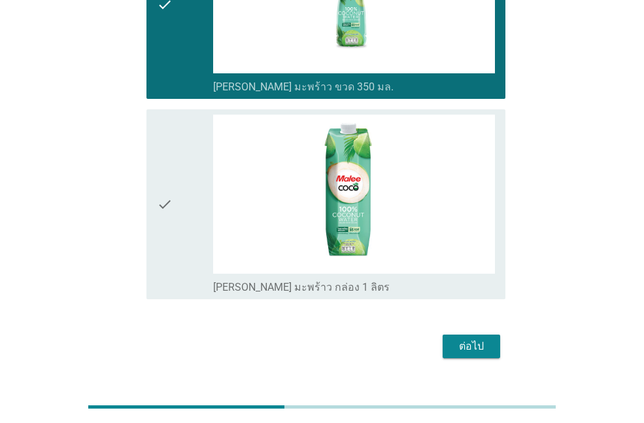
click at [177, 251] on div "check" at bounding box center [185, 203] width 56 height 179
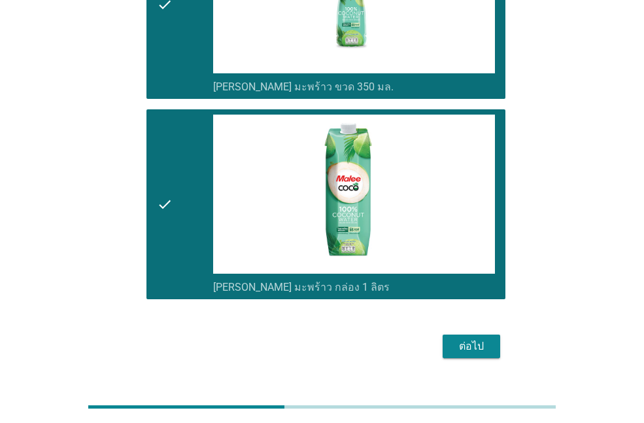
click at [468, 347] on div "ต่อไป" at bounding box center [471, 346] width 37 height 16
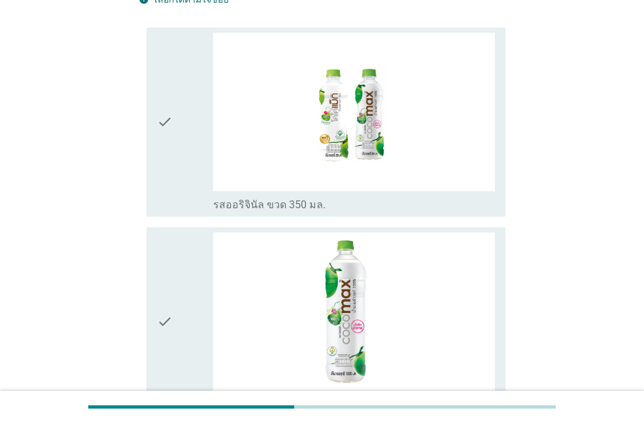
scroll to position [327, 0]
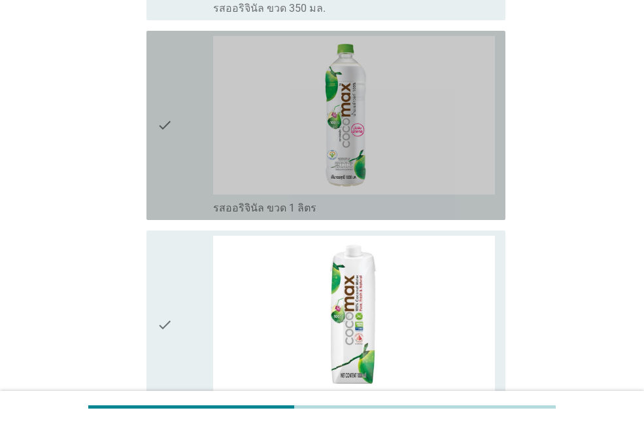
click at [177, 194] on div "check" at bounding box center [185, 125] width 56 height 179
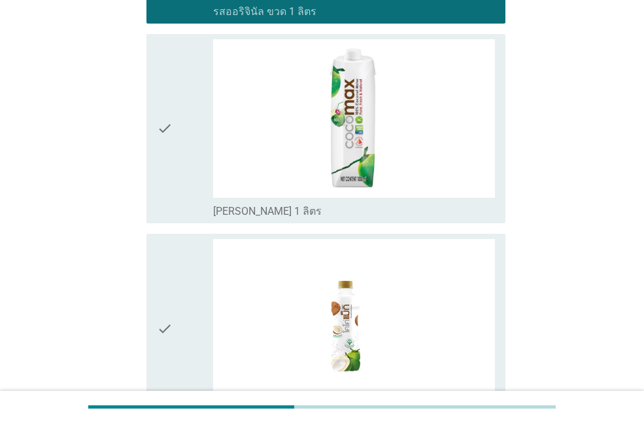
click at [175, 200] on div "check" at bounding box center [185, 128] width 56 height 179
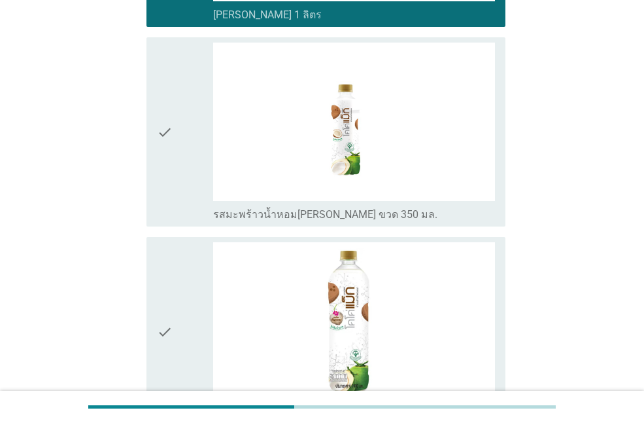
scroll to position [850, 0]
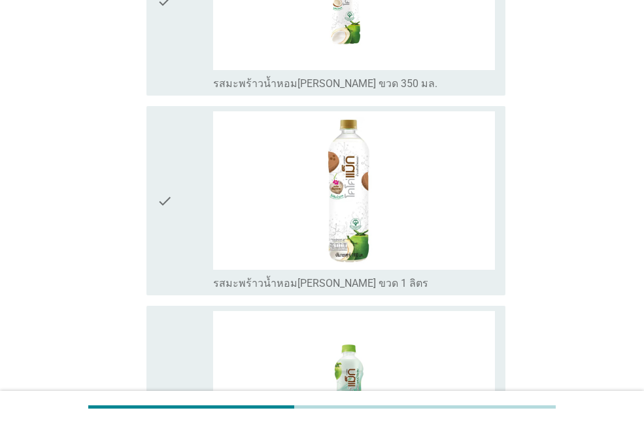
click at [169, 50] on icon "check" at bounding box center [165, 1] width 16 height 179
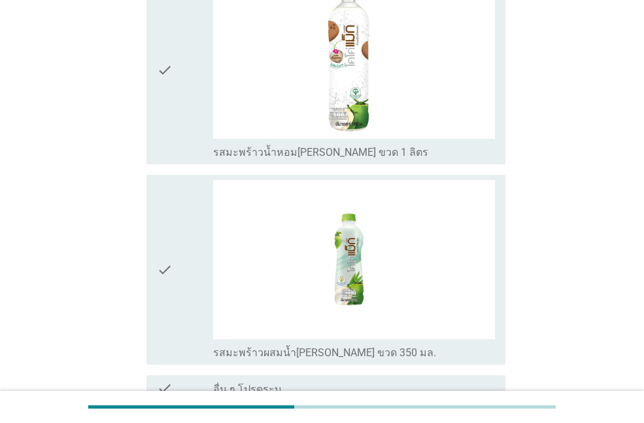
scroll to position [1112, 0]
click at [188, 144] on div "check" at bounding box center [185, 69] width 56 height 179
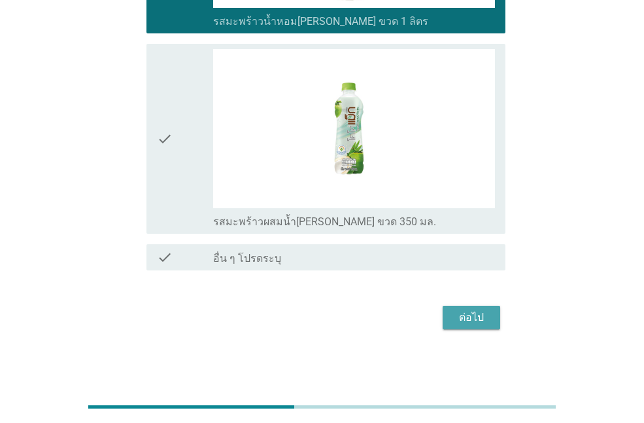
click at [476, 321] on div "ต่อไป" at bounding box center [471, 317] width 37 height 16
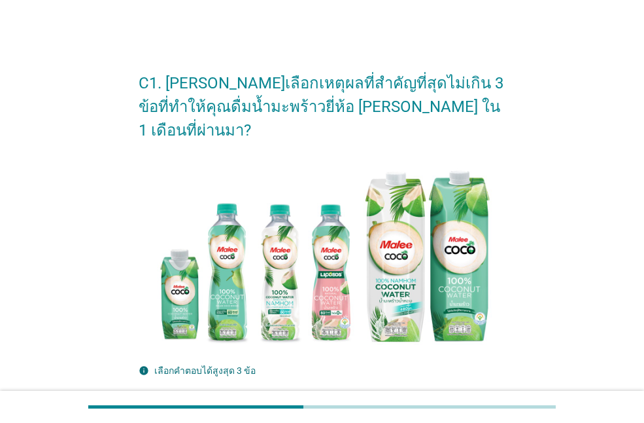
scroll to position [196, 0]
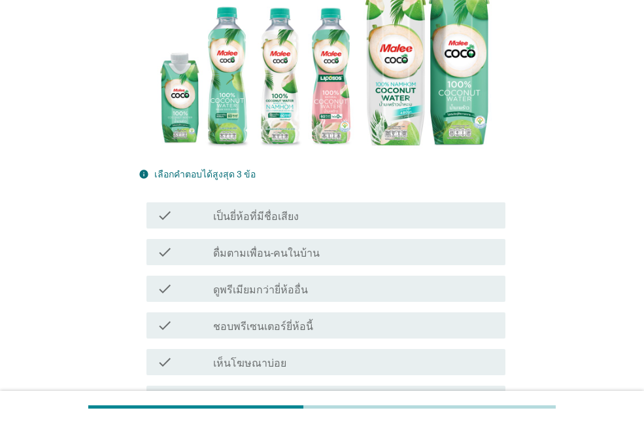
click at [287, 283] on label "ดูพรีเมียมกว่ายี่ห้ออื่น" at bounding box center [260, 289] width 95 height 13
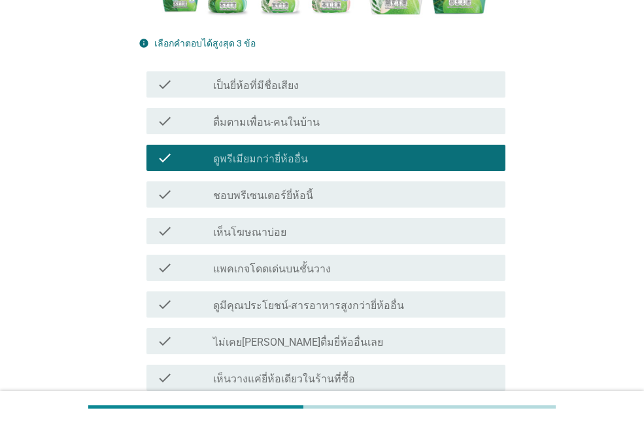
scroll to position [458, 0]
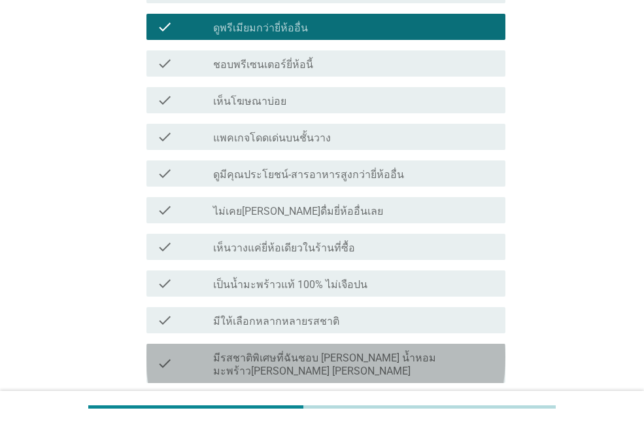
click at [297, 351] on label "มีรสชาติพิเศษที่ฉันชอบ [PERSON_NAME] น้ำหอม มะพร้าว[PERSON_NAME] [PERSON_NAME]" at bounding box center [354, 364] width 282 height 26
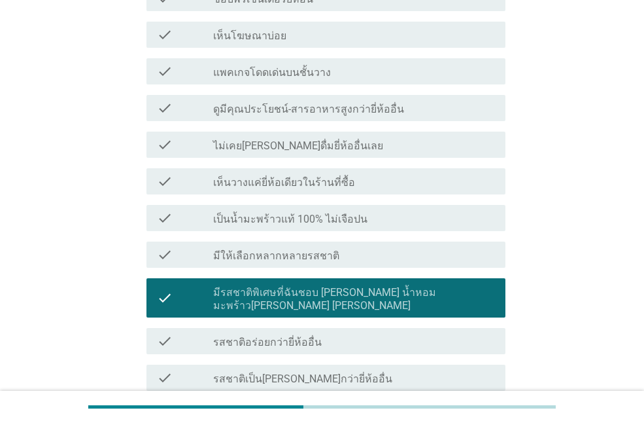
scroll to position [589, 0]
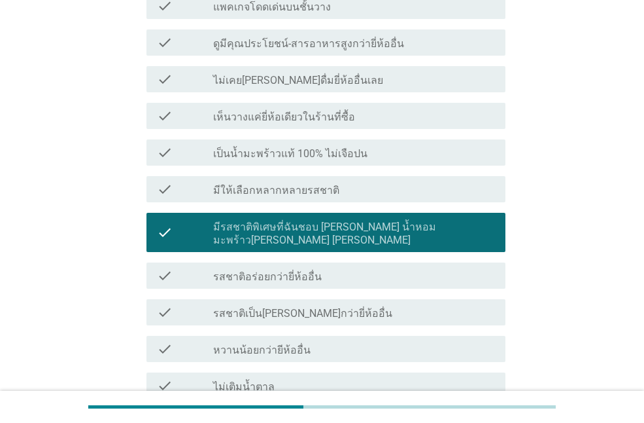
click at [285, 343] on label "หวานน้อยกว่ายีห้ออื่น" at bounding box center [261, 349] width 97 height 13
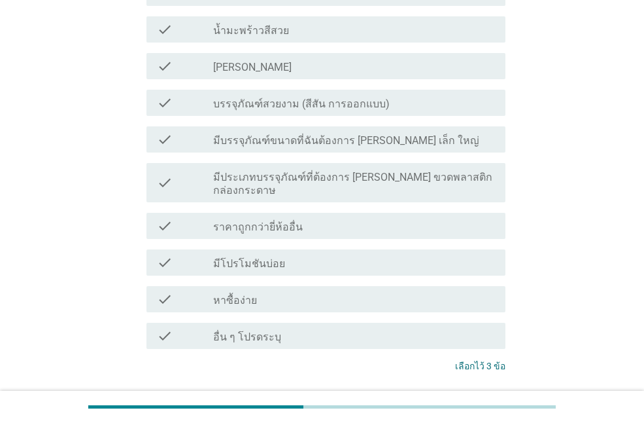
scroll to position [1029, 0]
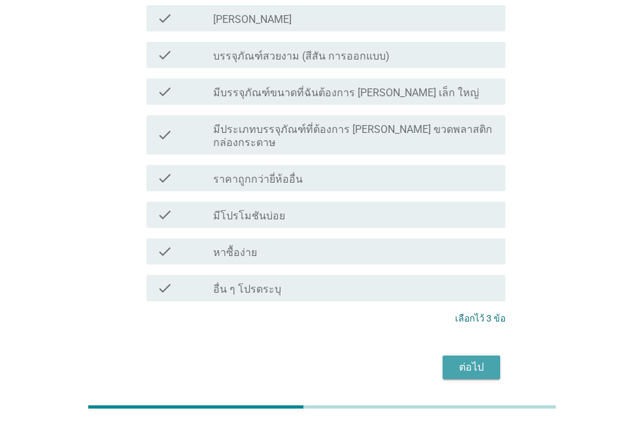
click at [472, 359] on div "ต่อไป" at bounding box center [471, 367] width 37 height 16
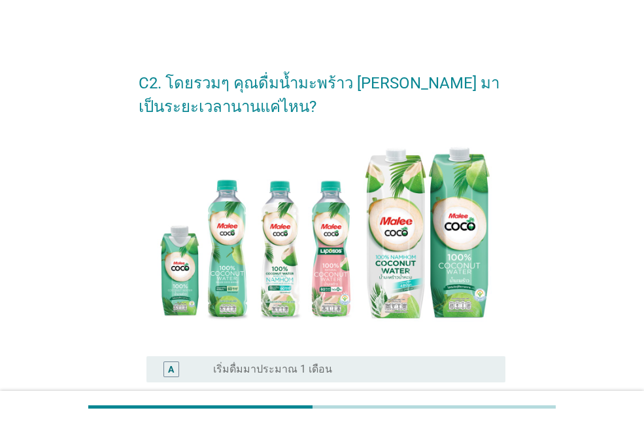
scroll to position [262, 0]
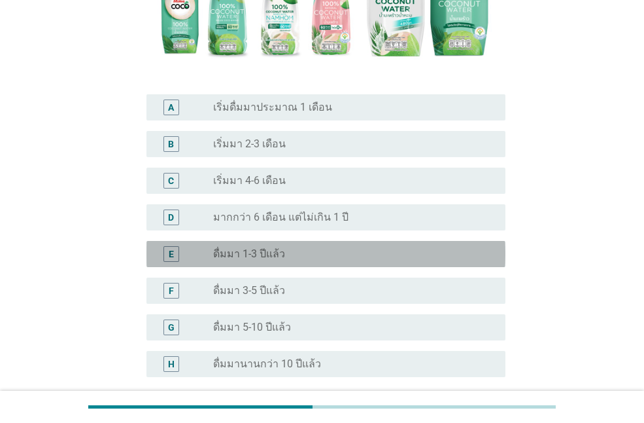
click at [258, 251] on label "ดื่มมา 1-3 ปีแล้ว" at bounding box center [249, 253] width 72 height 13
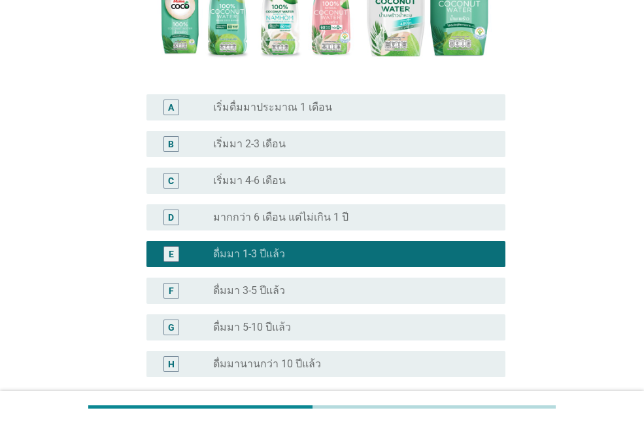
scroll to position [384, 0]
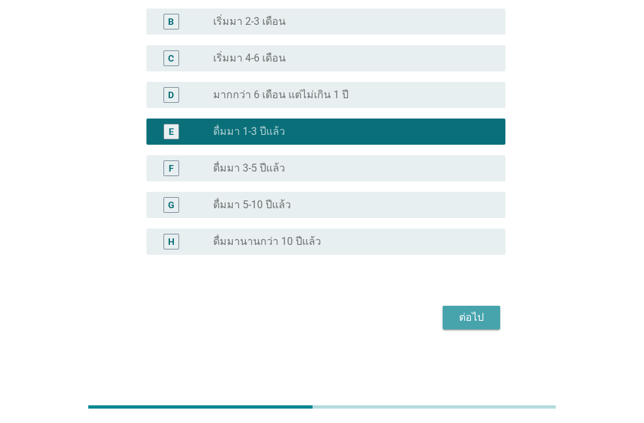
click at [466, 317] on div "ต่อไป" at bounding box center [471, 317] width 37 height 16
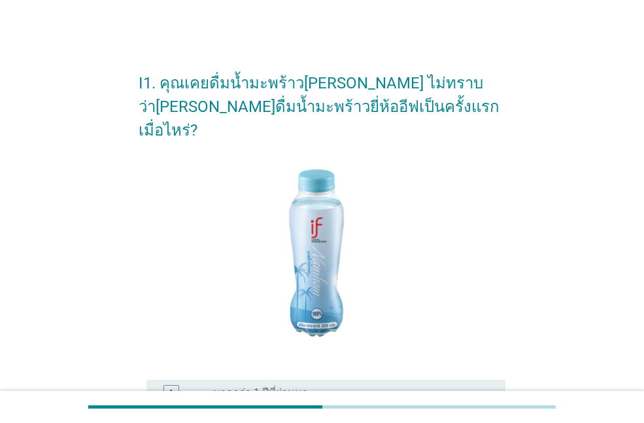
scroll to position [262, 0]
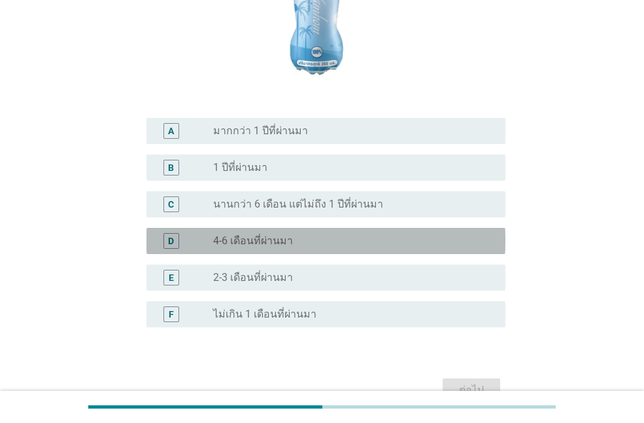
click at [266, 234] on label "4-6 เดือนที่ผ่านมา" at bounding box center [253, 240] width 80 height 13
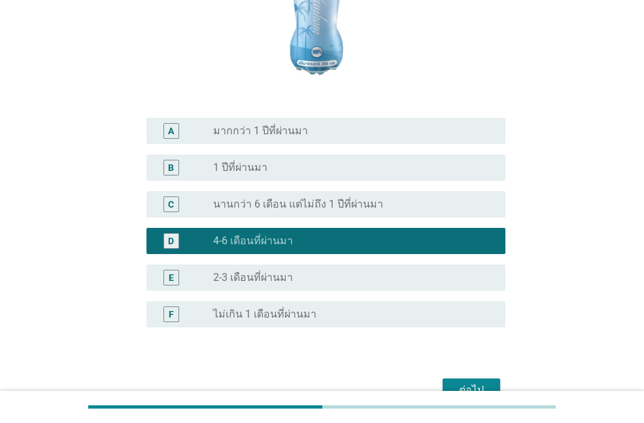
click at [472, 382] on div "ต่อไป" at bounding box center [471, 390] width 37 height 16
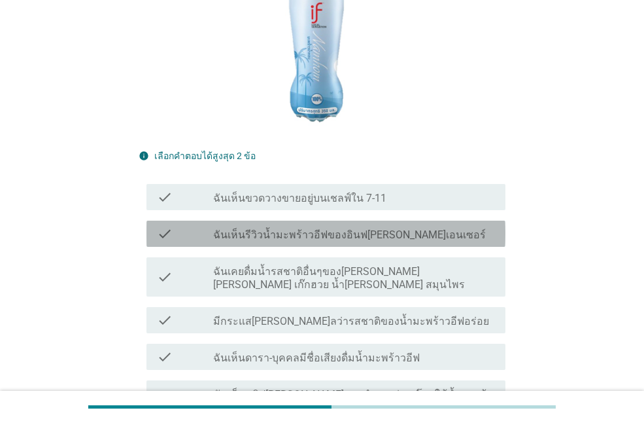
click at [296, 228] on label "ฉันเห็นรีวิวน้ำมะพร้าวอีฟของอินฟ[PERSON_NAME]เอนเซอร์" at bounding box center [349, 234] width 273 height 13
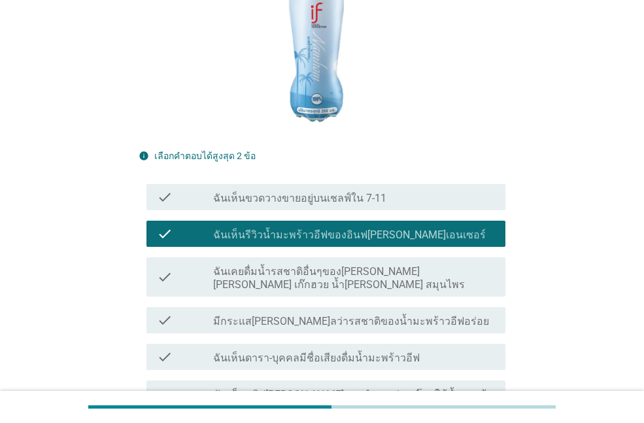
click at [280, 189] on div "check_box_outline_blank ฉันเห็นขวดวางขายอยู่บนเชลฟ์ใน 7-11" at bounding box center [354, 197] width 282 height 16
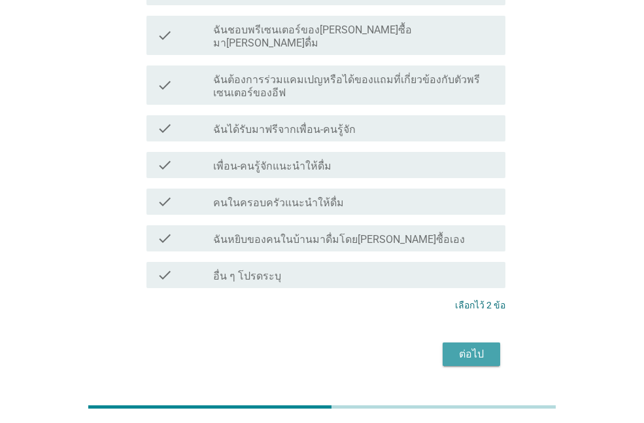
click at [474, 346] on div "ต่อไป" at bounding box center [471, 354] width 37 height 16
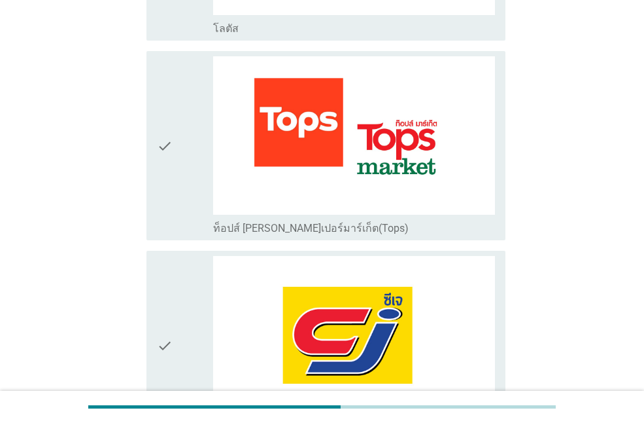
click at [179, 213] on div "check" at bounding box center [185, 145] width 56 height 179
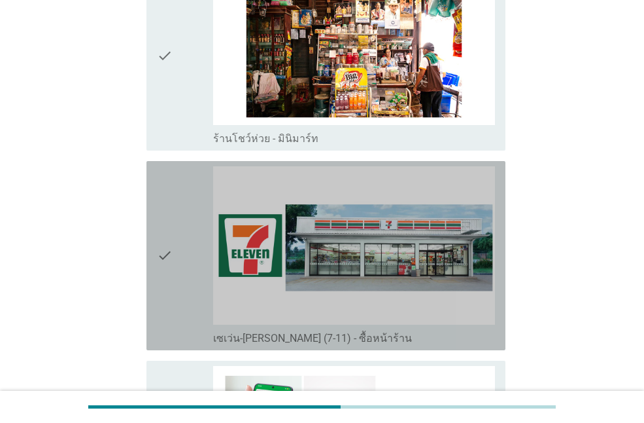
click at [164, 295] on icon "check" at bounding box center [165, 255] width 16 height 179
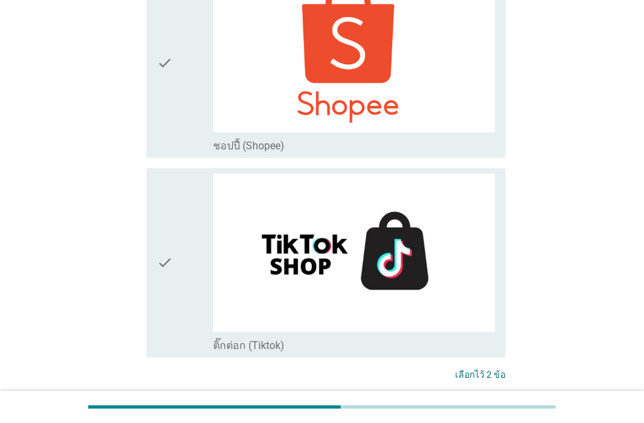
click at [476, 415] on div "ต่อไป" at bounding box center [471, 423] width 37 height 16
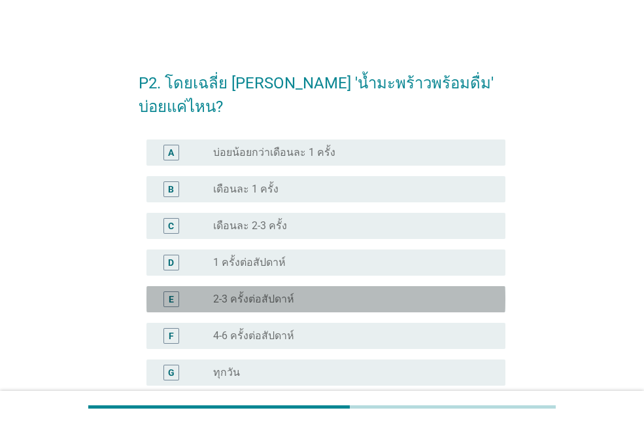
click at [262, 292] on label "2-3 ครั้งต่อสัปดาห์" at bounding box center [253, 298] width 81 height 13
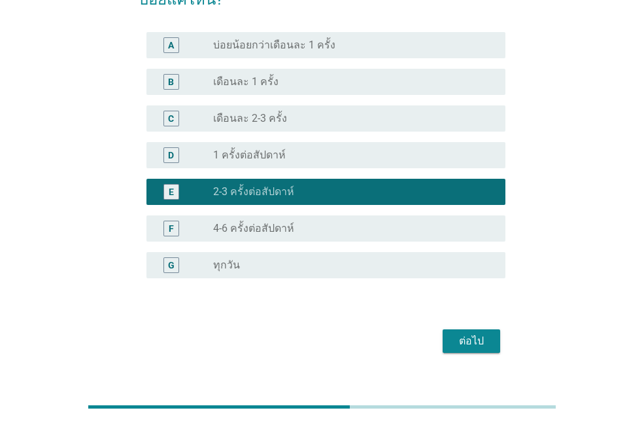
click at [465, 333] on div "ต่อไป" at bounding box center [471, 341] width 37 height 16
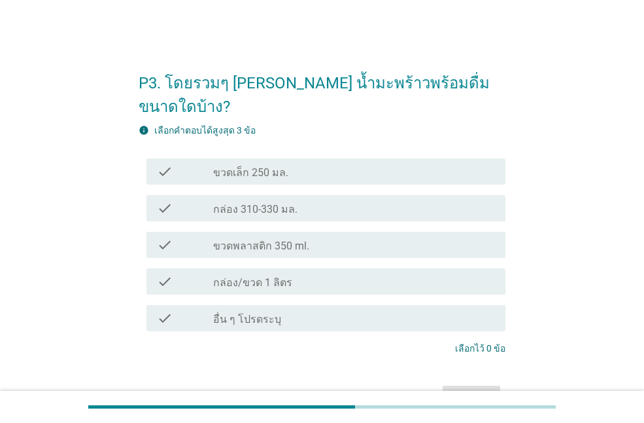
click at [277, 239] on label "ขวดพลาสติก 350 ml." at bounding box center [261, 245] width 96 height 13
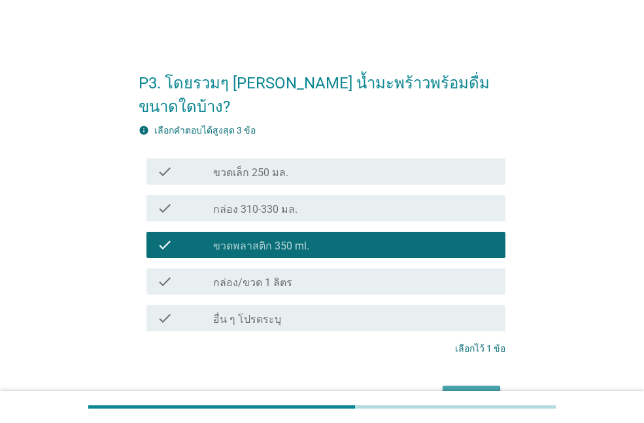
click at [467, 389] on div "ต่อไป" at bounding box center [471, 397] width 37 height 16
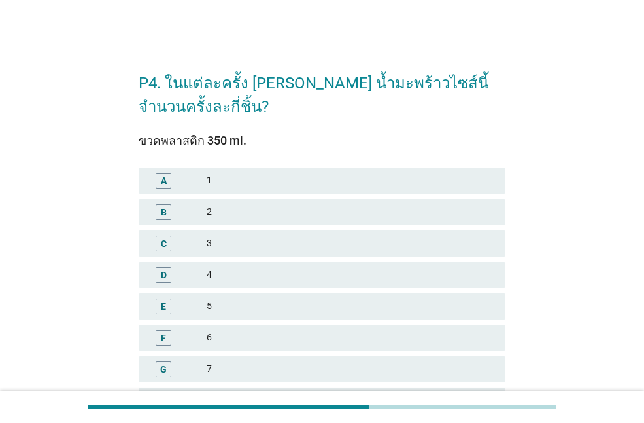
click at [218, 213] on div "2" at bounding box center [351, 212] width 288 height 16
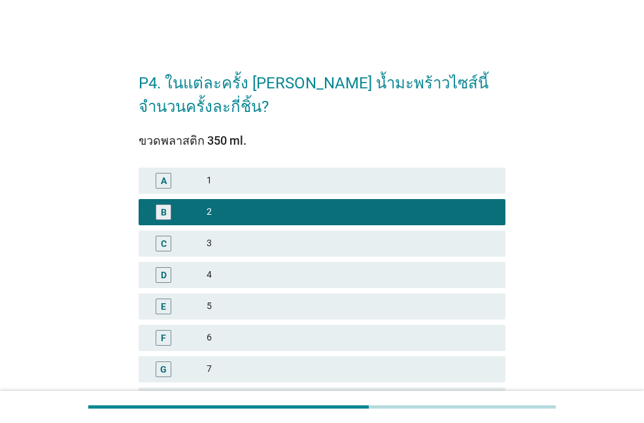
scroll to position [327, 0]
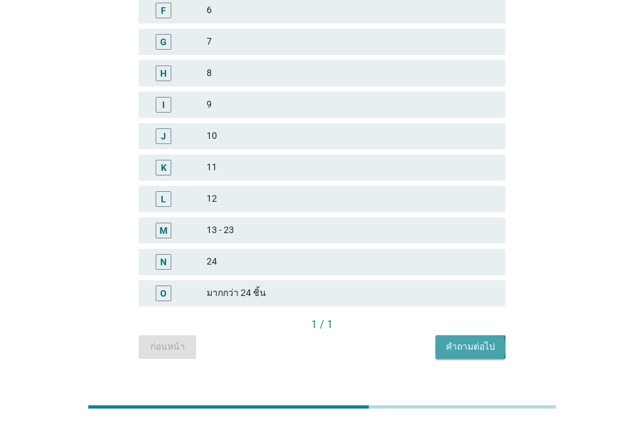
click at [478, 349] on div "คำถามต่อไป" at bounding box center [470, 346] width 49 height 14
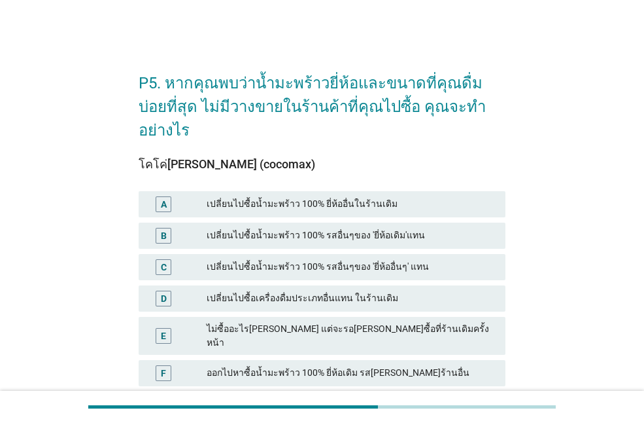
click at [288, 259] on div "เปลี่ยนไปซื้อน้ำมะพร้าว 100% รสอื่นๆของ 'ยี่ห้ออื่นๆ' แทน" at bounding box center [351, 267] width 288 height 16
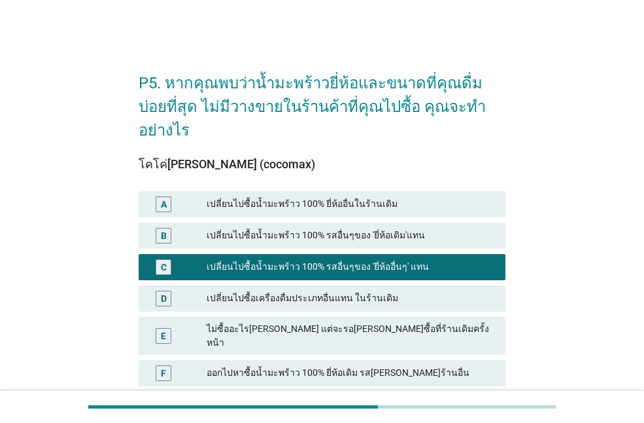
scroll to position [65, 0]
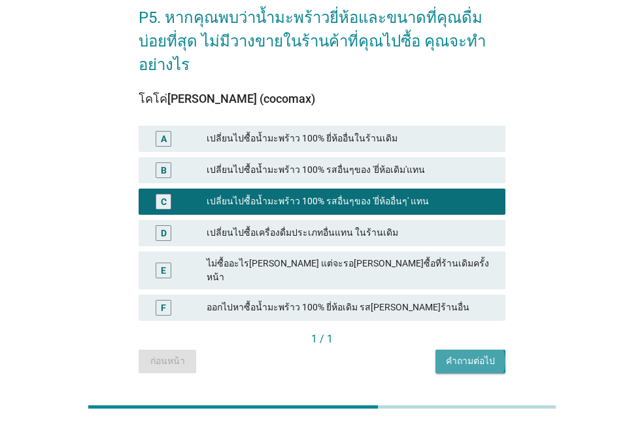
click at [478, 354] on div "คำถามต่อไป" at bounding box center [470, 361] width 49 height 14
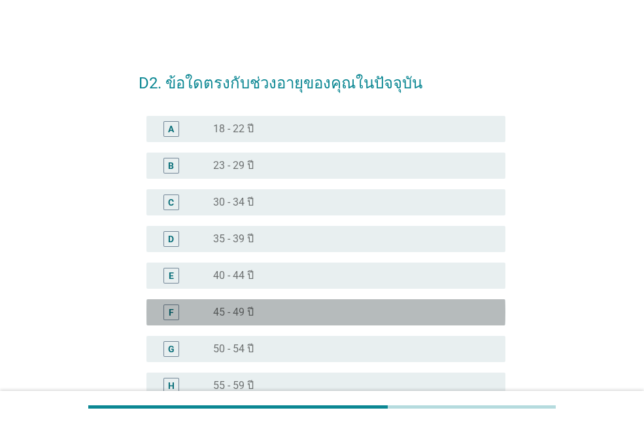
click at [287, 311] on div "radio_button_unchecked 45 - 49 ปี" at bounding box center [348, 311] width 271 height 13
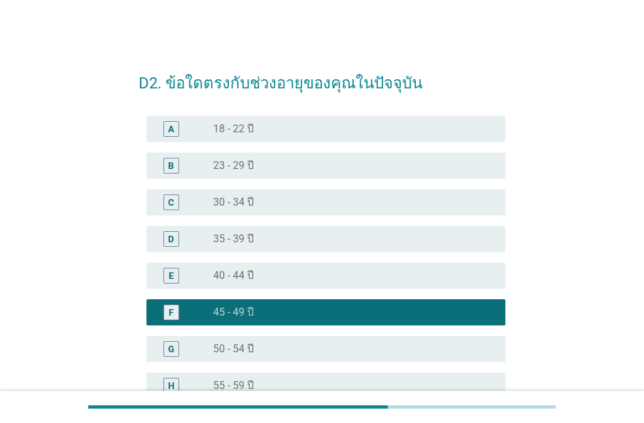
scroll to position [181, 0]
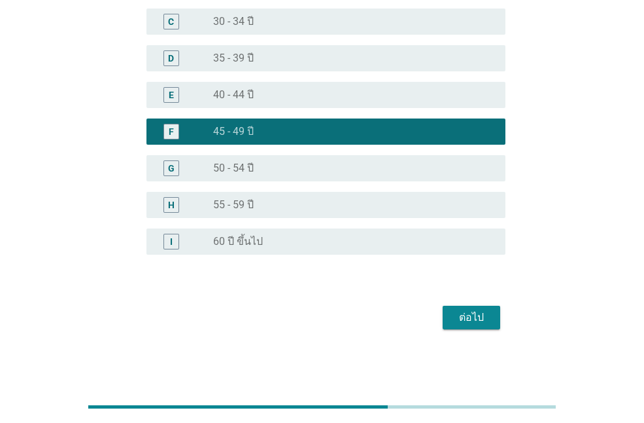
click at [480, 320] on div "ต่อไป" at bounding box center [471, 317] width 37 height 16
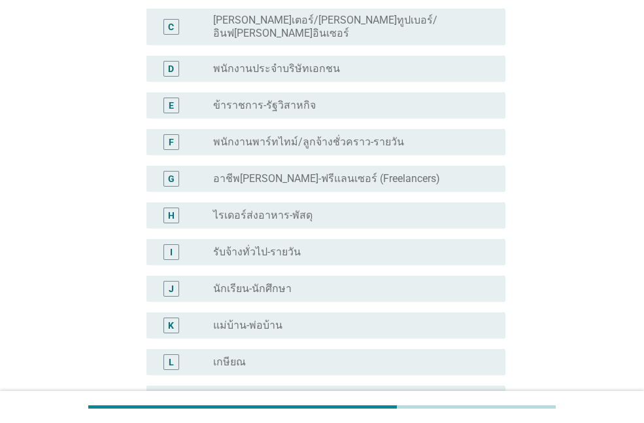
scroll to position [0, 0]
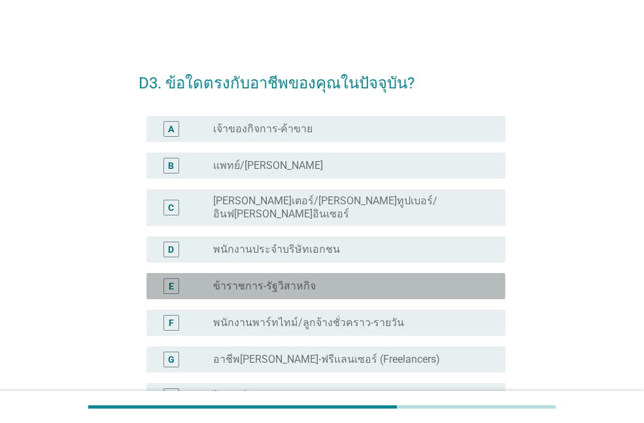
click at [273, 279] on label "ข้าราชการ-รัฐวิสาหกิจ" at bounding box center [264, 285] width 103 height 13
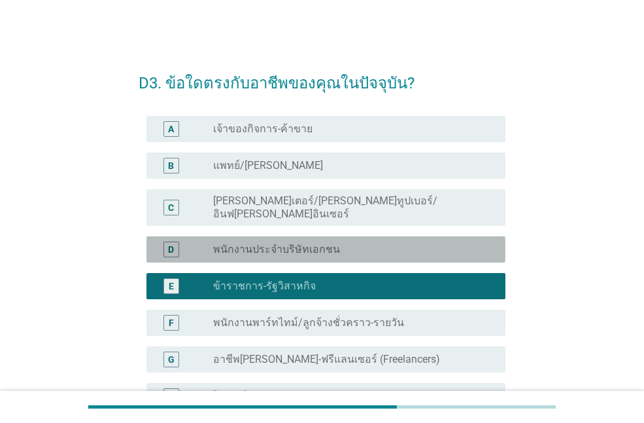
click at [270, 243] on label "พนักงานประจำบริษัทเอกชน" at bounding box center [276, 249] width 127 height 13
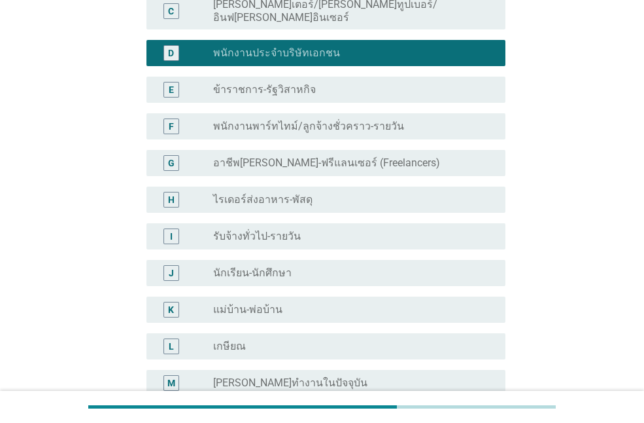
scroll to position [327, 0]
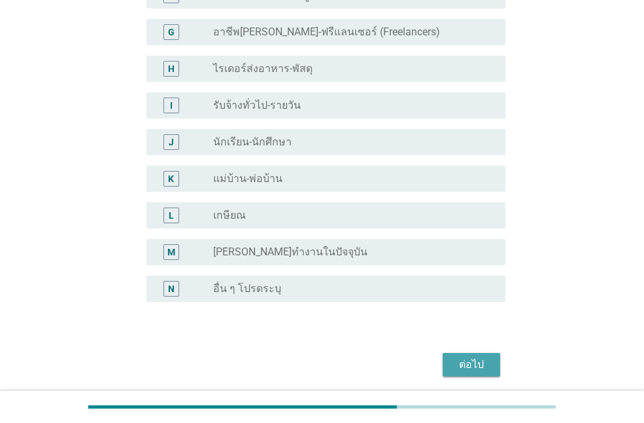
click at [474, 357] on div "ต่อไป" at bounding box center [471, 365] width 37 height 16
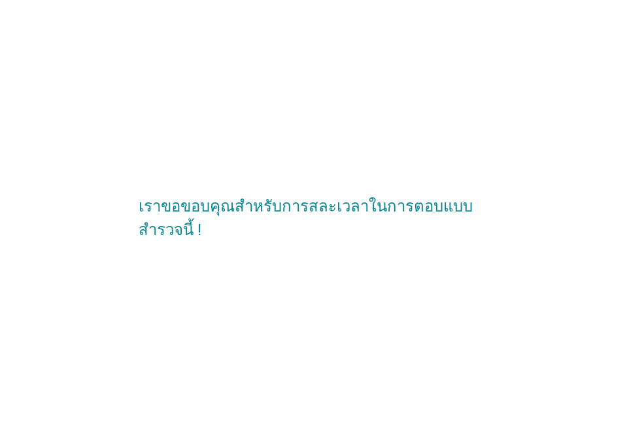
scroll to position [0, 0]
